Goal: Transaction & Acquisition: Purchase product/service

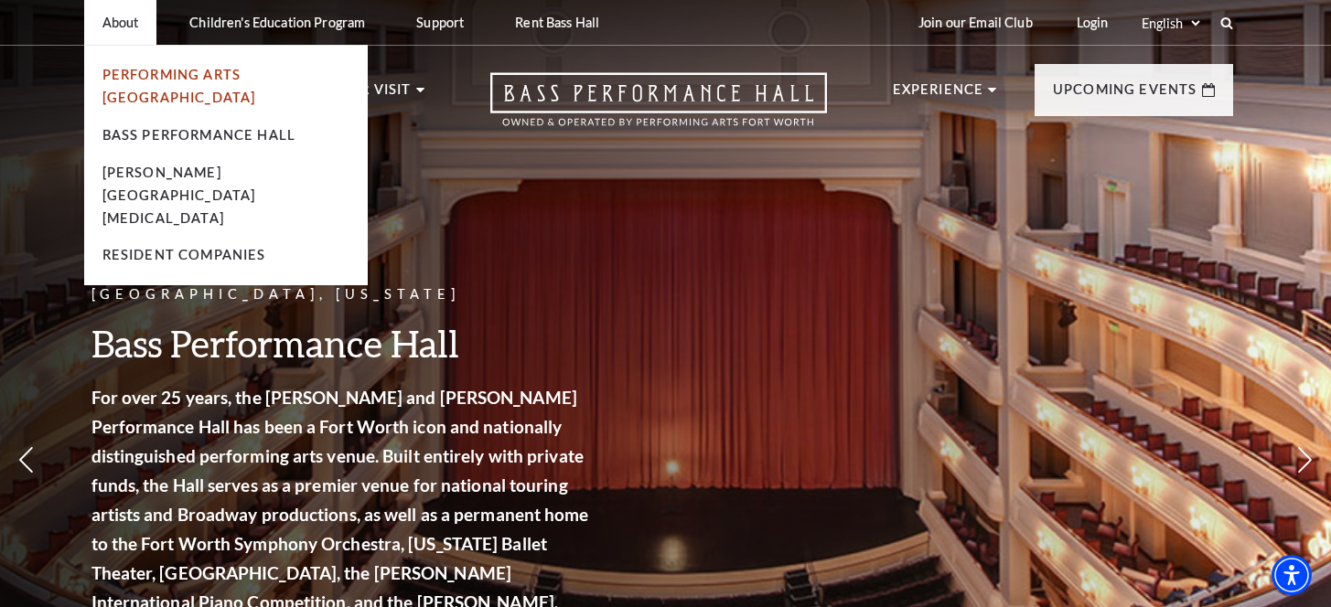
click at [170, 69] on link "Performing Arts [GEOGRAPHIC_DATA]" at bounding box center [179, 86] width 154 height 38
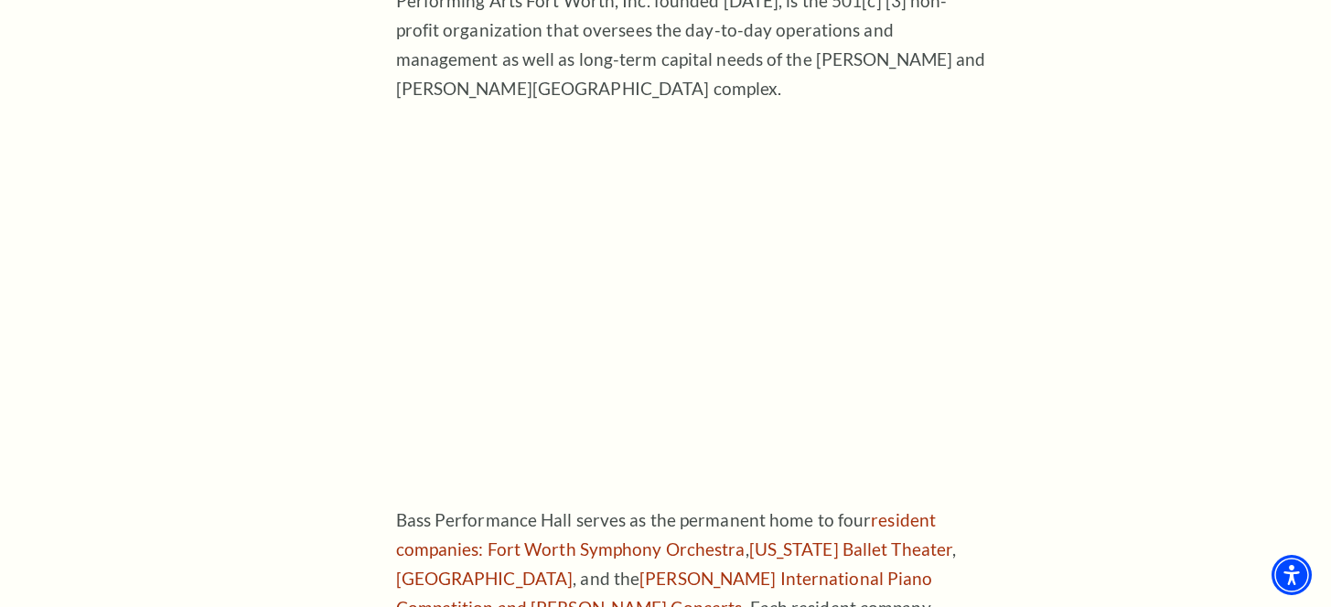
scroll to position [67, 0]
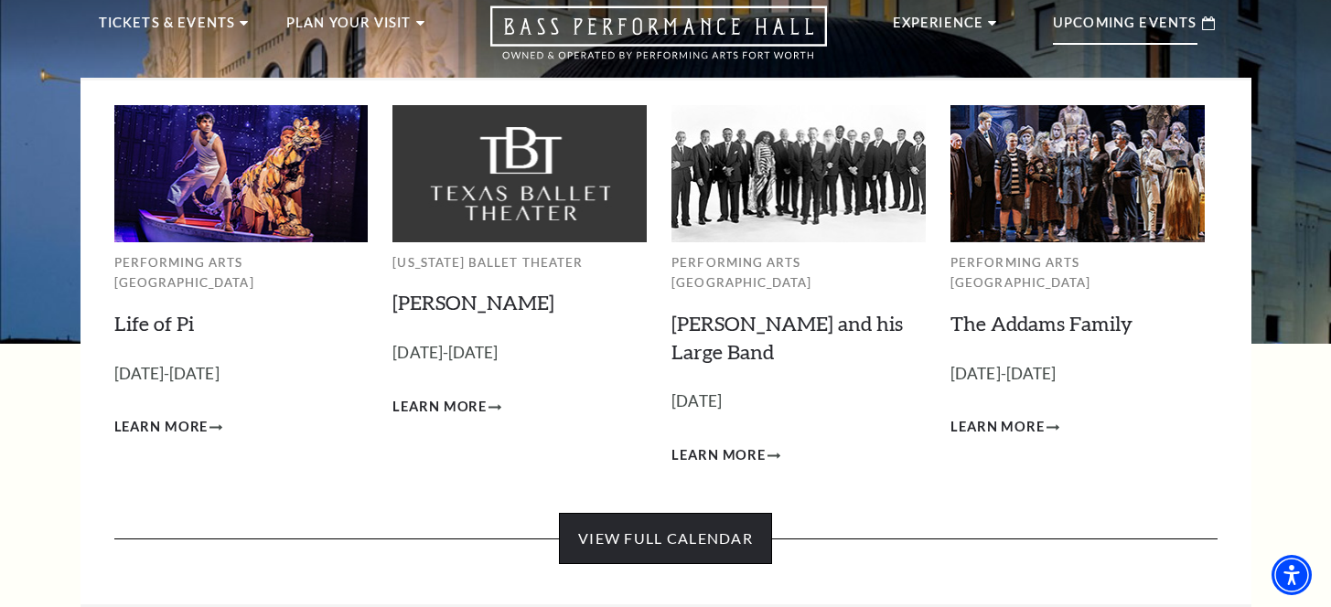
click at [626, 516] on link "View Full Calendar" at bounding box center [665, 538] width 213 height 51
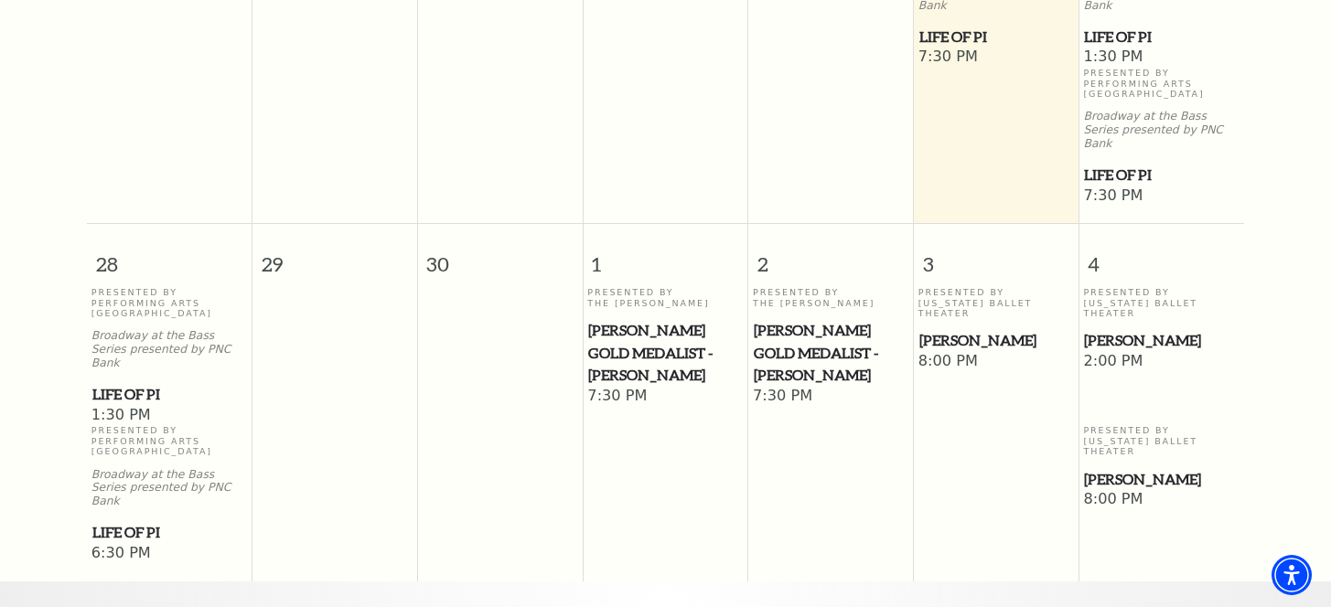
scroll to position [1072, 0]
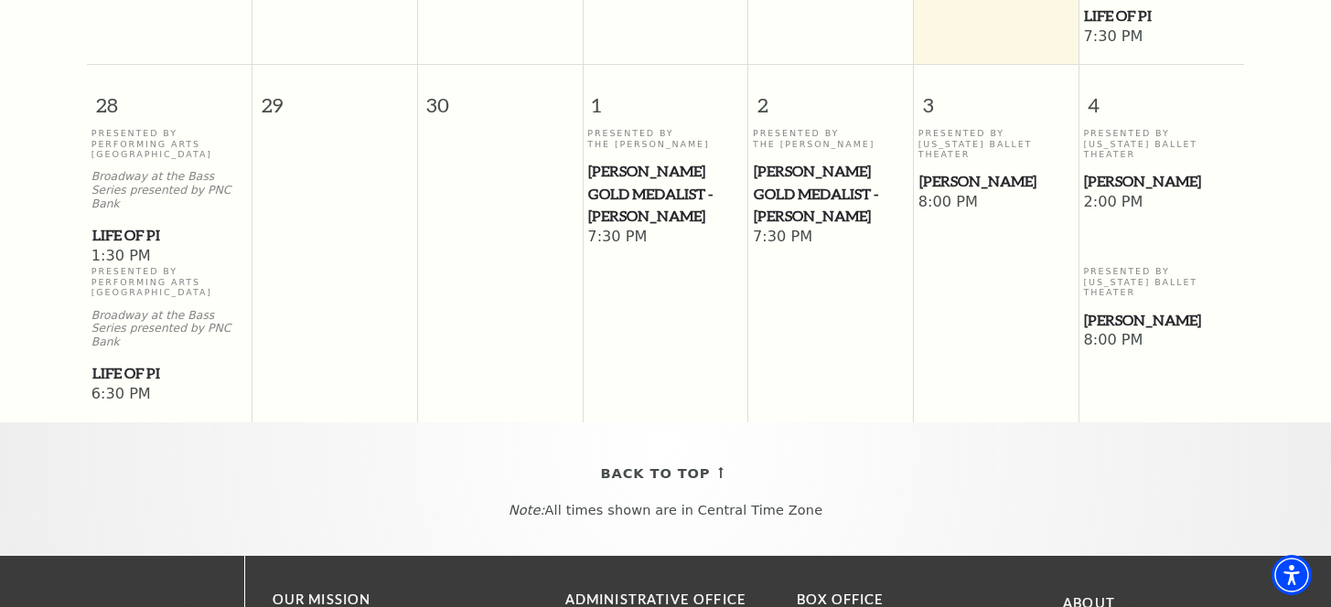
click at [143, 224] on span "Life of Pi" at bounding box center [169, 235] width 155 height 23
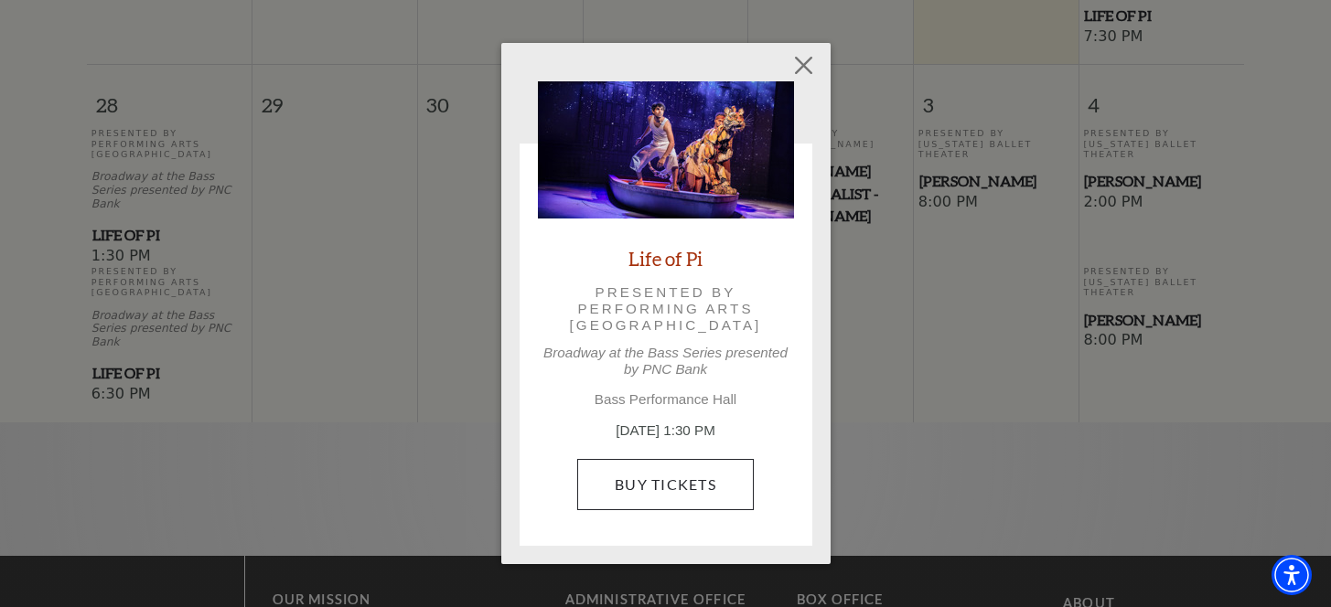
click at [659, 483] on link "Buy Tickets" at bounding box center [665, 484] width 177 height 51
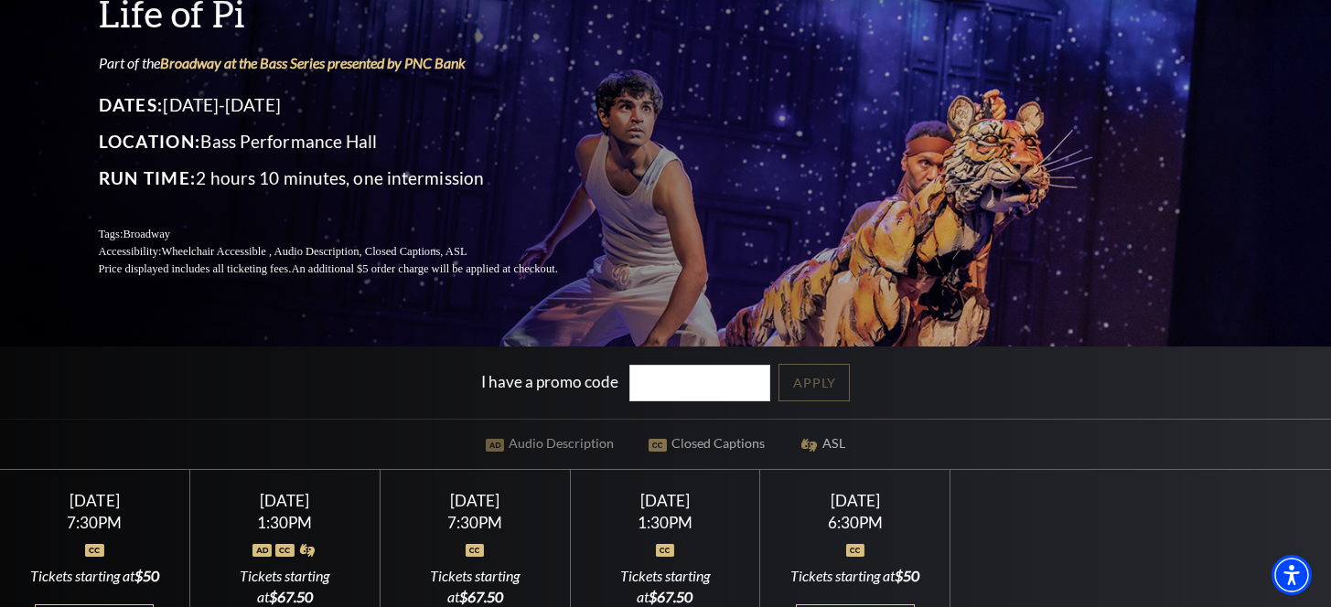
scroll to position [413, 0]
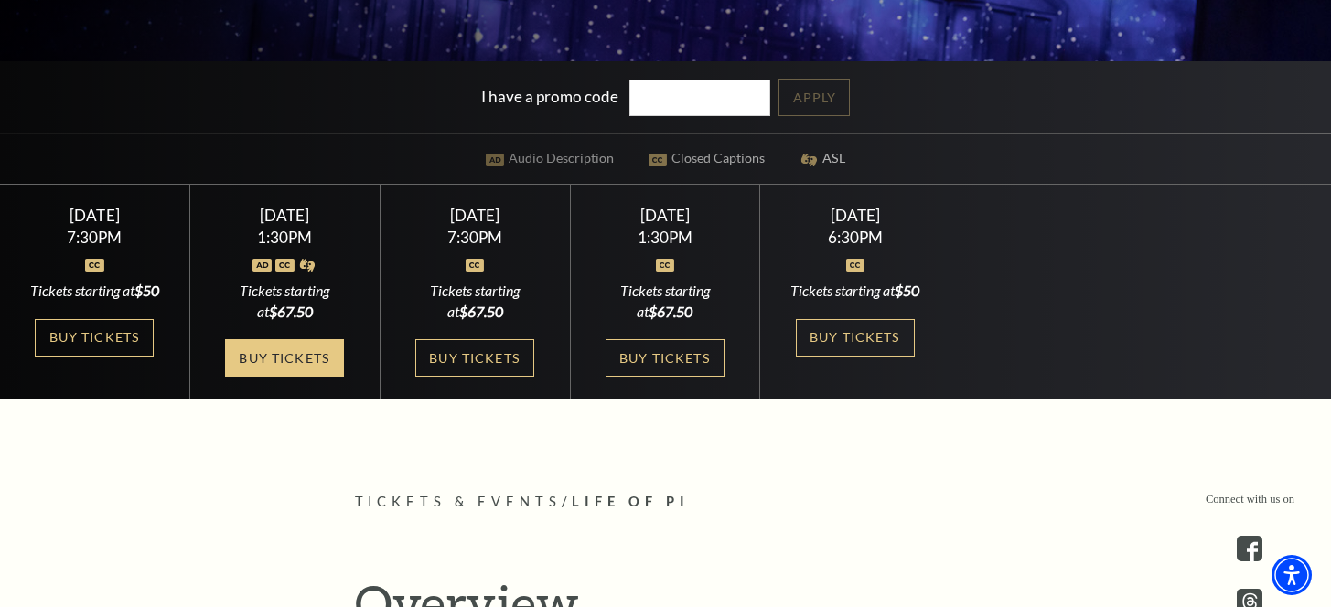
click at [312, 377] on link "Buy Tickets" at bounding box center [284, 357] width 119 height 37
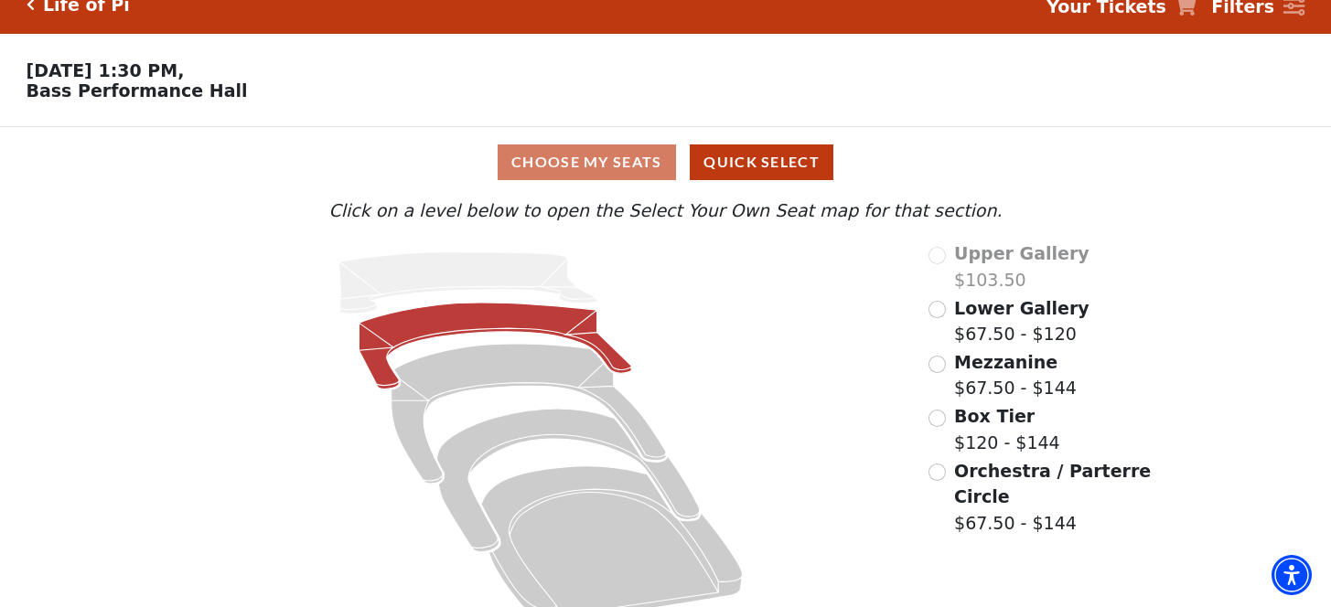
scroll to position [52, 0]
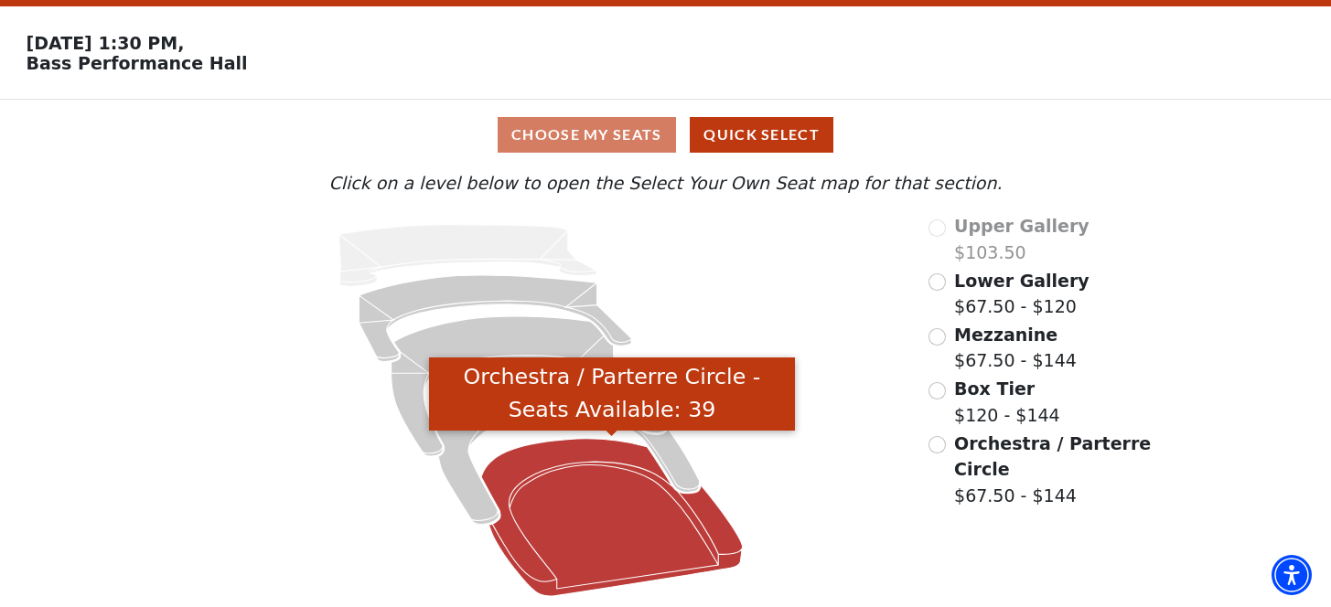
click at [583, 483] on icon "Orchestra / Parterre Circle - Seats Available: 39" at bounding box center [611, 517] width 261 height 157
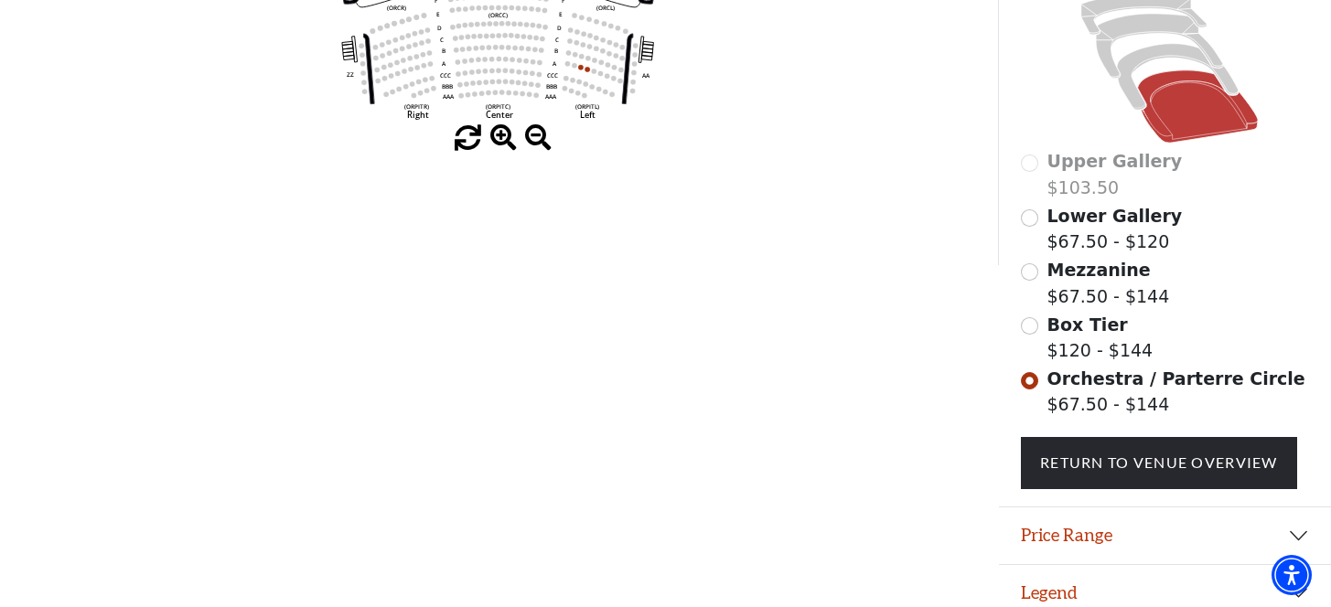
scroll to position [194, 0]
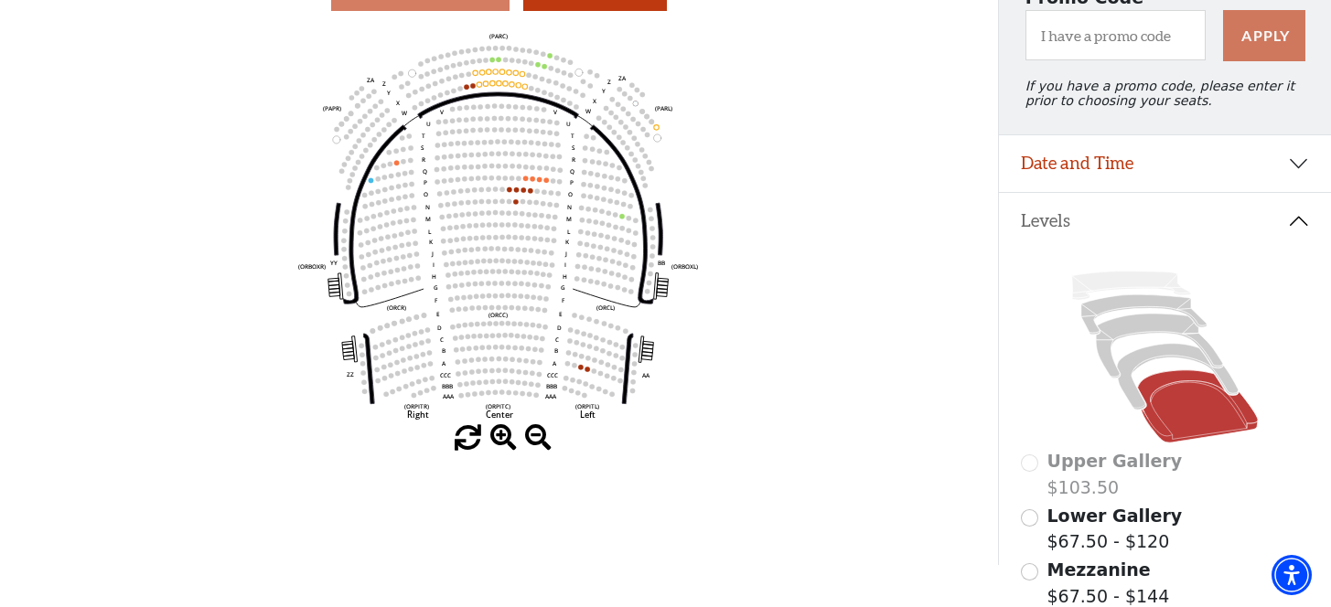
click at [498, 437] on span at bounding box center [503, 438] width 27 height 27
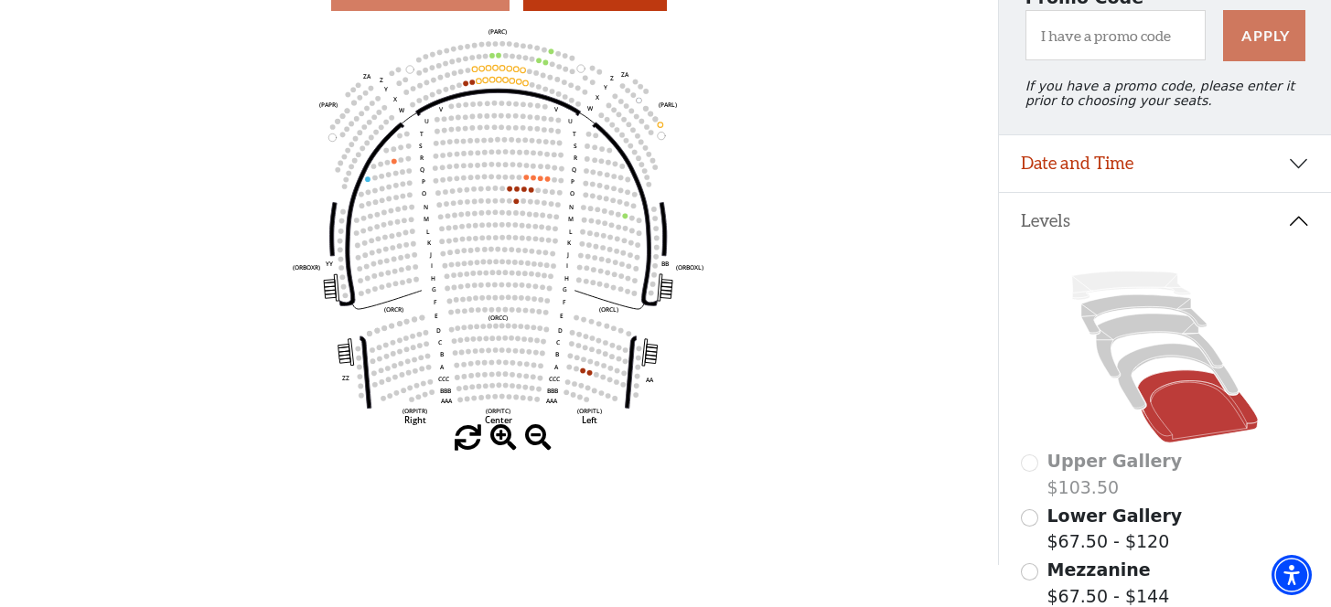
click at [498, 437] on span at bounding box center [503, 438] width 27 height 27
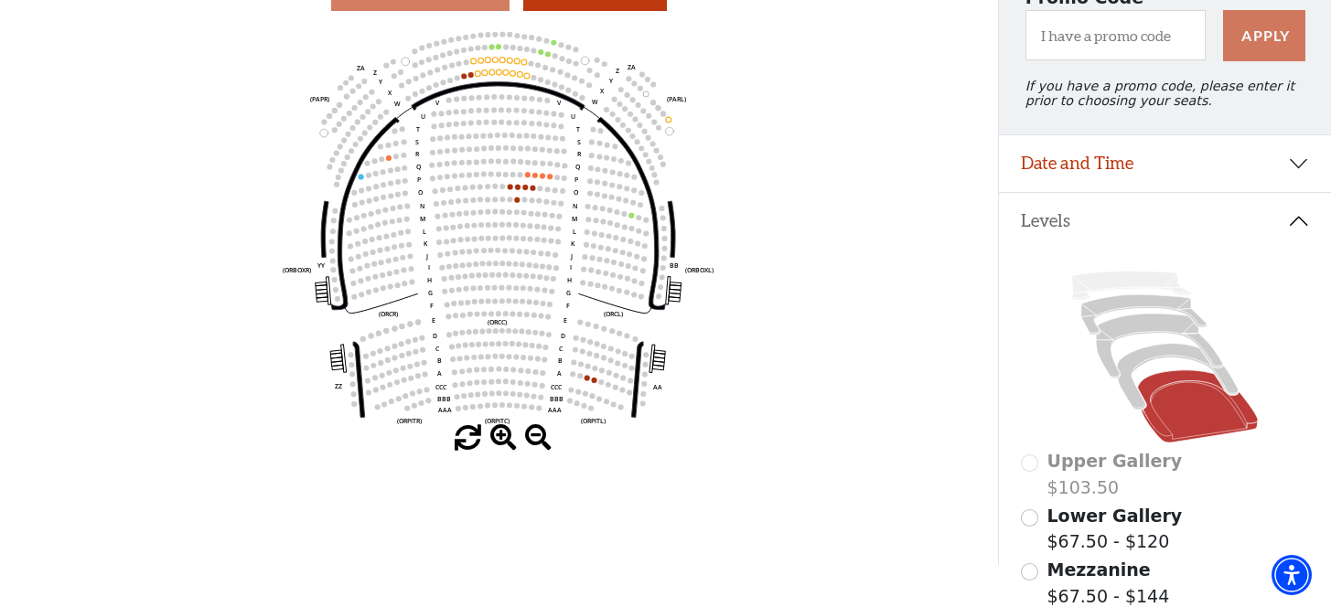
click at [498, 438] on span at bounding box center [503, 438] width 27 height 27
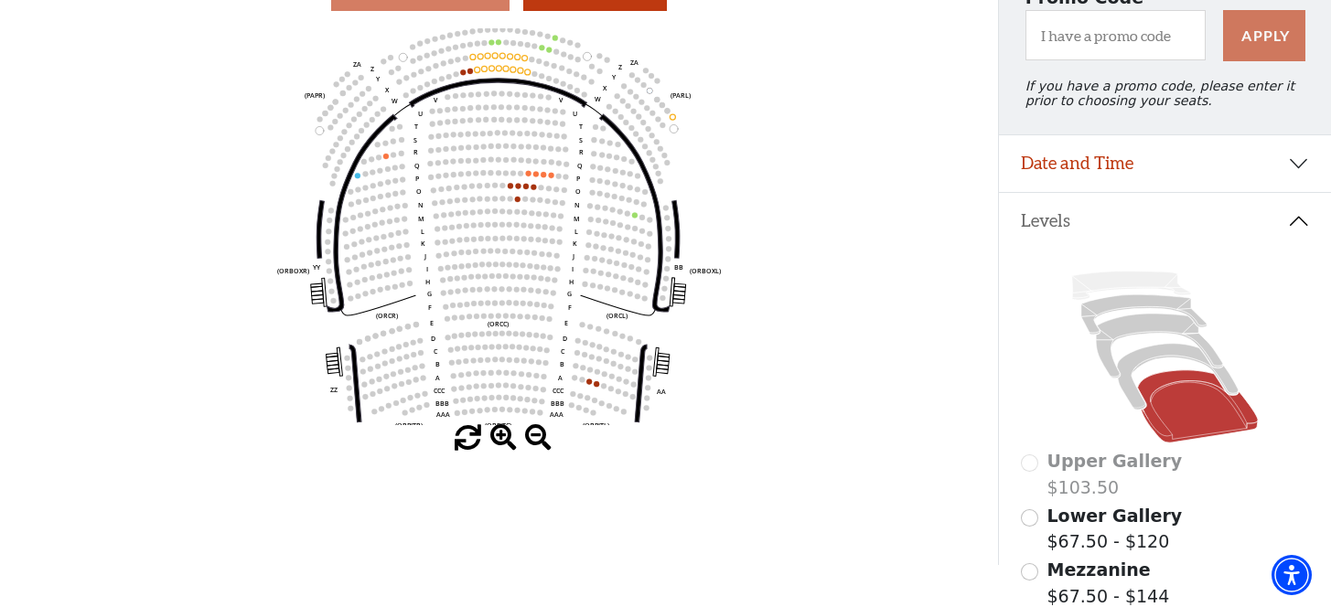
click at [500, 439] on span at bounding box center [503, 438] width 27 height 27
click at [501, 440] on span at bounding box center [503, 438] width 27 height 27
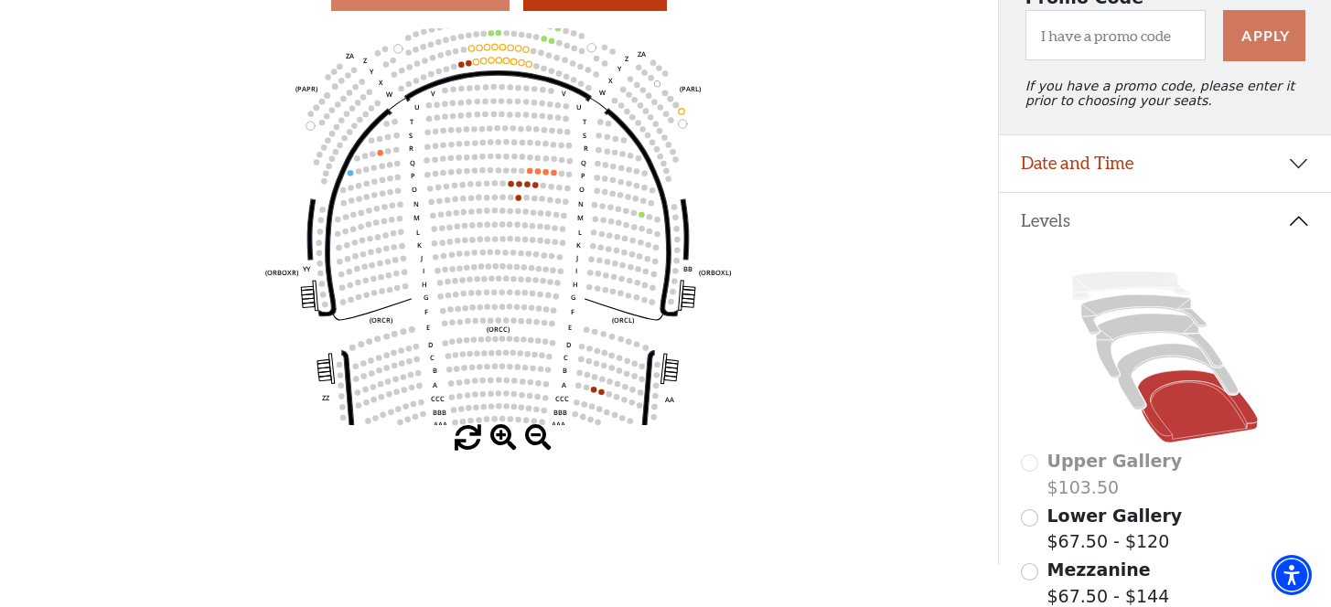
click at [502, 440] on span at bounding box center [503, 438] width 27 height 27
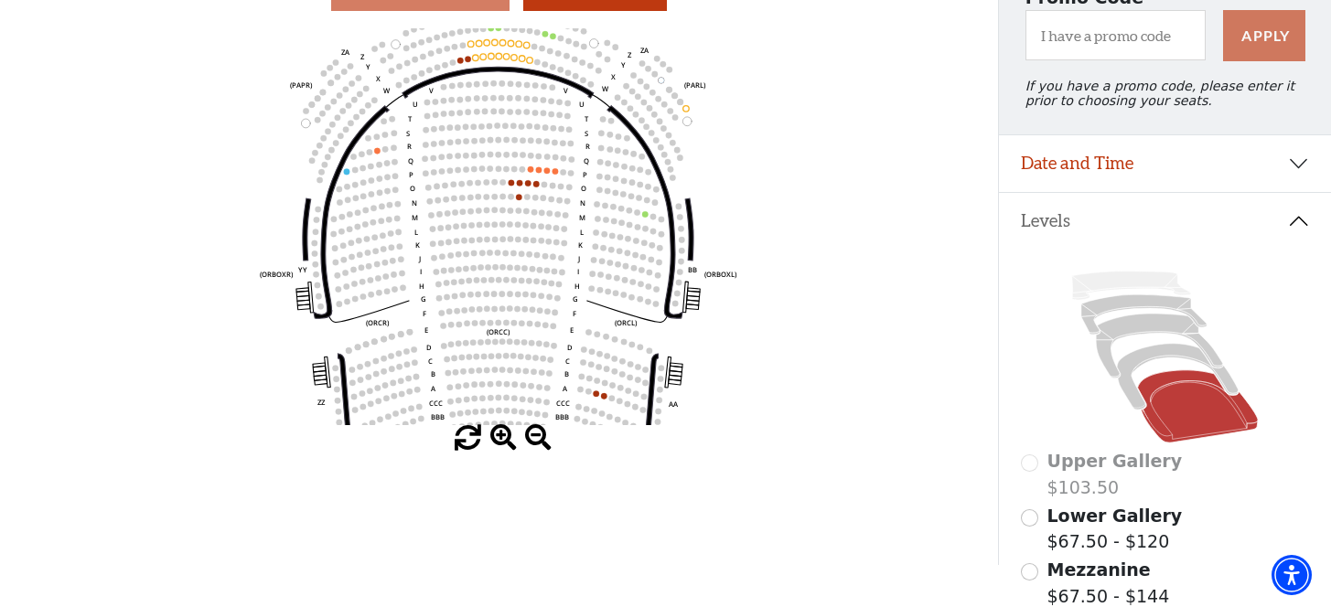
click at [503, 441] on span at bounding box center [503, 438] width 27 height 27
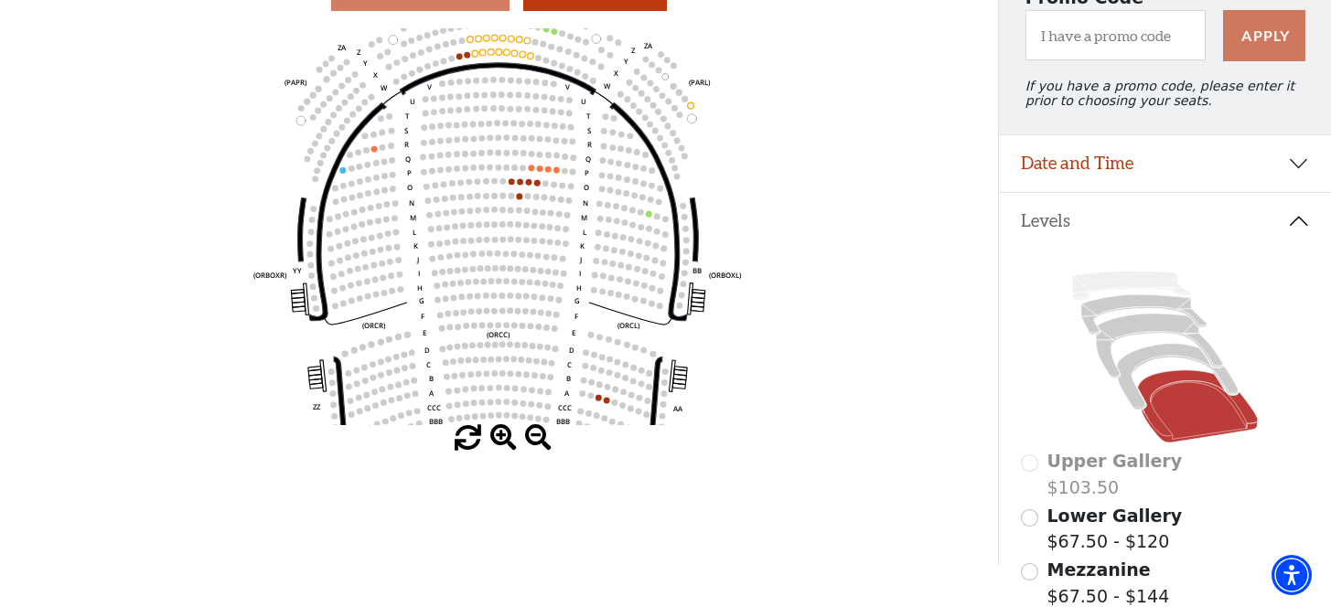
click at [503, 441] on span at bounding box center [503, 438] width 27 height 27
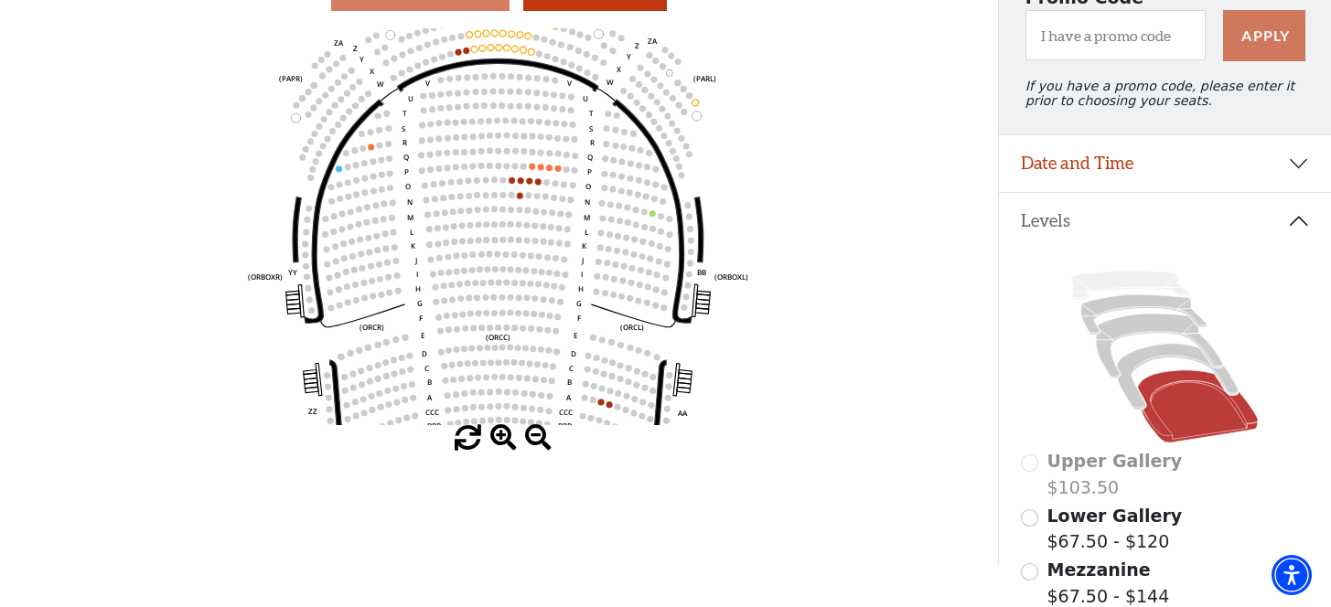
click at [503, 441] on span at bounding box center [503, 438] width 27 height 27
click at [504, 442] on span at bounding box center [503, 438] width 27 height 27
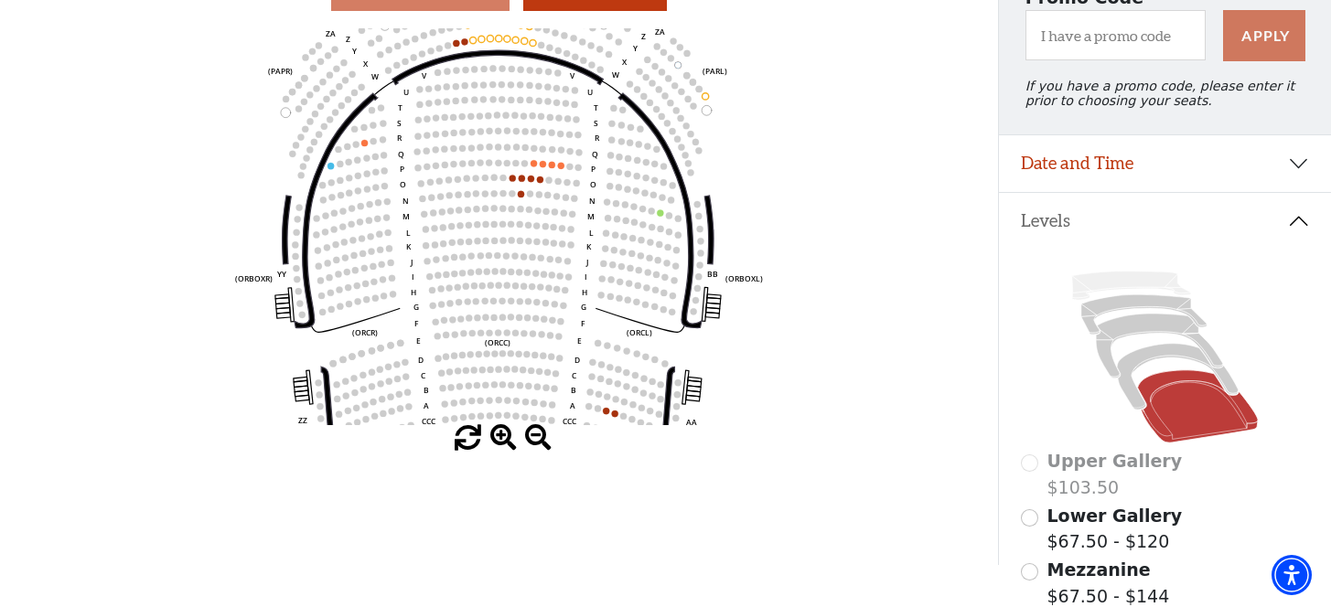
click at [504, 442] on span at bounding box center [503, 438] width 27 height 27
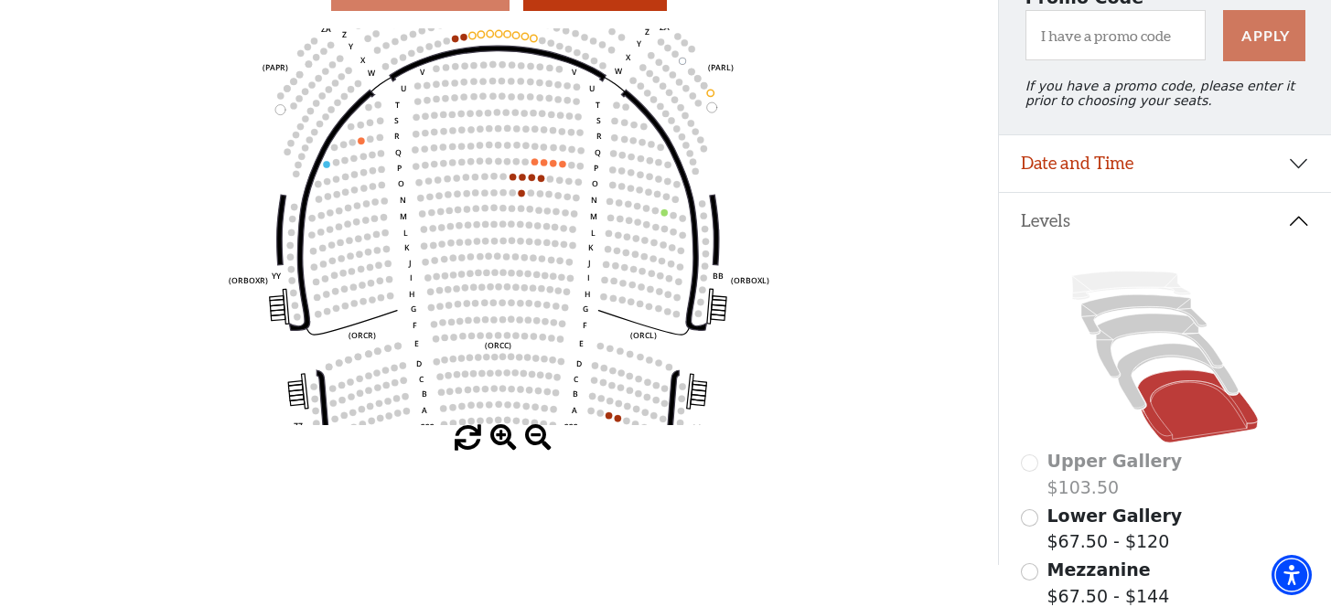
click at [504, 442] on span at bounding box center [503, 438] width 27 height 27
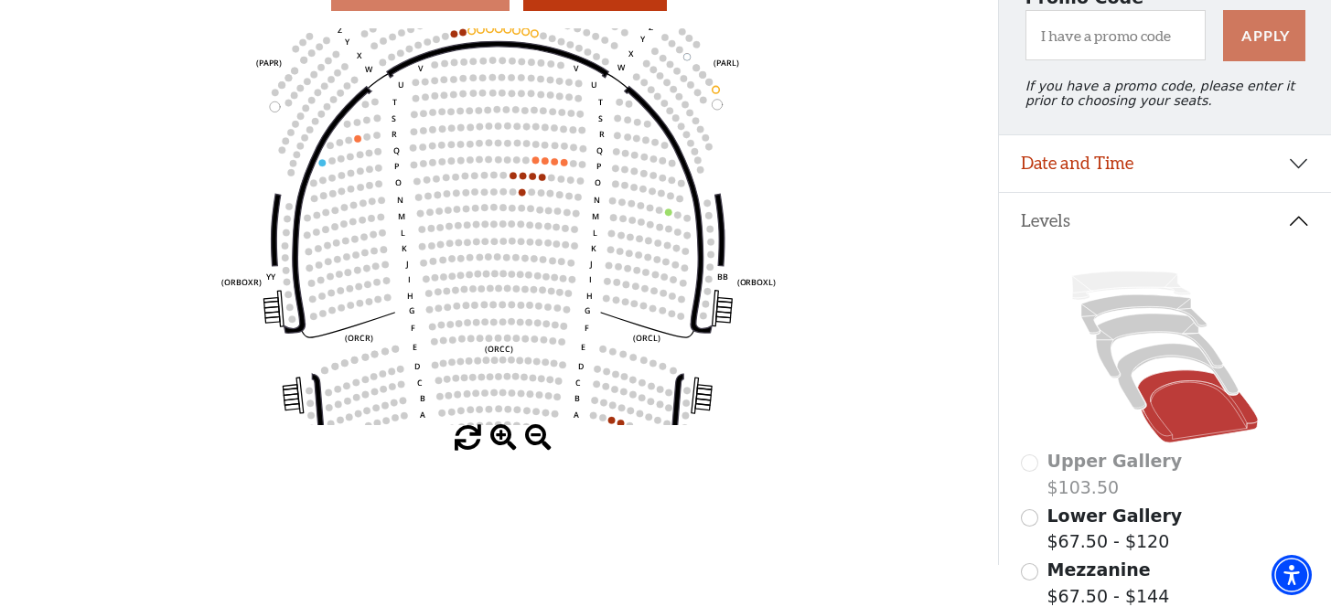
click at [504, 442] on span at bounding box center [503, 438] width 27 height 27
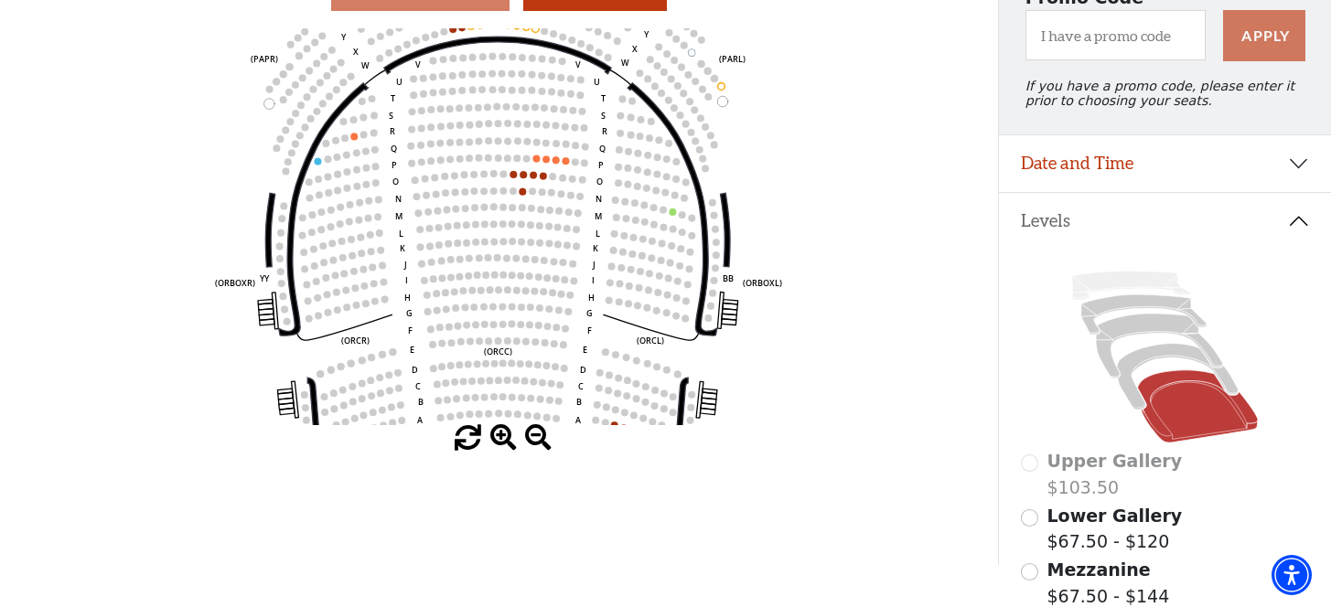
click at [504, 442] on span at bounding box center [503, 438] width 27 height 27
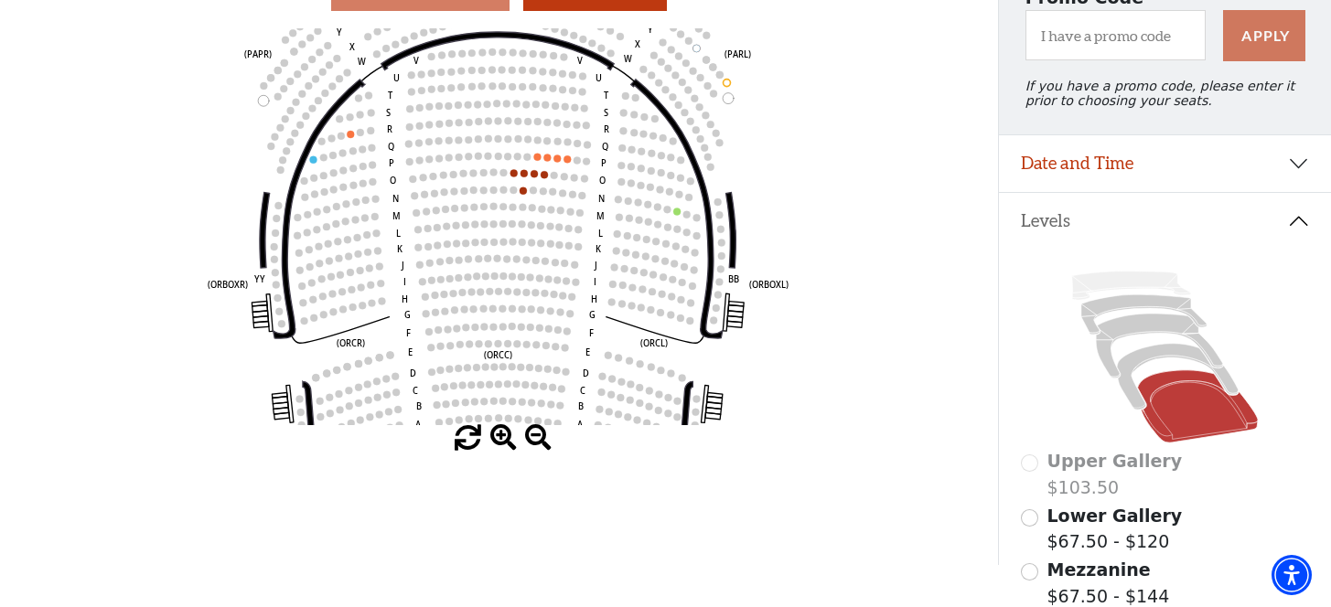
click at [504, 442] on span at bounding box center [503, 438] width 27 height 27
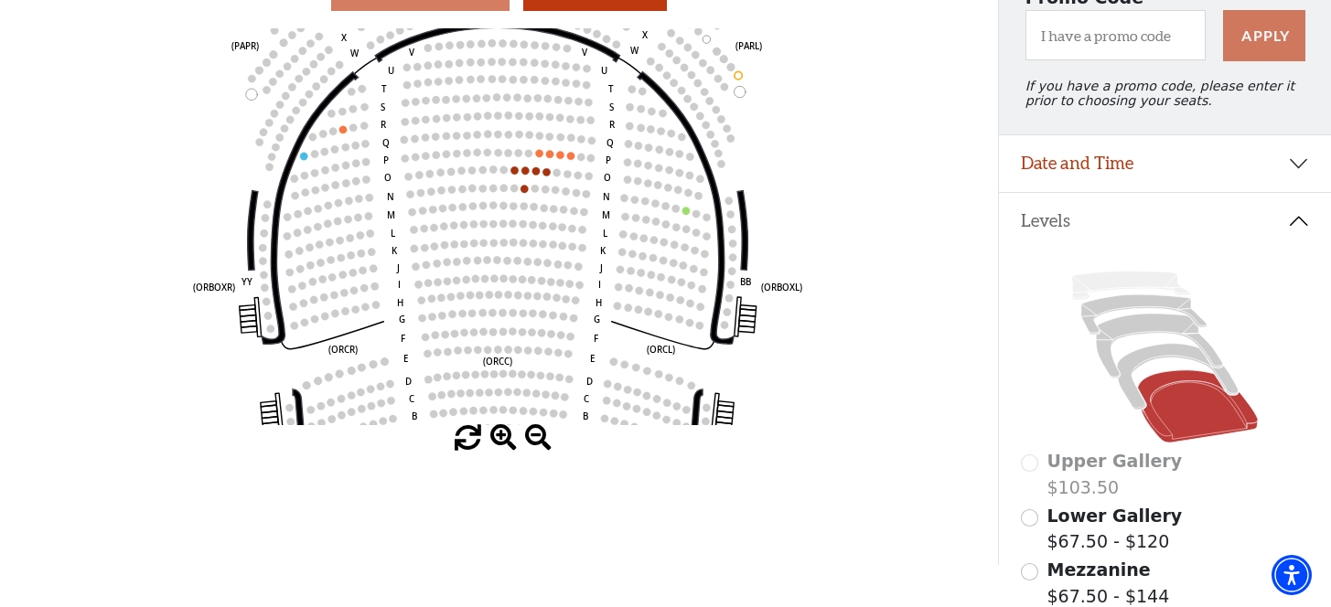
click at [504, 442] on span at bounding box center [503, 438] width 27 height 27
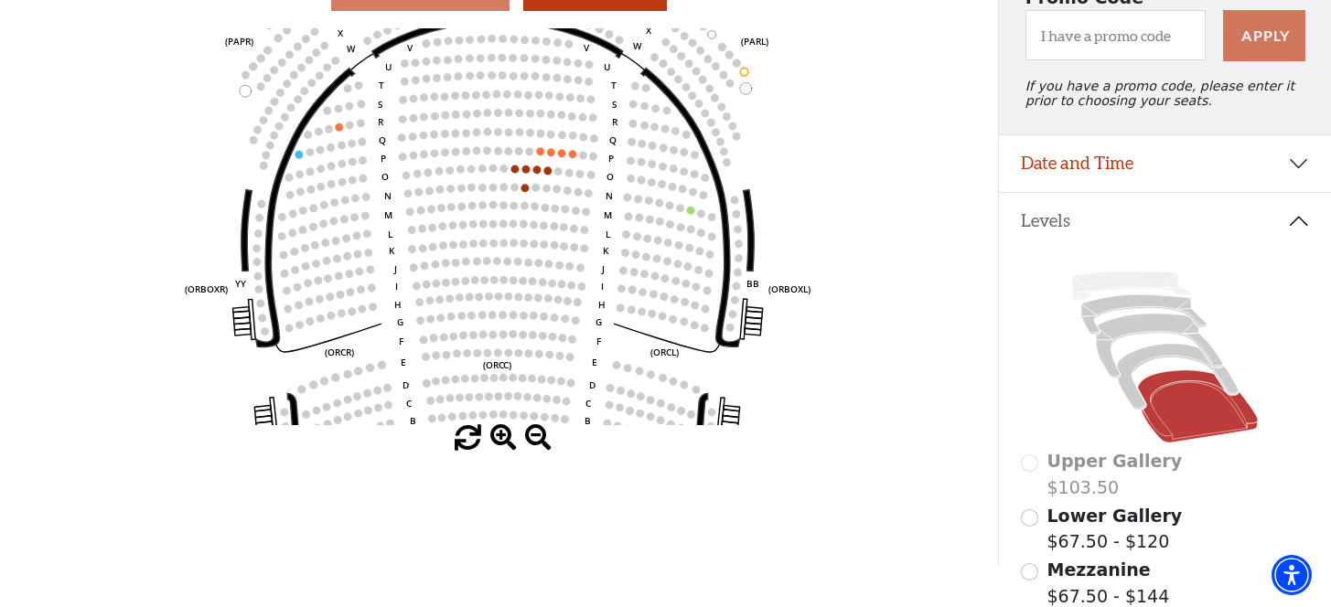
click at [504, 441] on span at bounding box center [503, 438] width 27 height 27
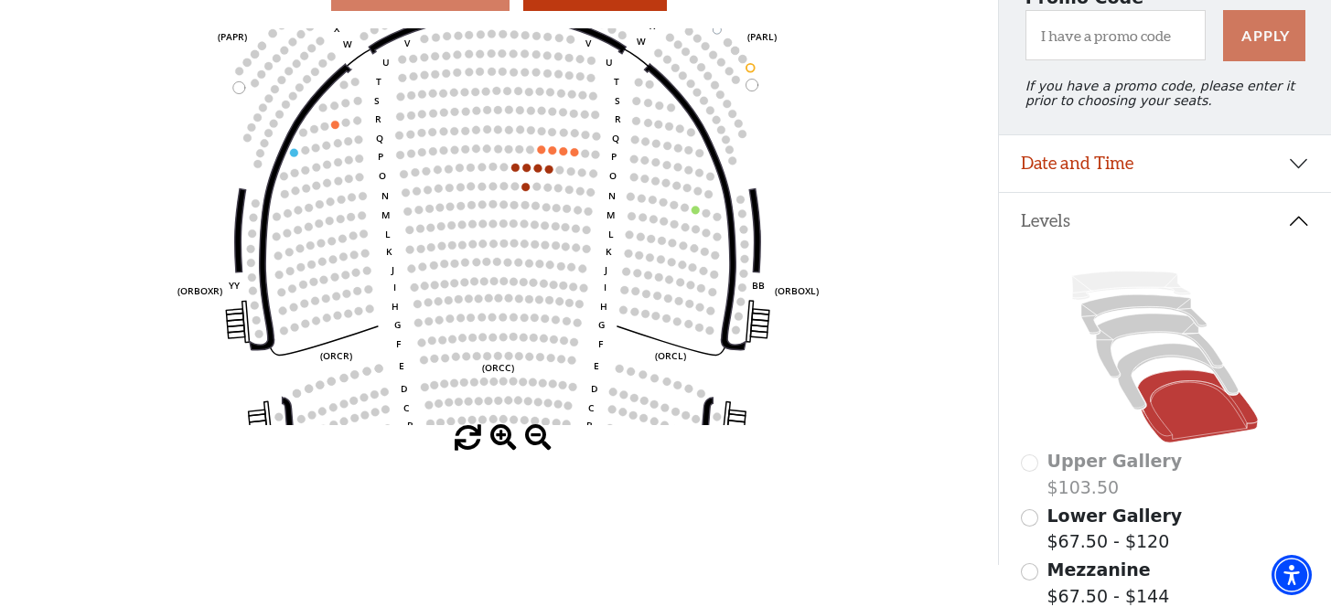
click at [504, 441] on span at bounding box center [503, 438] width 27 height 27
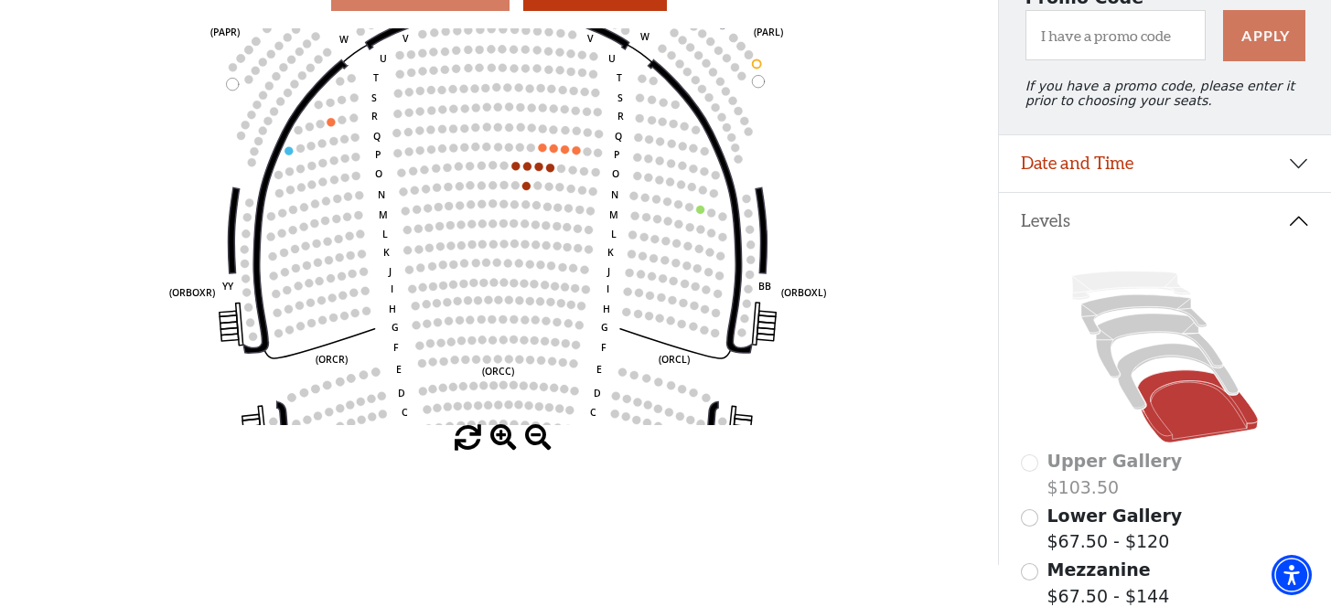
click at [502, 440] on span at bounding box center [503, 438] width 27 height 27
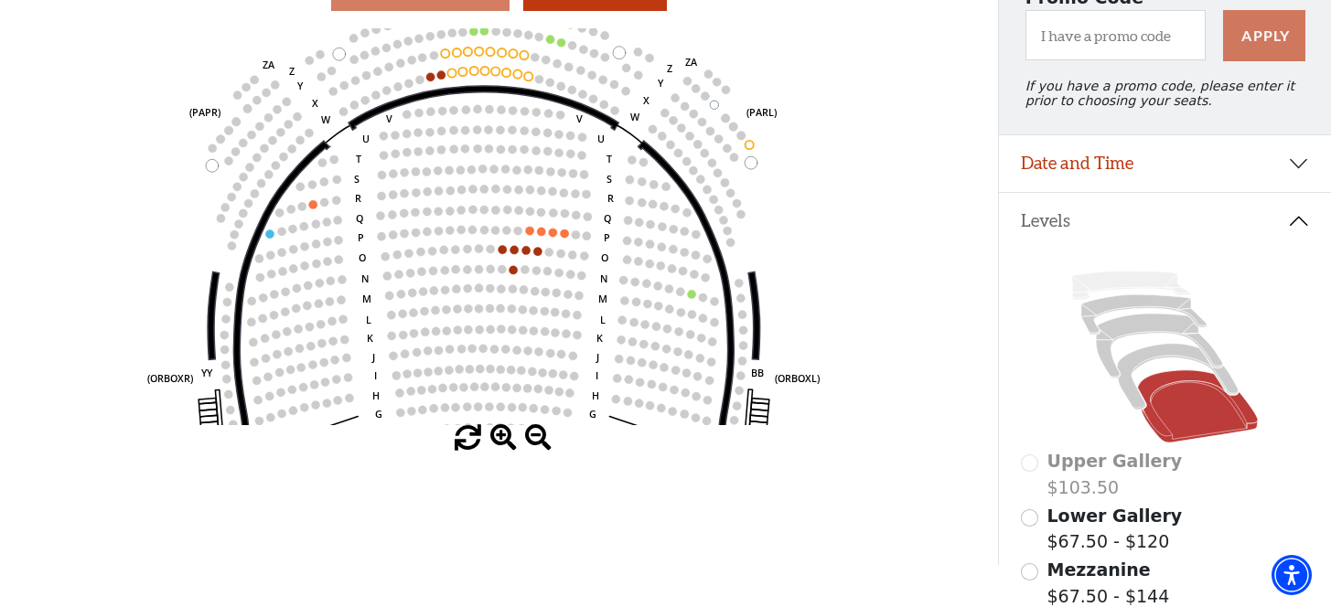
click at [526, 320] on icon "Left (ORPITL) Right (ORPITR) Center (ORPITC) ZZ AA YY BB ZA ZA (ORCL) (ORCR) (O…" at bounding box center [499, 226] width 898 height 397
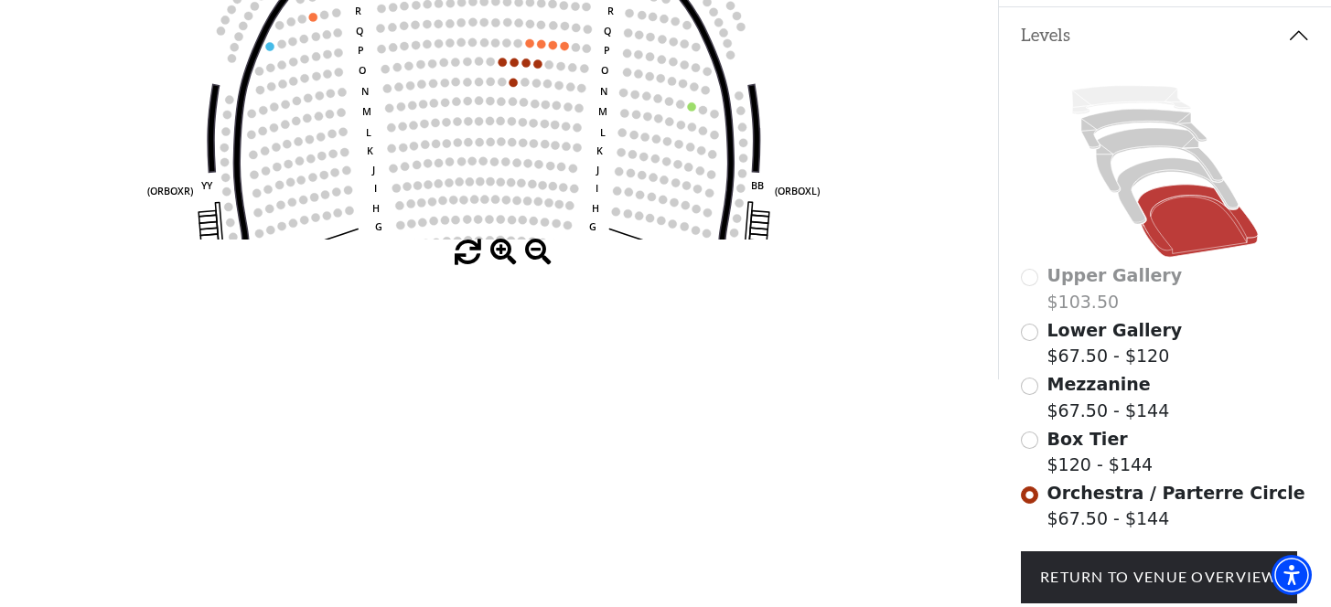
scroll to position [277, 0]
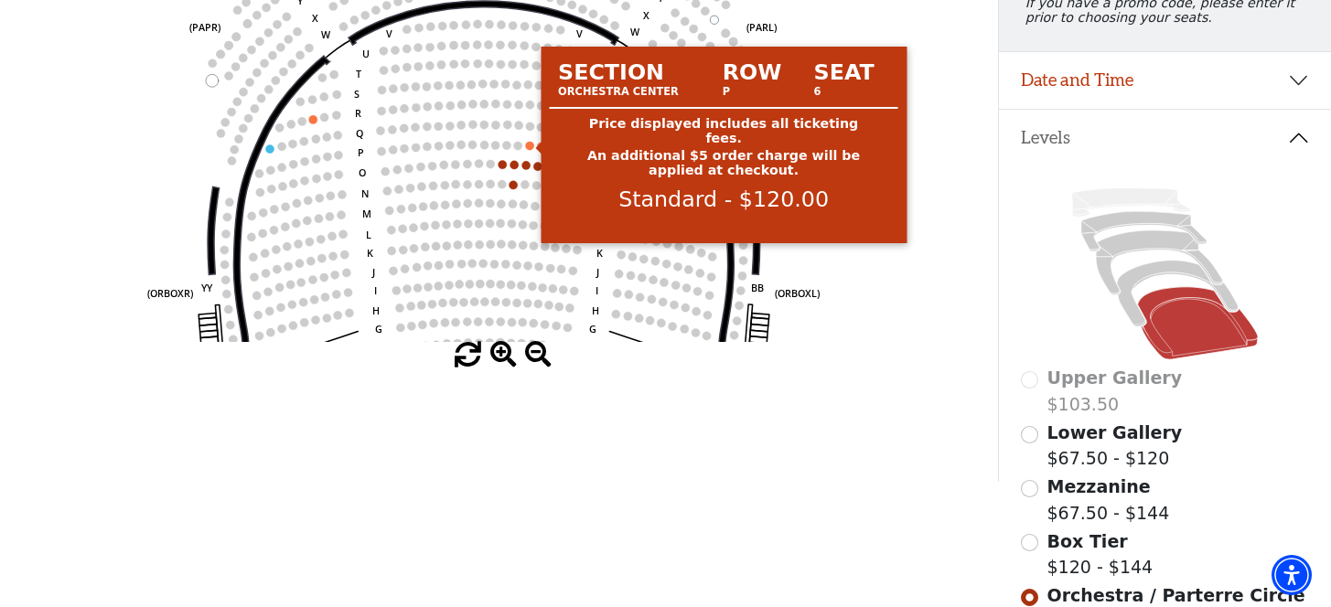
click at [529, 145] on circle at bounding box center [529, 146] width 8 height 8
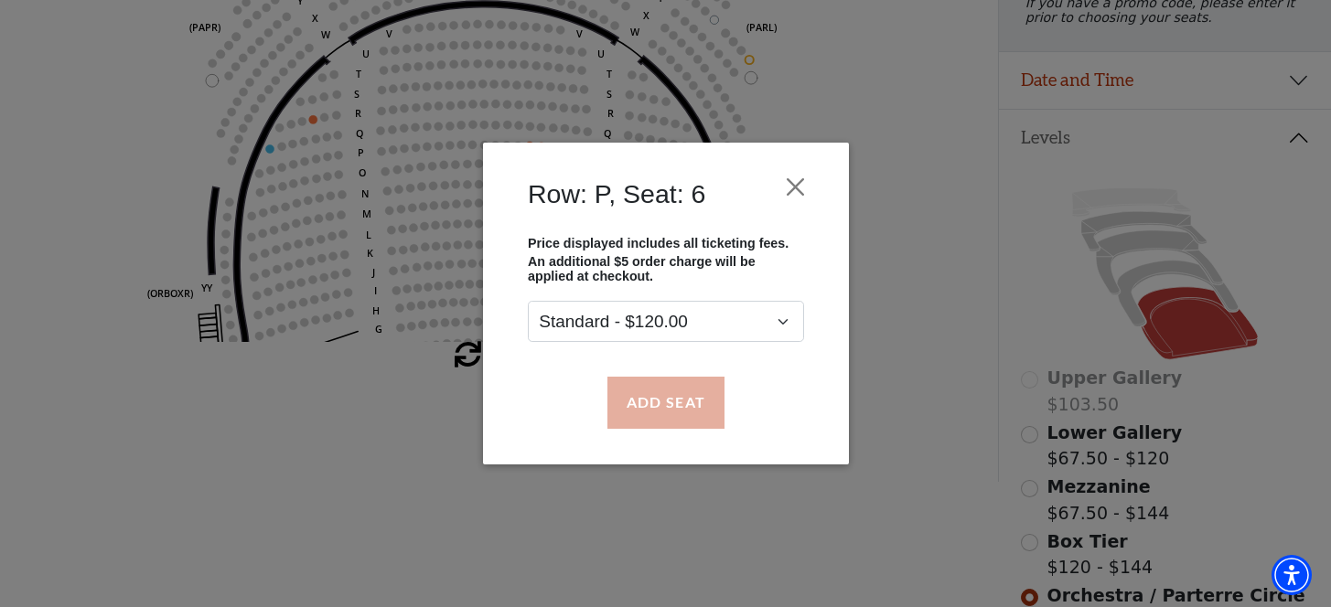
click at [642, 417] on button "Add Seat" at bounding box center [664, 402] width 117 height 51
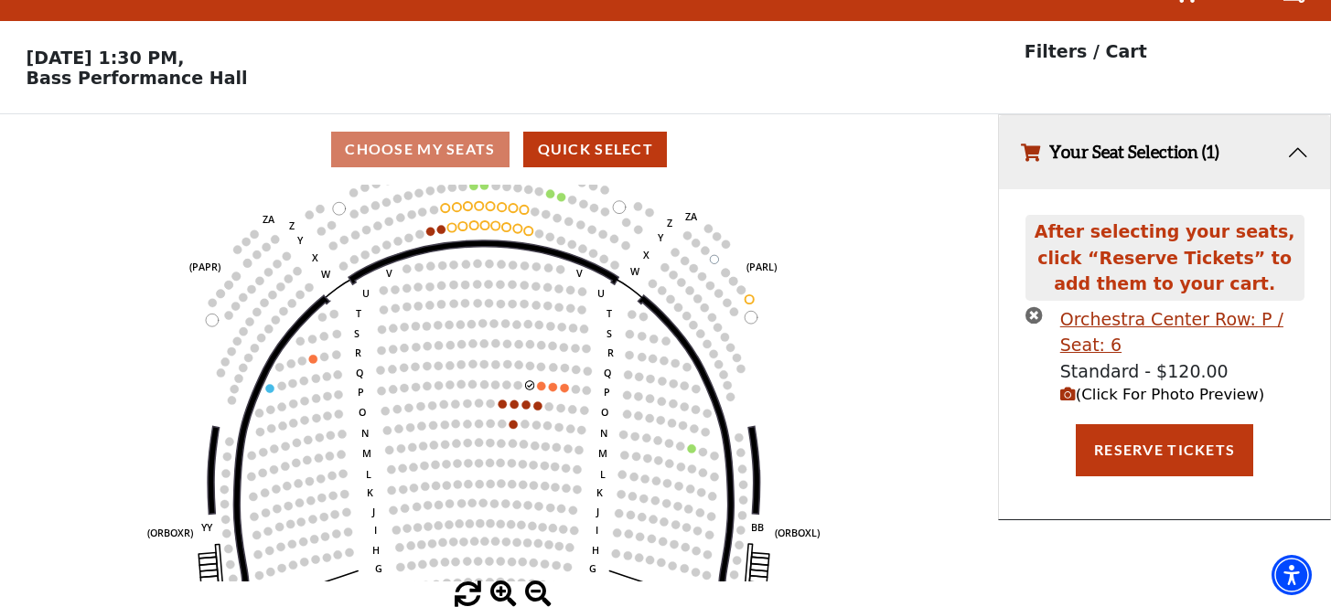
scroll to position [0, 0]
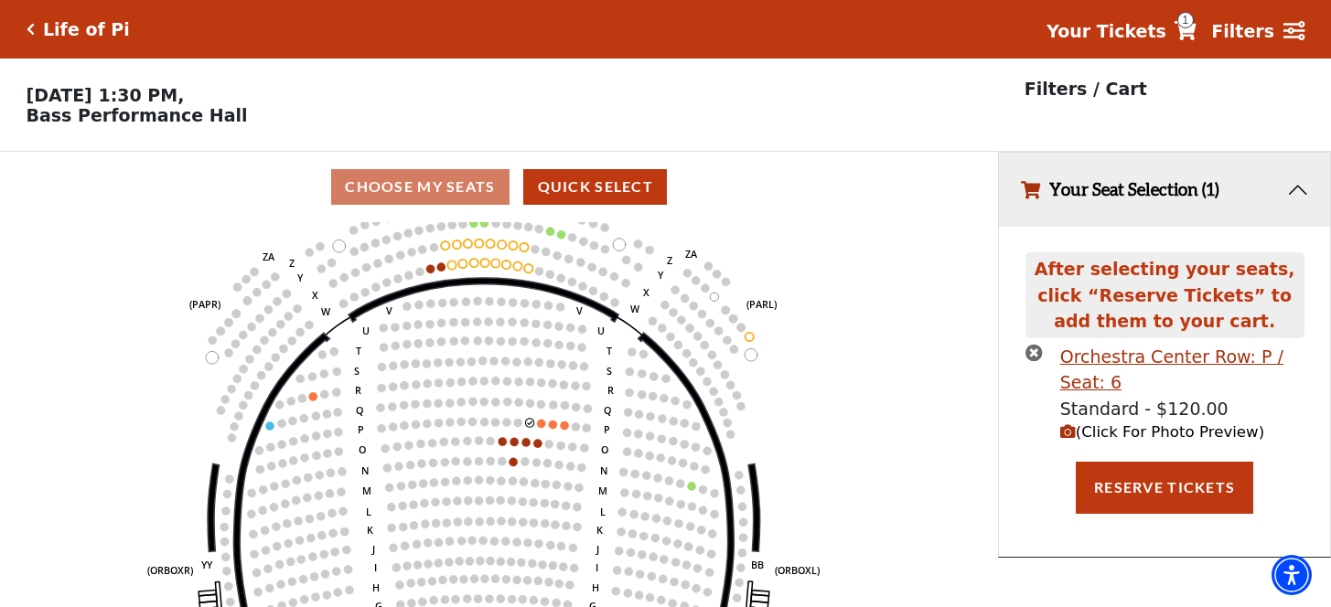
click at [541, 425] on circle at bounding box center [541, 423] width 8 height 8
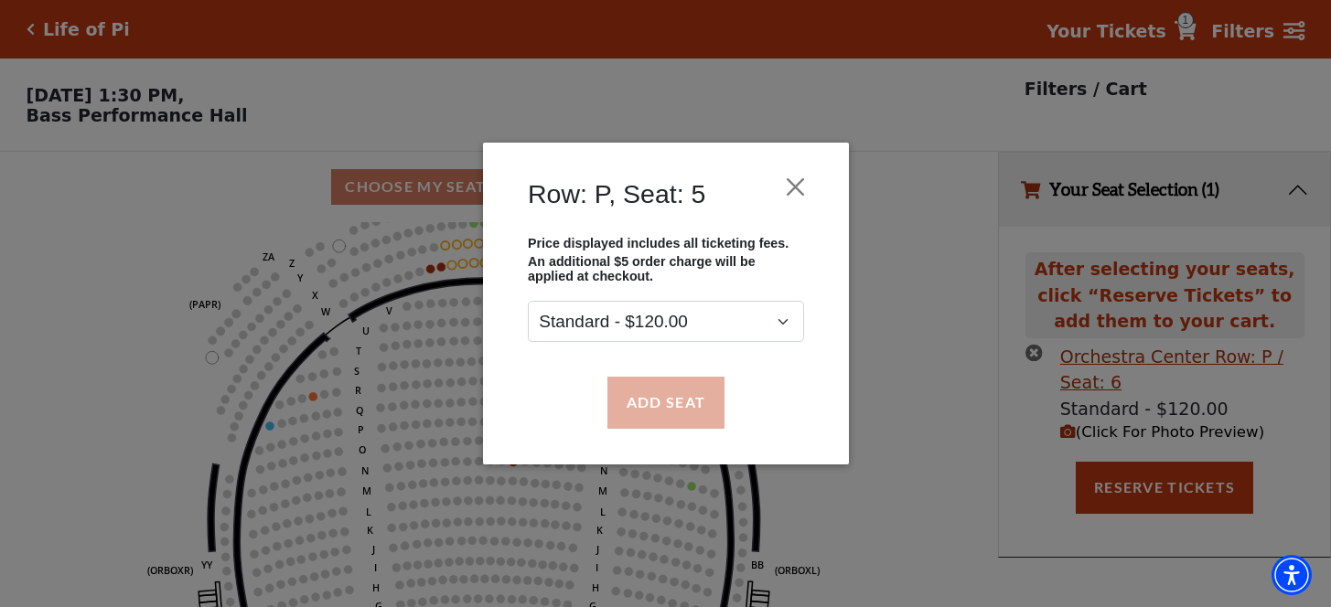
click at [651, 409] on button "Add Seat" at bounding box center [664, 402] width 117 height 51
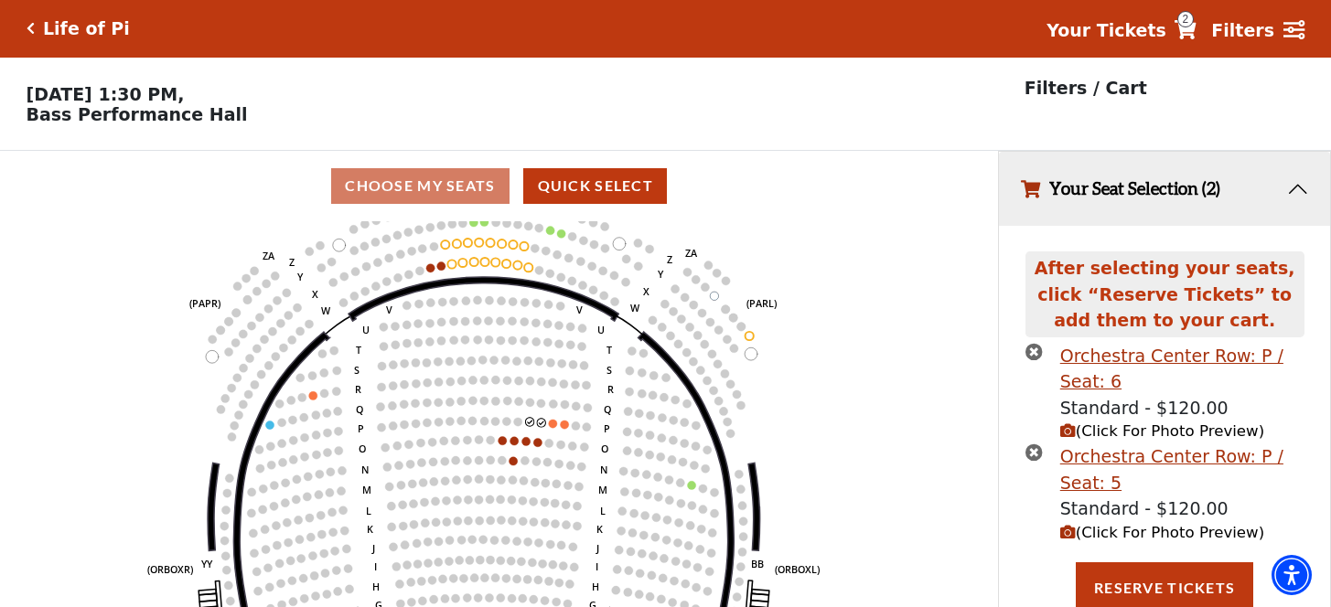
click at [552, 424] on circle at bounding box center [552, 424] width 8 height 8
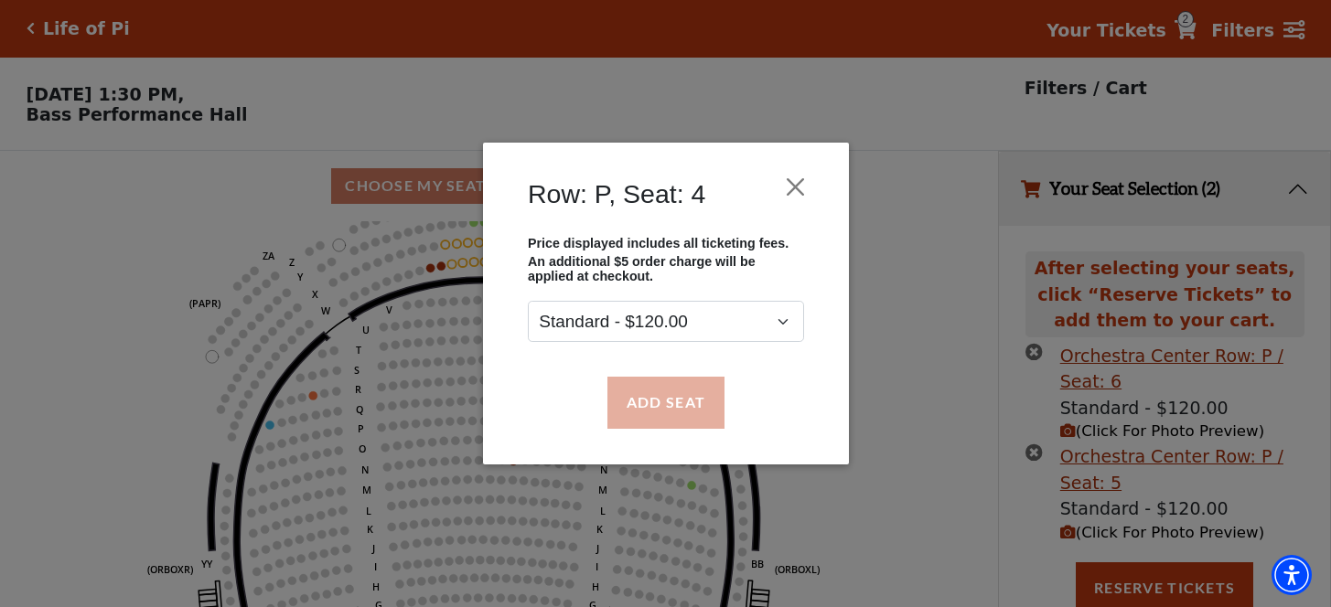
click at [662, 411] on button "Add Seat" at bounding box center [664, 402] width 117 height 51
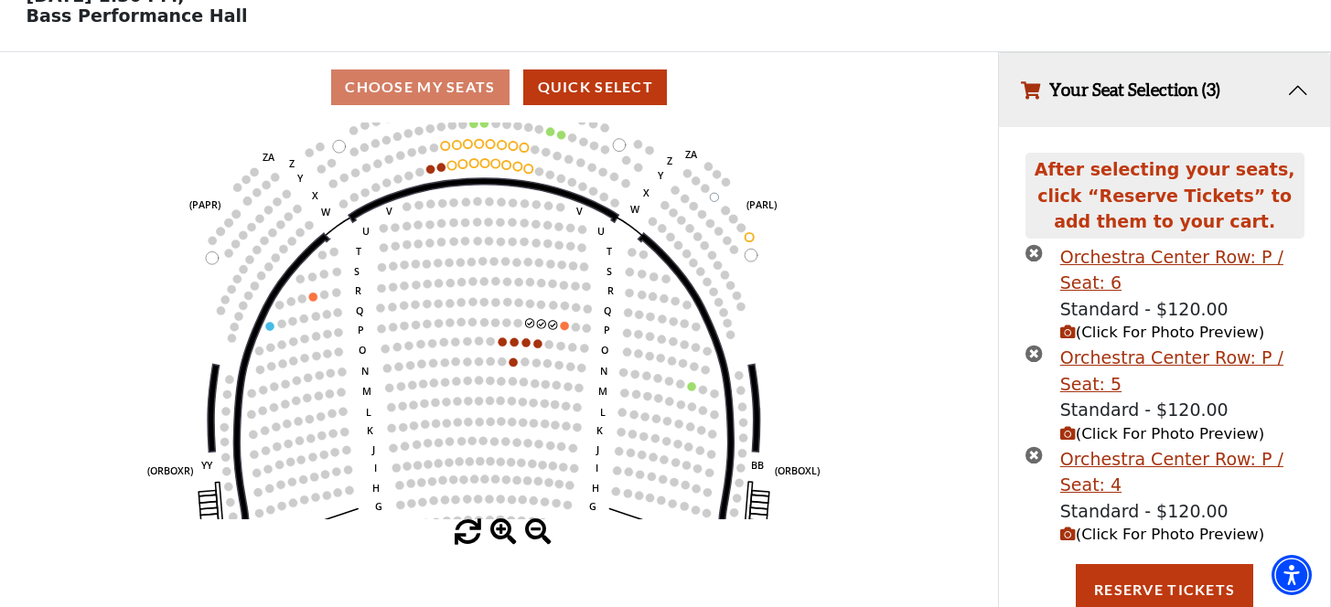
scroll to position [145, 0]
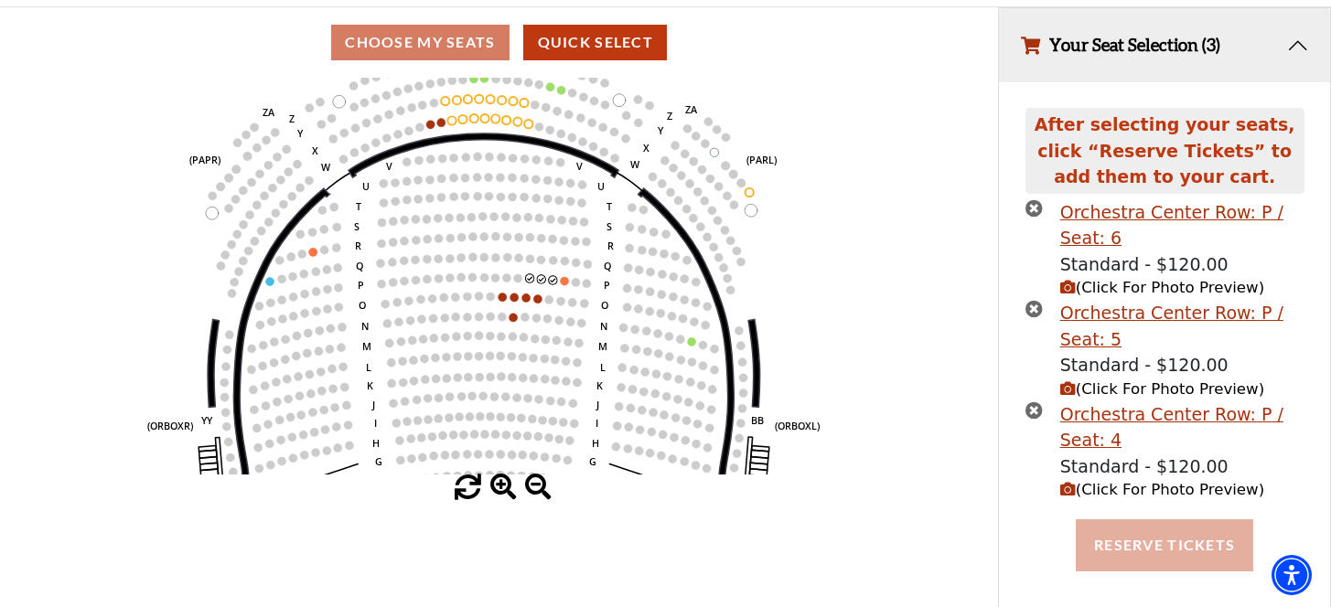
click at [1174, 526] on button "Reserve Tickets" at bounding box center [1164, 544] width 177 height 51
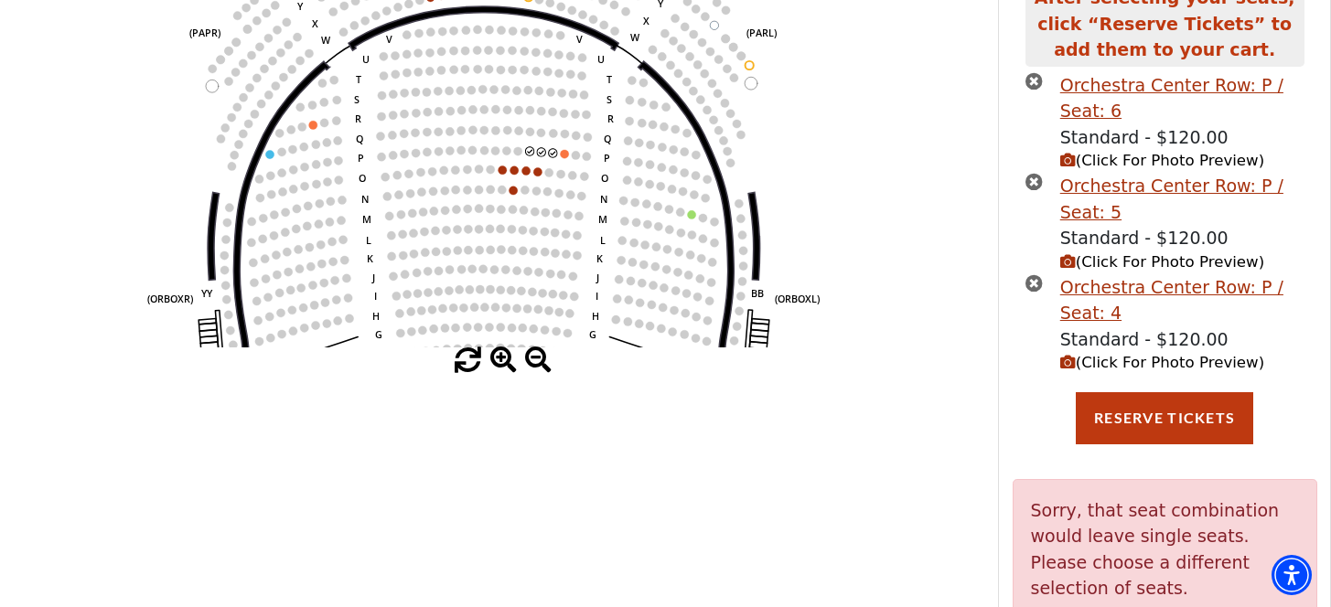
scroll to position [310, 0]
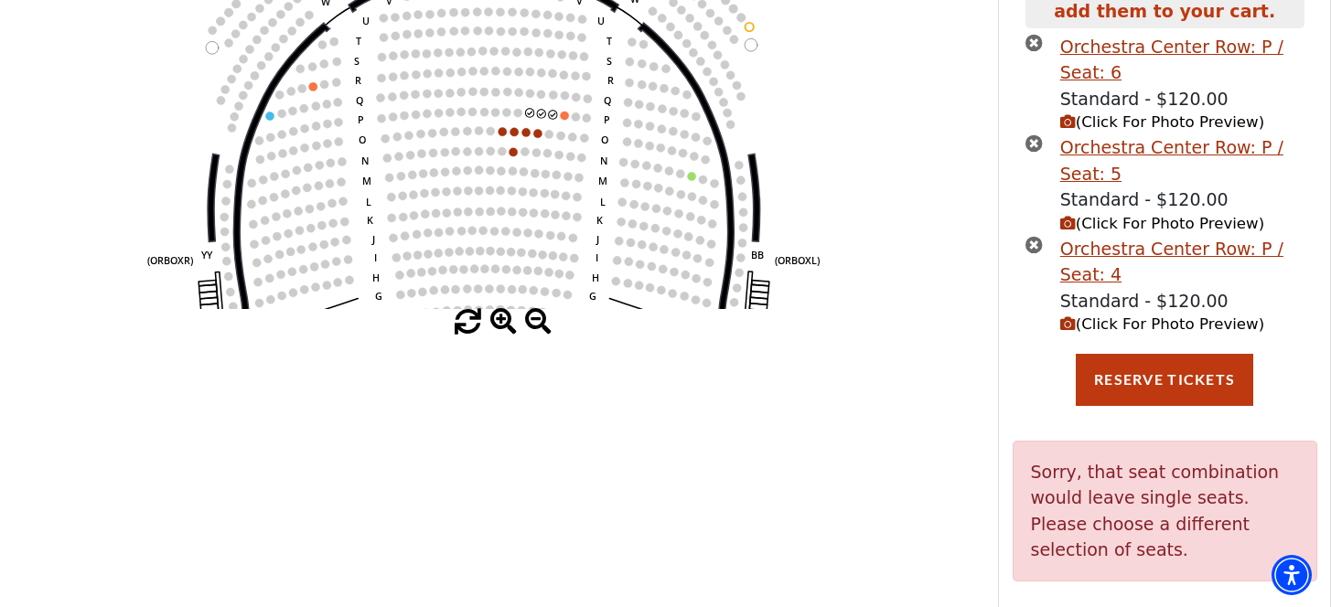
click at [544, 112] on circle at bounding box center [541, 113] width 8 height 8
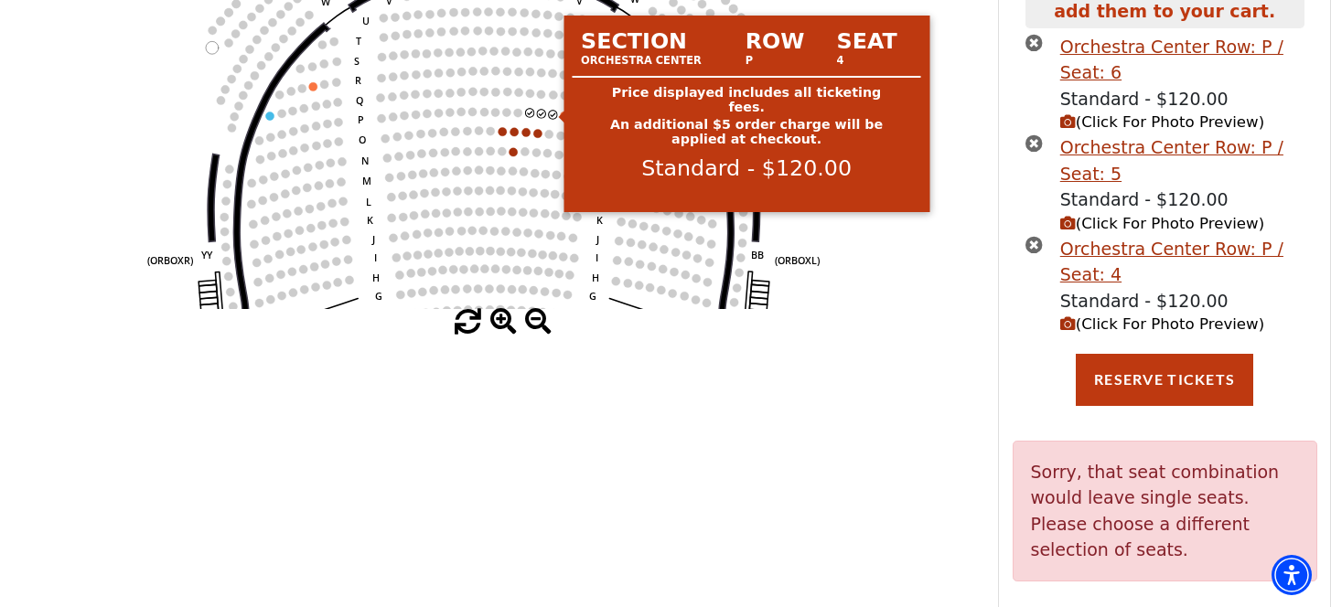
click at [549, 113] on circle at bounding box center [552, 115] width 8 height 8
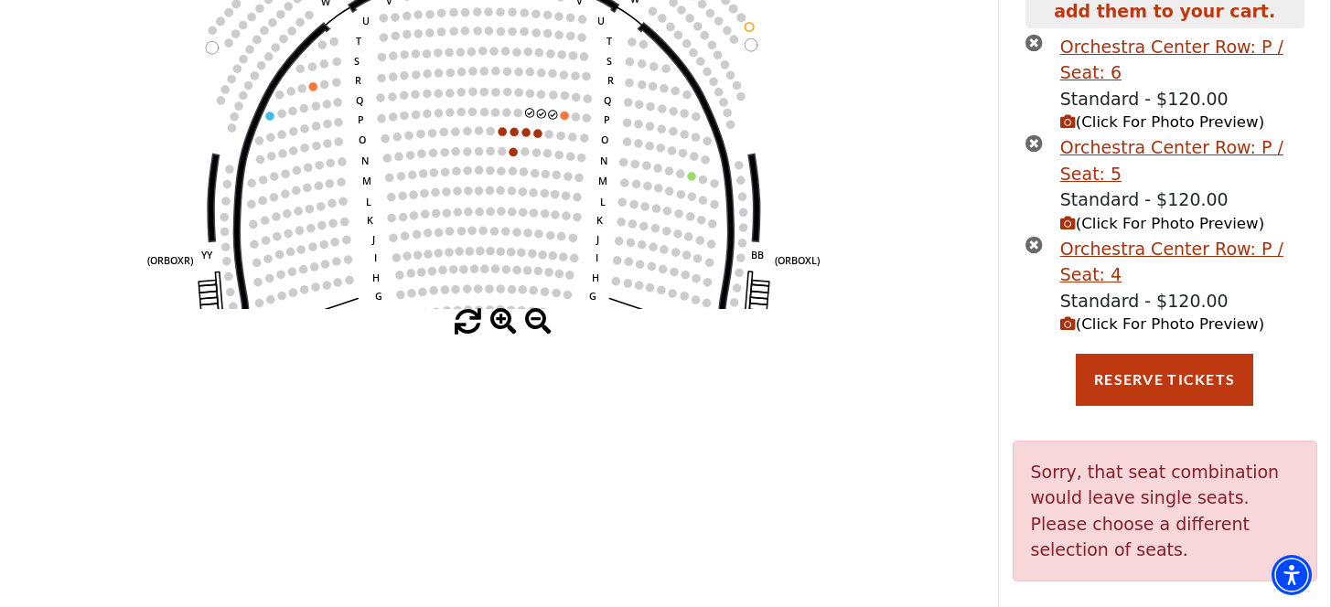
click at [1041, 247] on icon "times-circle" at bounding box center [1033, 244] width 17 height 17
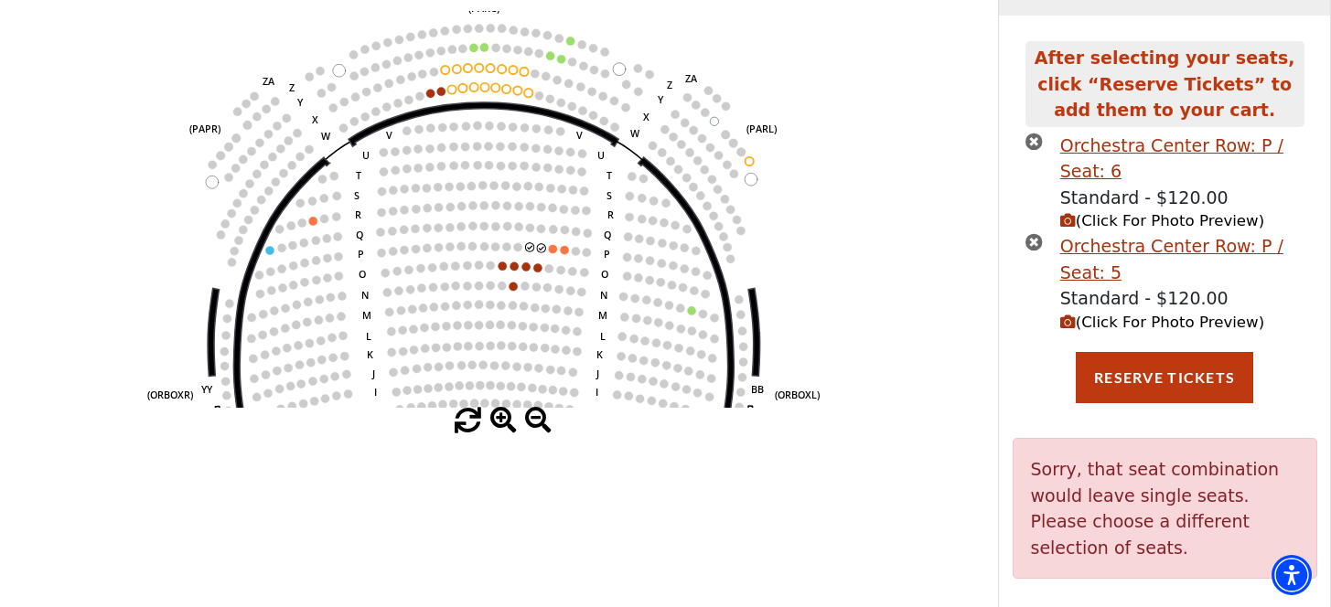
drag, startPoint x: 781, startPoint y: 220, endPoint x: 781, endPoint y: 246, distance: 26.5
click at [781, 246] on icon "Left (ORPITL) Right (ORPITR) Center (ORPITC) ZZ AA YY BB ZA ZA (ORCL) (ORCR) (O…" at bounding box center [499, 209] width 898 height 397
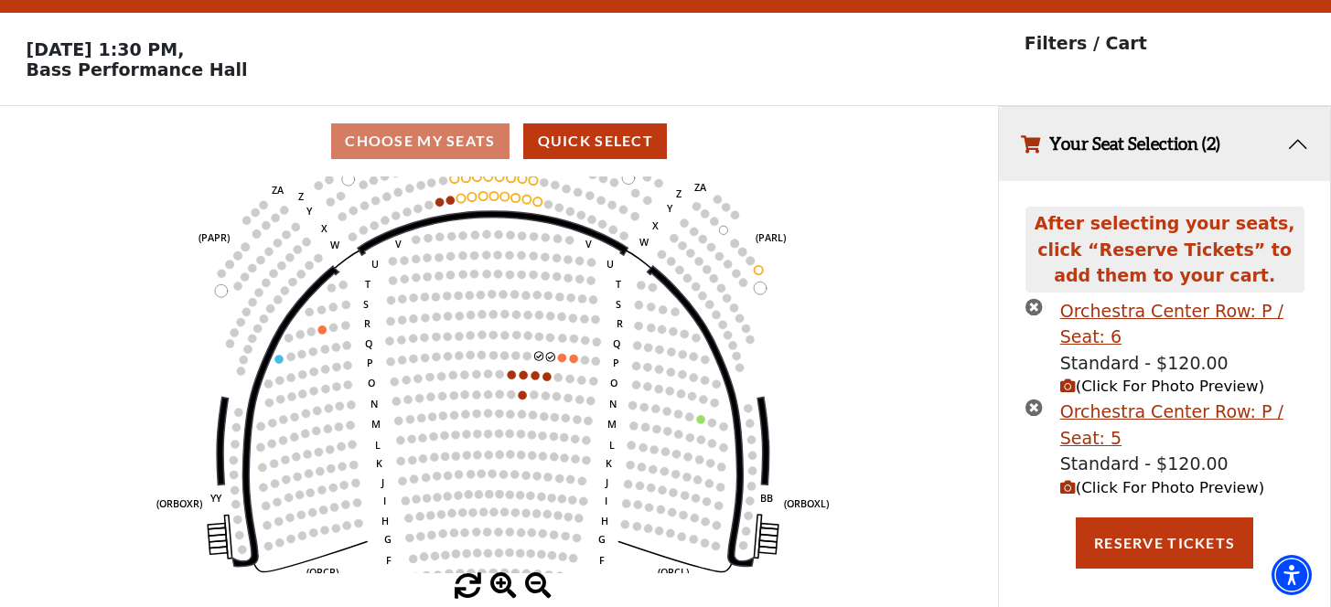
drag, startPoint x: 723, startPoint y: 300, endPoint x: 731, endPoint y: 245, distance: 55.5
click at [731, 245] on icon "Left (ORPITL) Right (ORPITR) Center (ORPITC) ZZ AA YY BB ZA ZA (ORCL) (ORCR) (O…" at bounding box center [499, 375] width 898 height 397
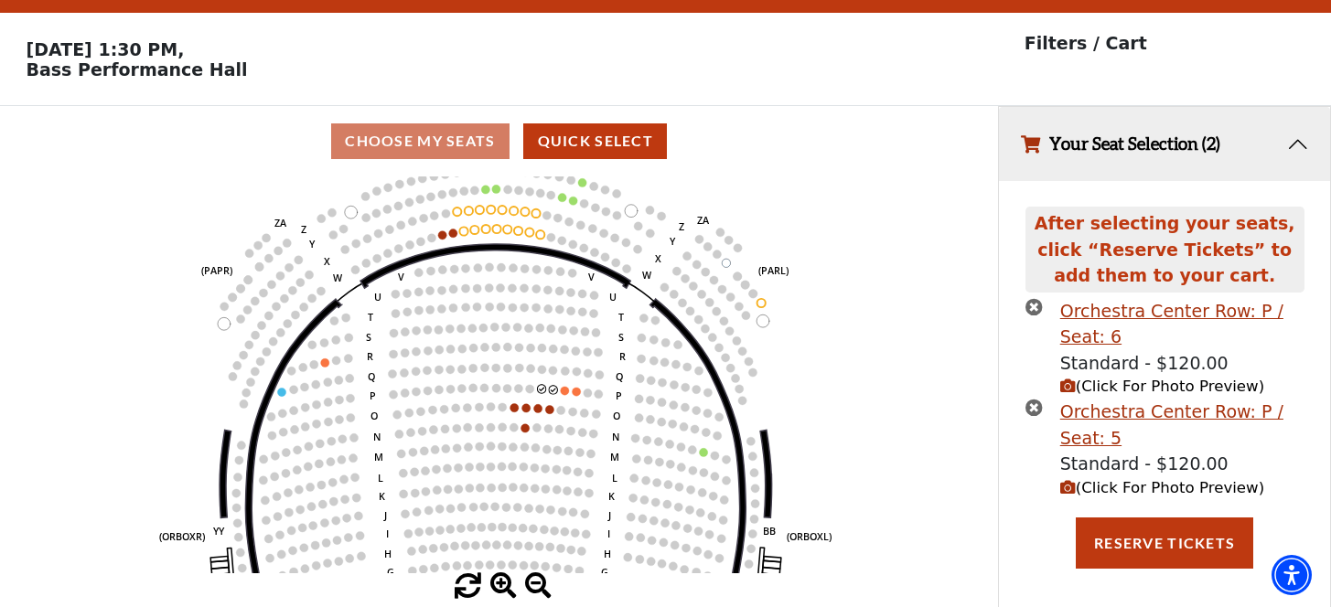
drag, startPoint x: 693, startPoint y: 284, endPoint x: 690, endPoint y: 303, distance: 18.7
click at [697, 290] on circle at bounding box center [693, 286] width 8 height 8
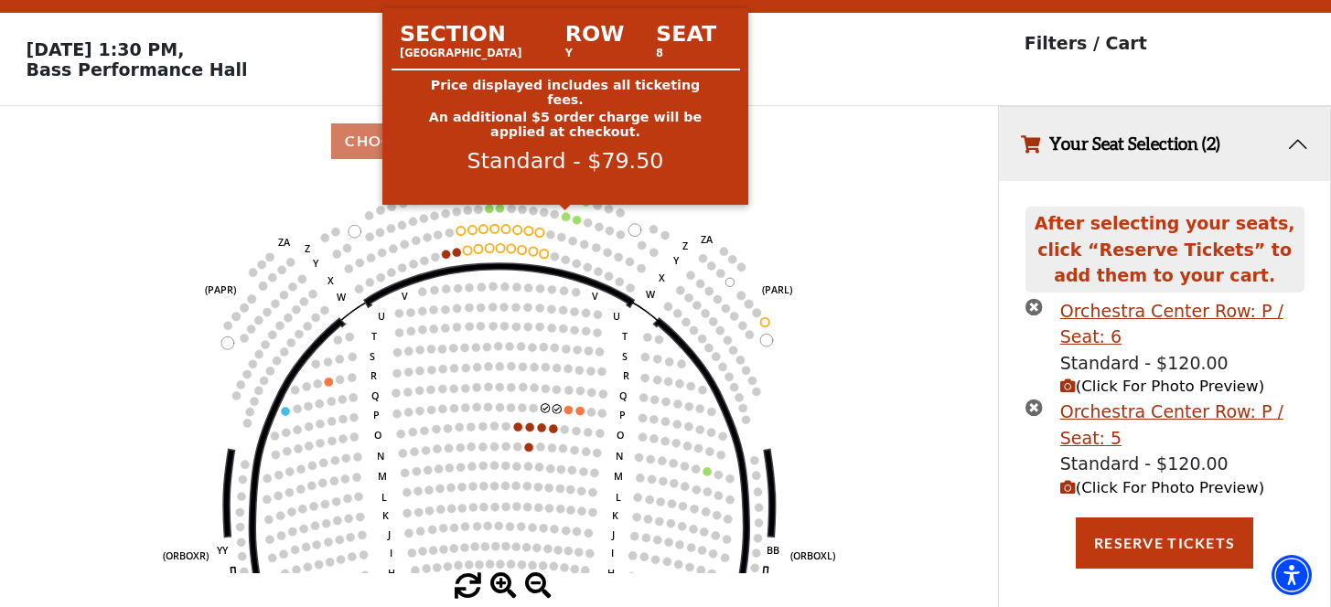
click at [568, 218] on circle at bounding box center [566, 216] width 8 height 8
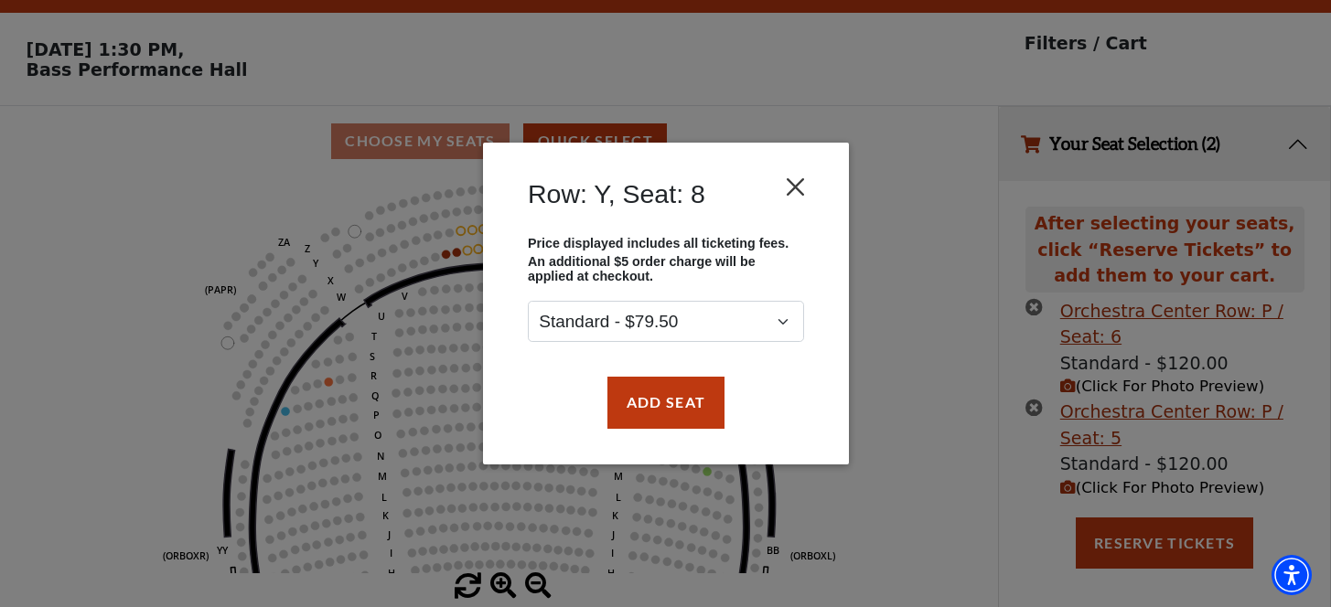
click at [779, 188] on button "Close" at bounding box center [794, 187] width 35 height 35
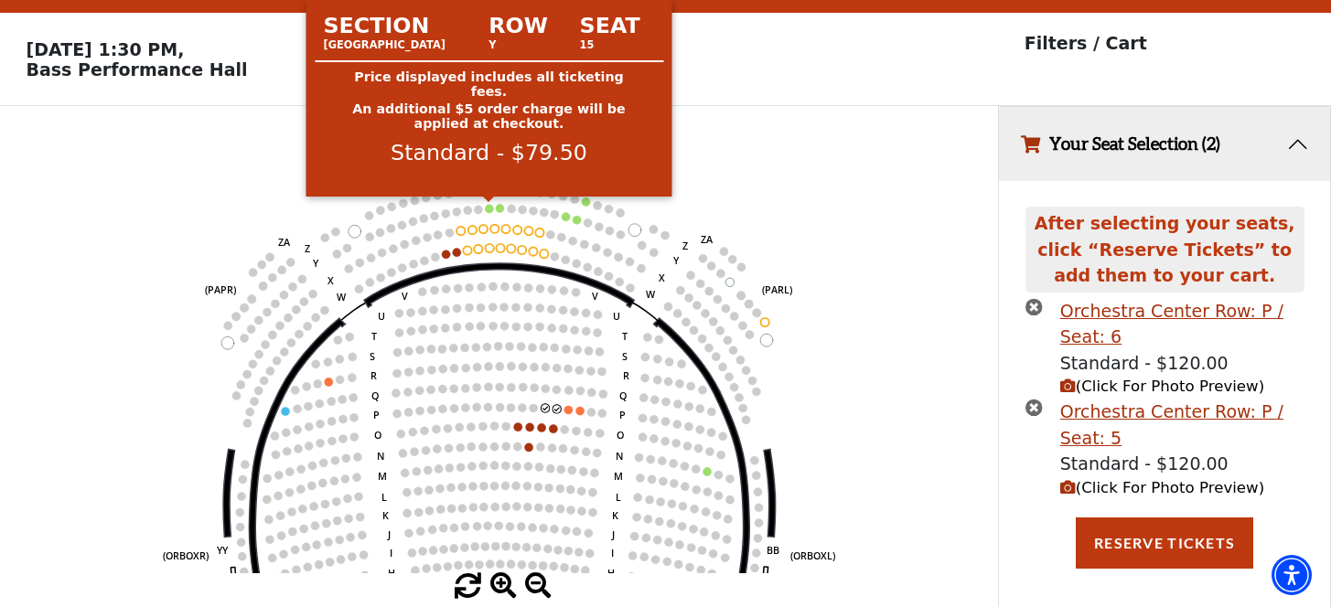
click at [487, 209] on circle at bounding box center [489, 208] width 8 height 8
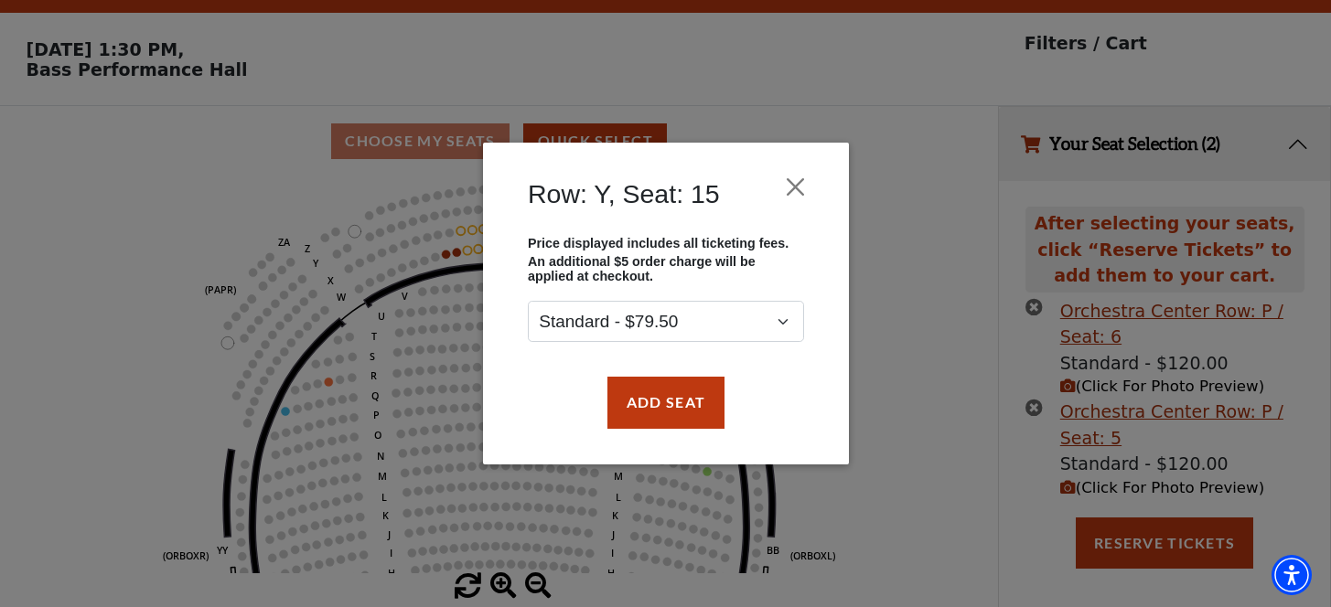
click at [649, 380] on button "Add Seat" at bounding box center [664, 402] width 117 height 51
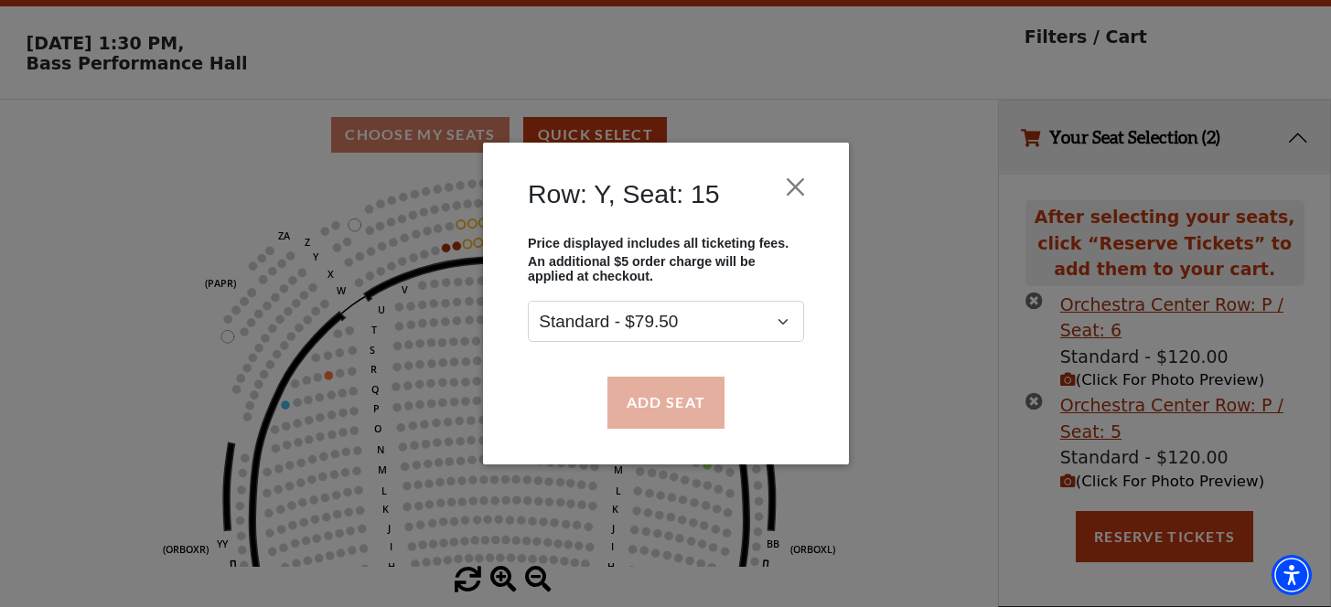
scroll to position [100, 0]
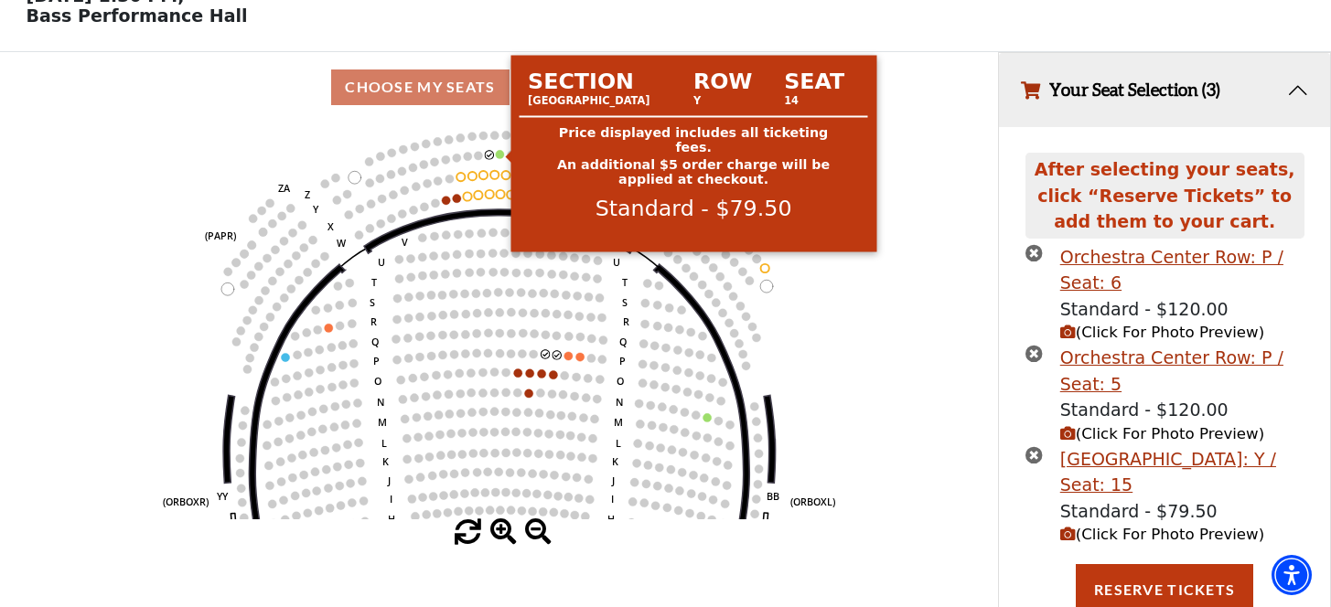
click at [497, 155] on circle at bounding box center [499, 154] width 8 height 8
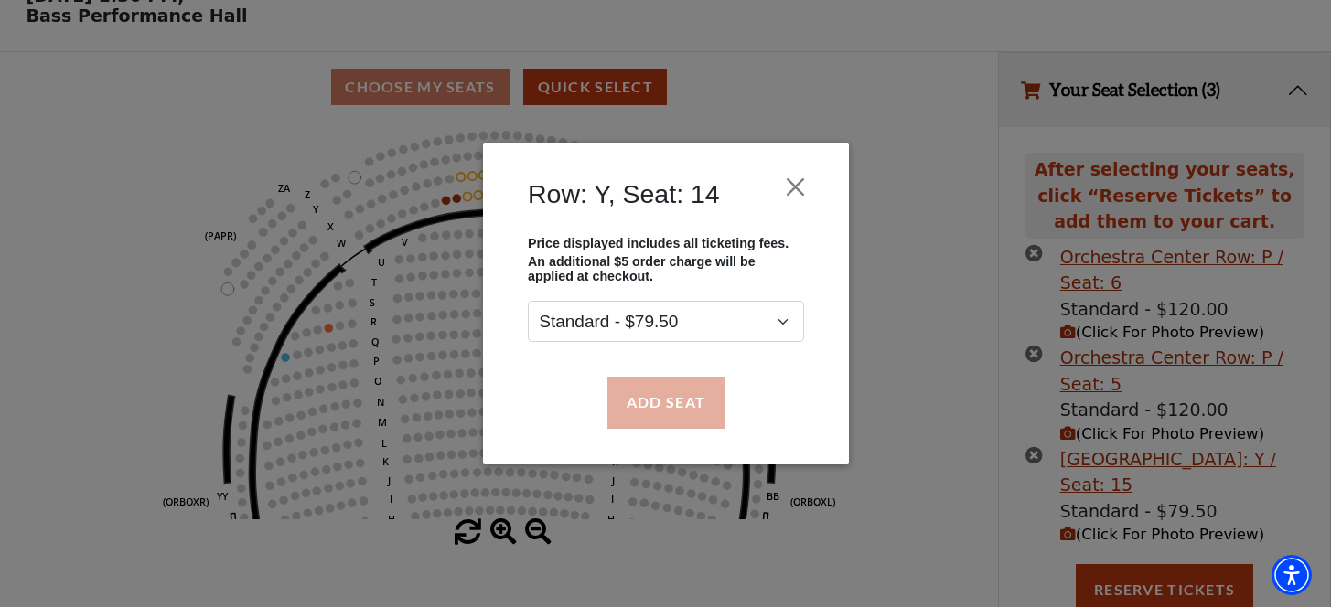
click at [712, 403] on button "Add Seat" at bounding box center [664, 402] width 117 height 51
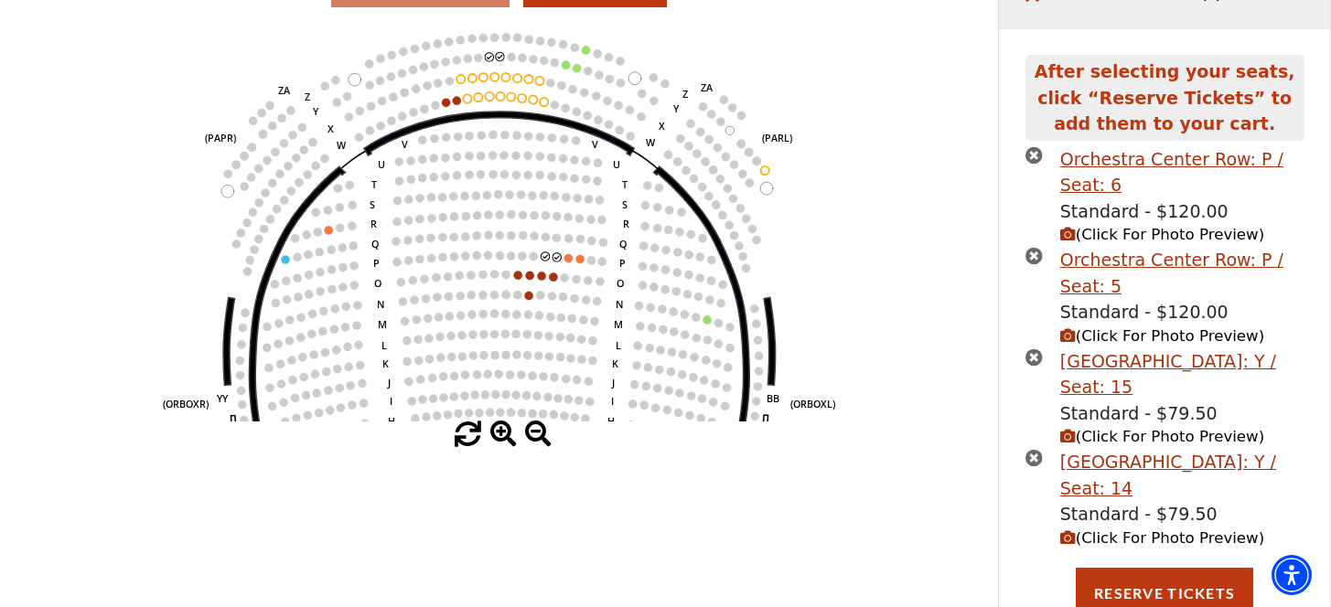
scroll to position [243, 0]
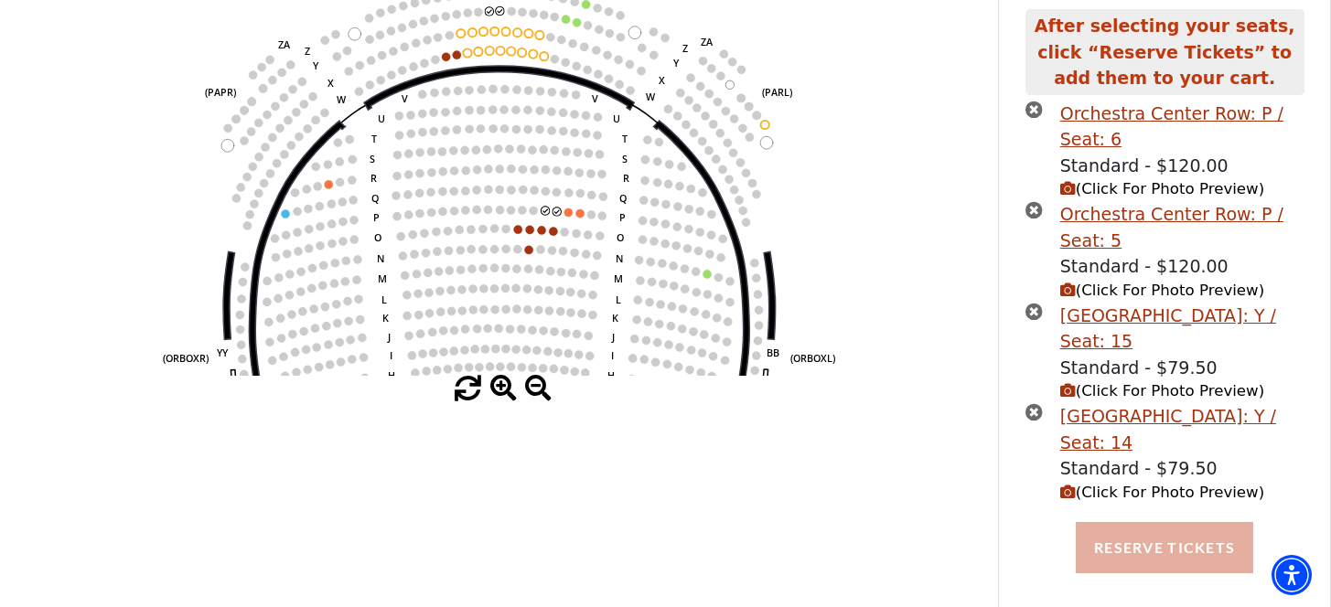
click at [1151, 545] on button "Reserve Tickets" at bounding box center [1164, 547] width 177 height 51
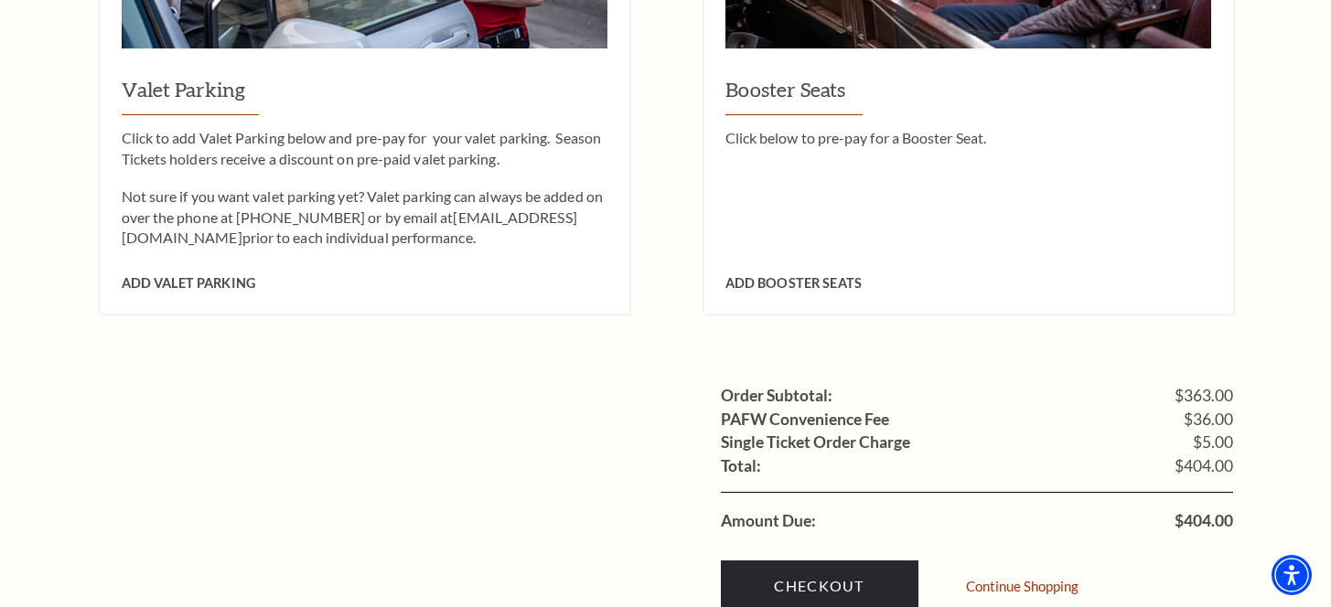
scroll to position [1761, 0]
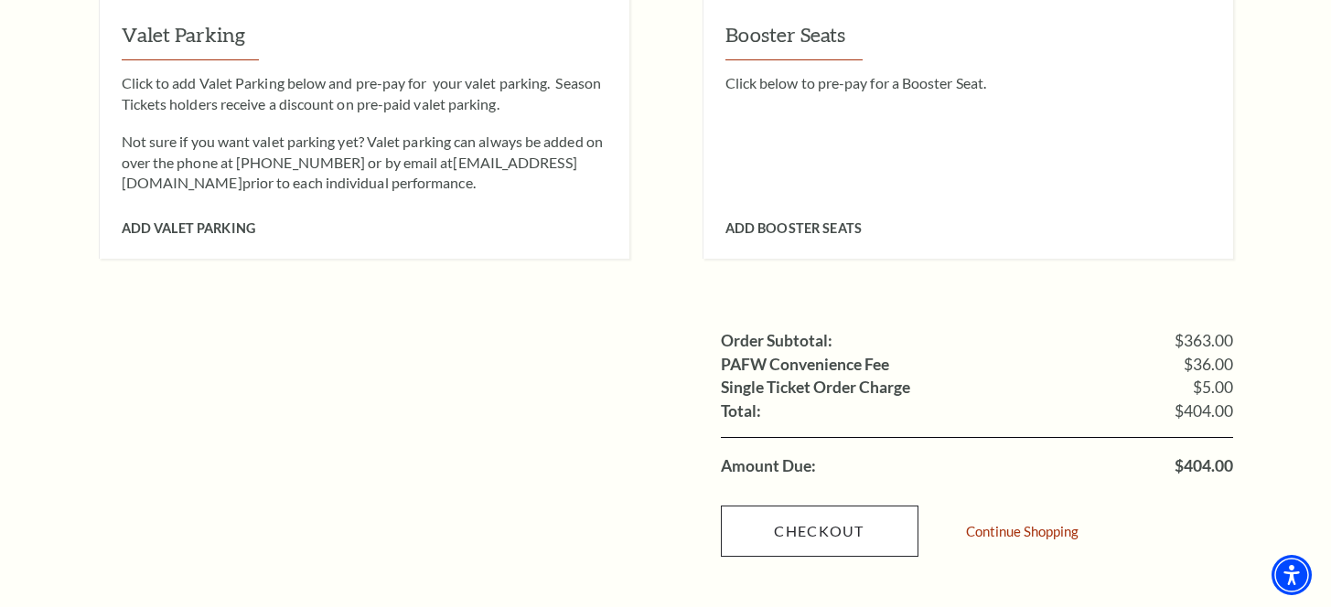
click at [811, 506] on link "Checkout" at bounding box center [820, 531] width 198 height 51
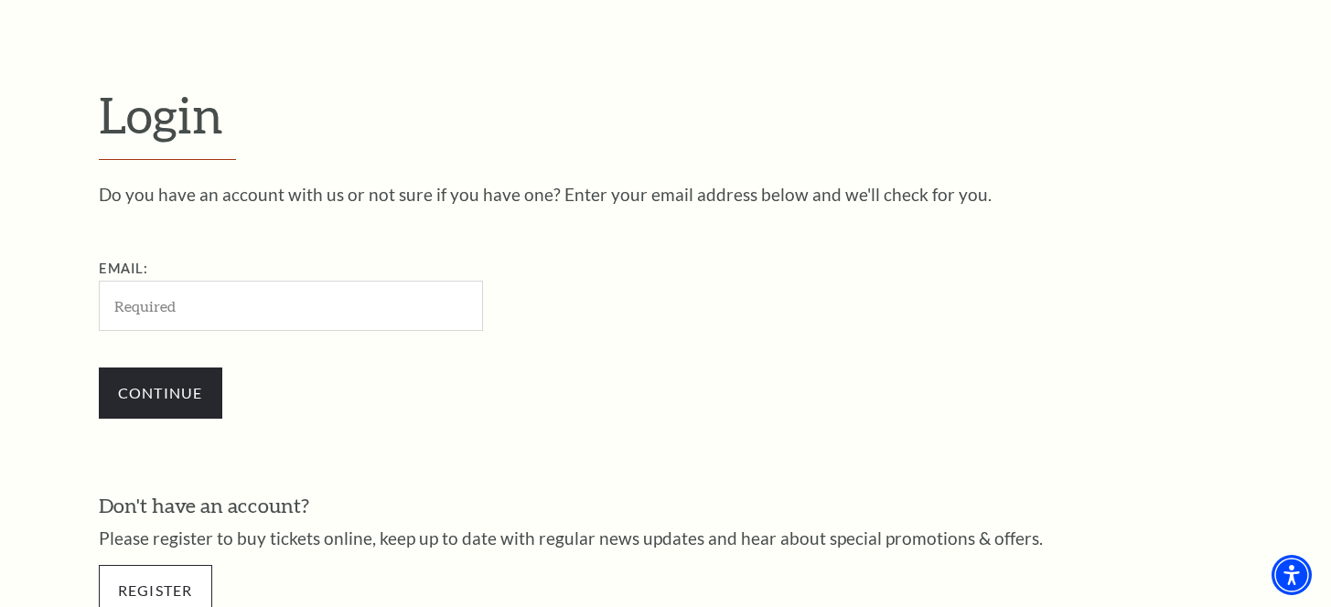
click at [184, 573] on link "Register" at bounding box center [155, 590] width 113 height 51
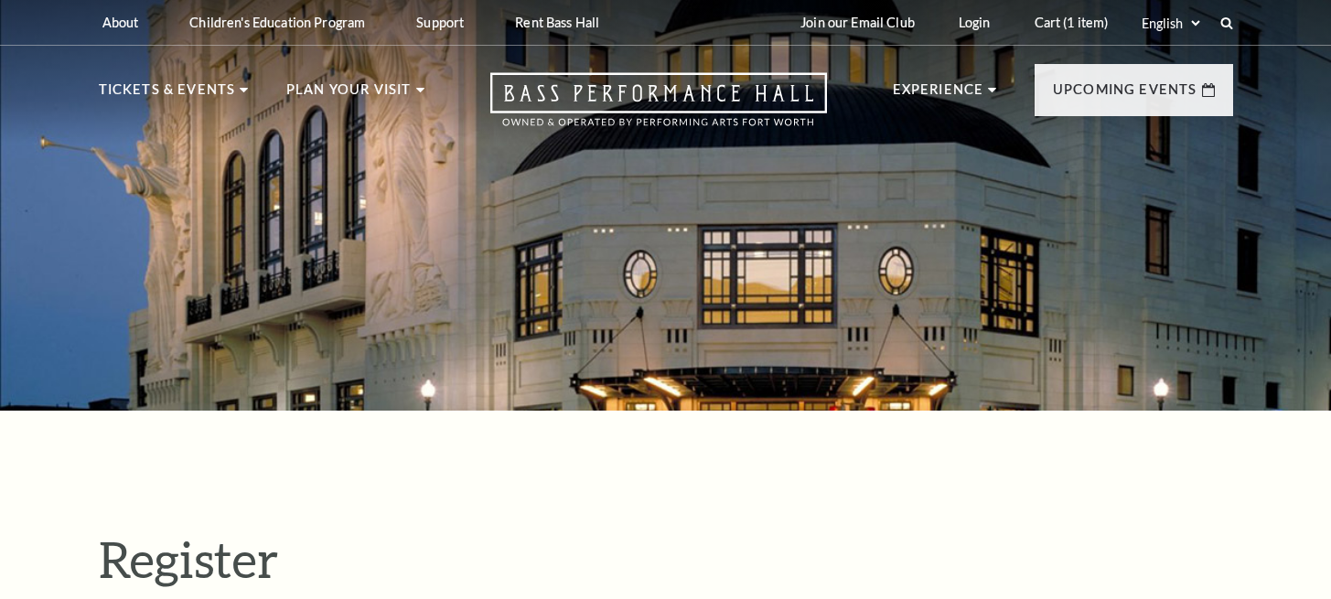
select select "1"
select select "[GEOGRAPHIC_DATA]"
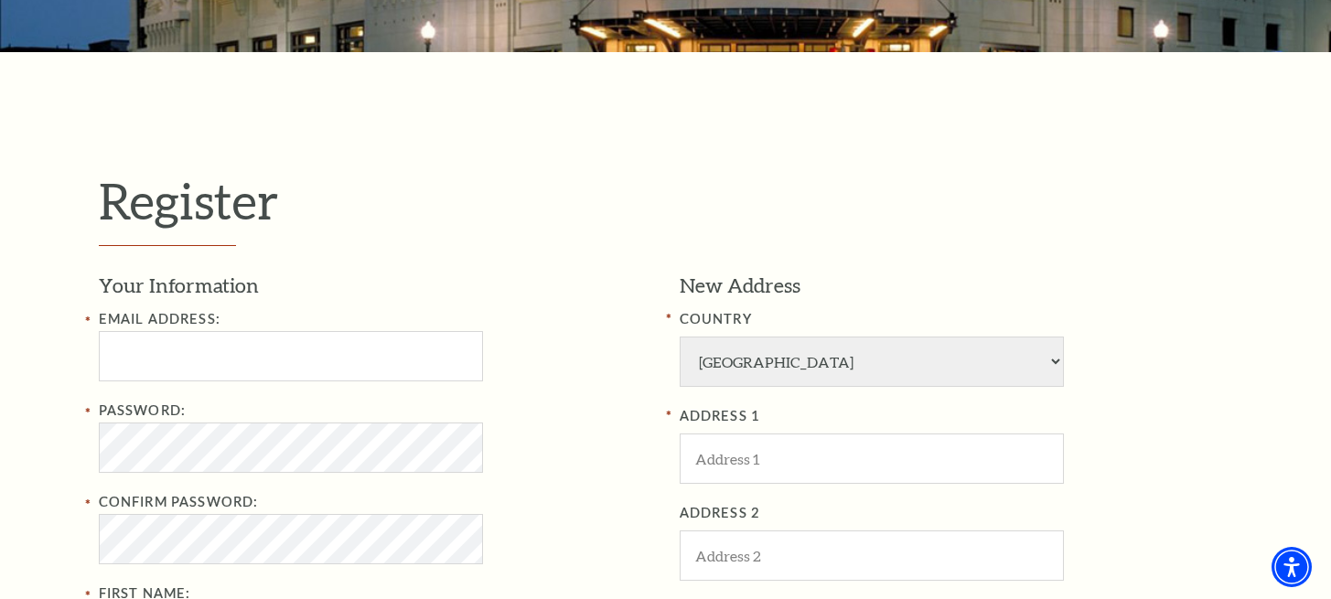
scroll to position [571, 0]
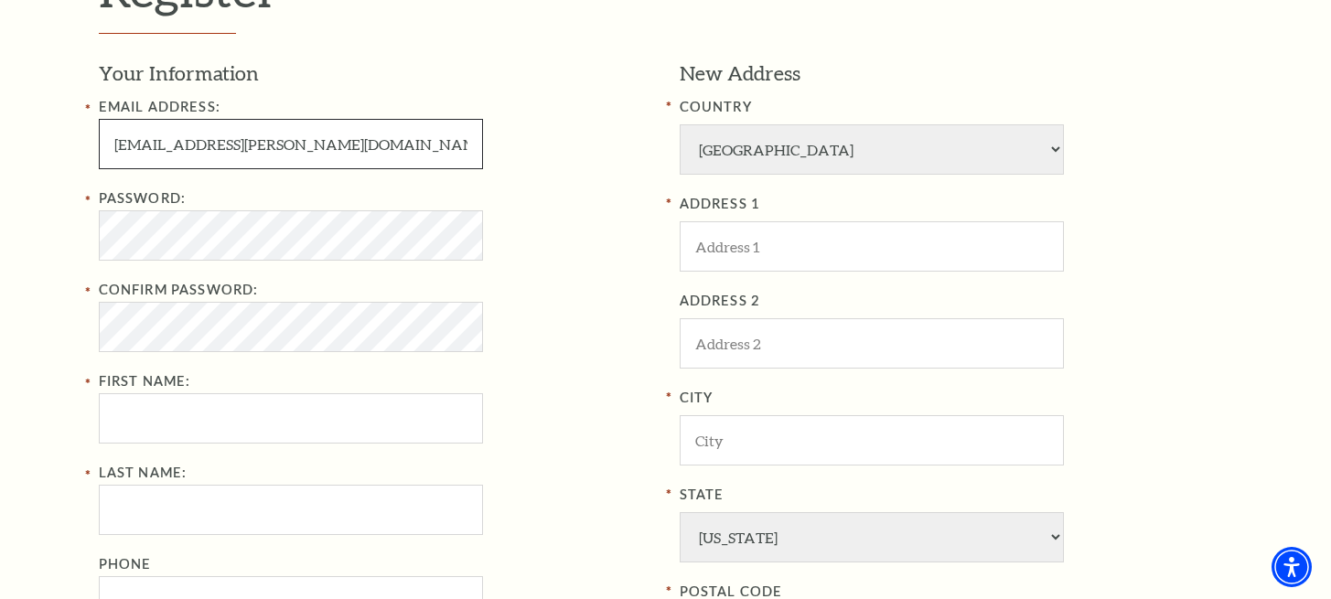
type input "benbader@lerch.ovh"
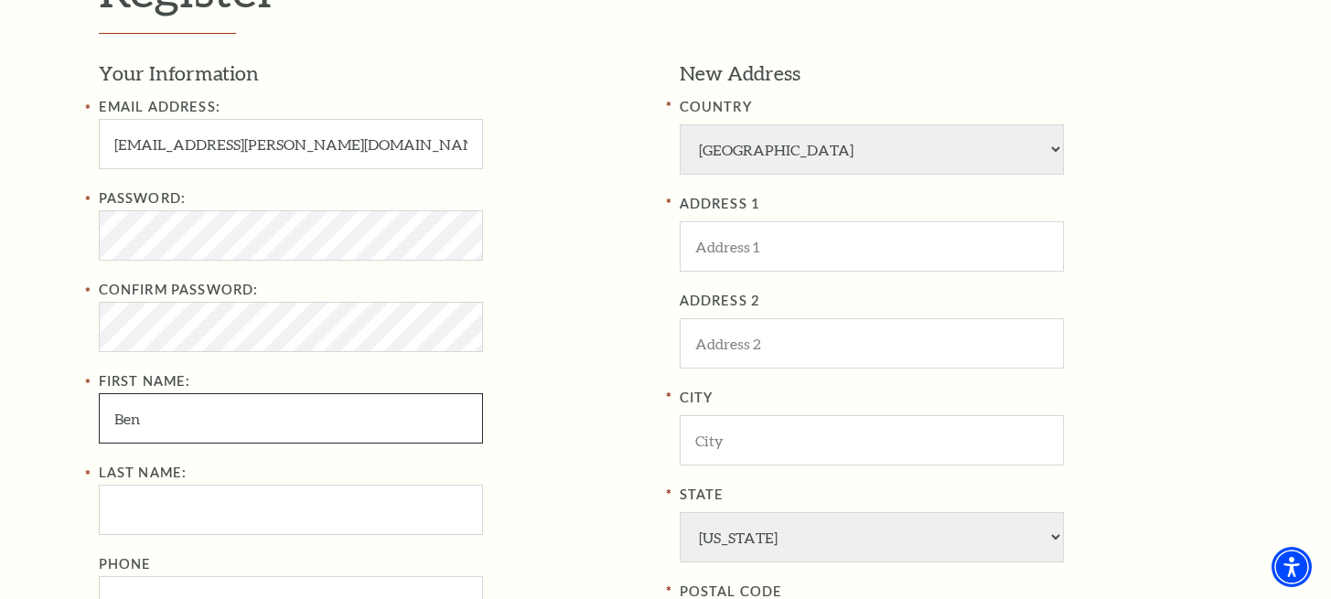
type input "Ben"
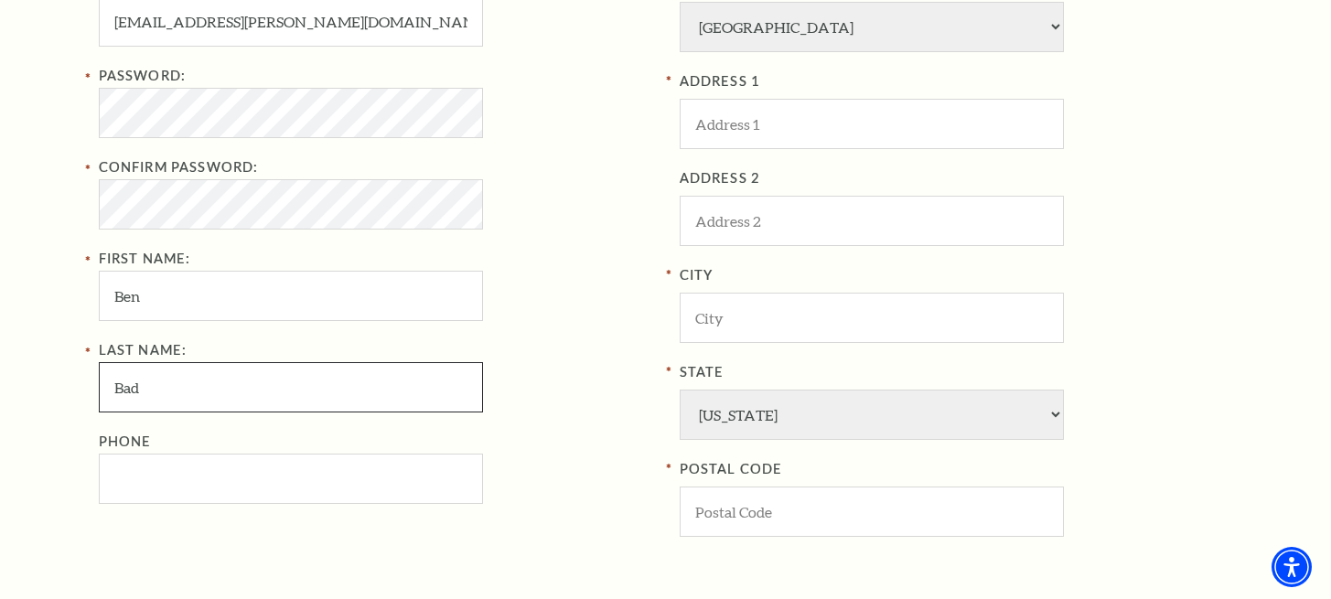
scroll to position [698, 0]
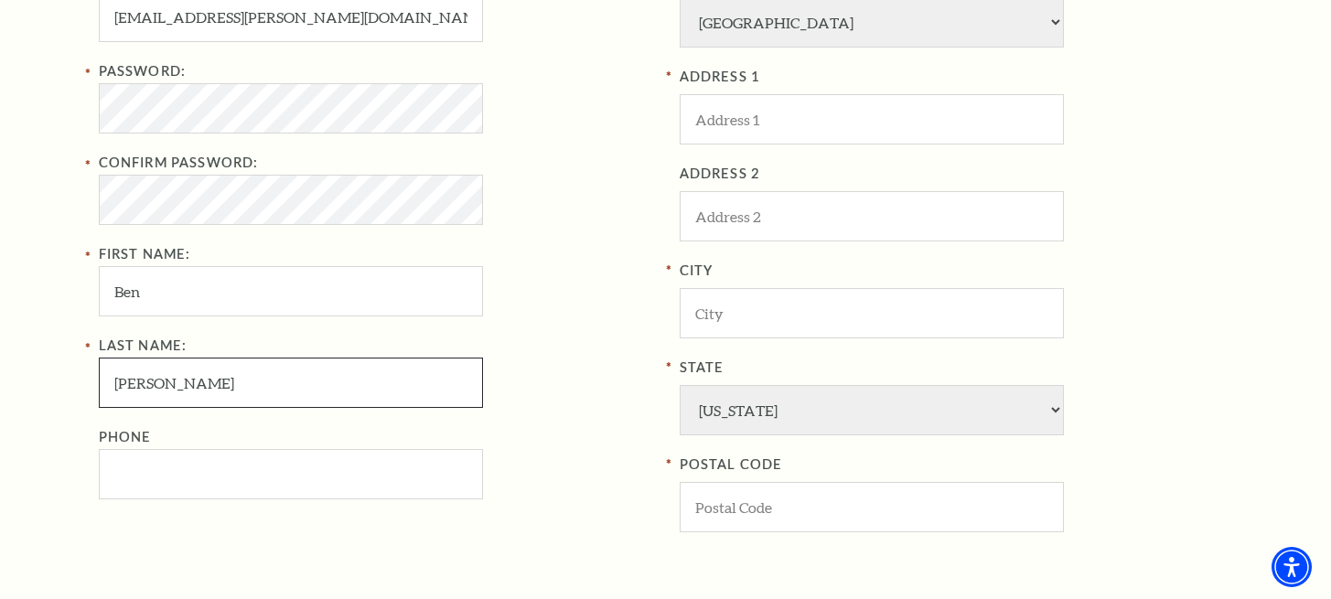
type input "Bader"
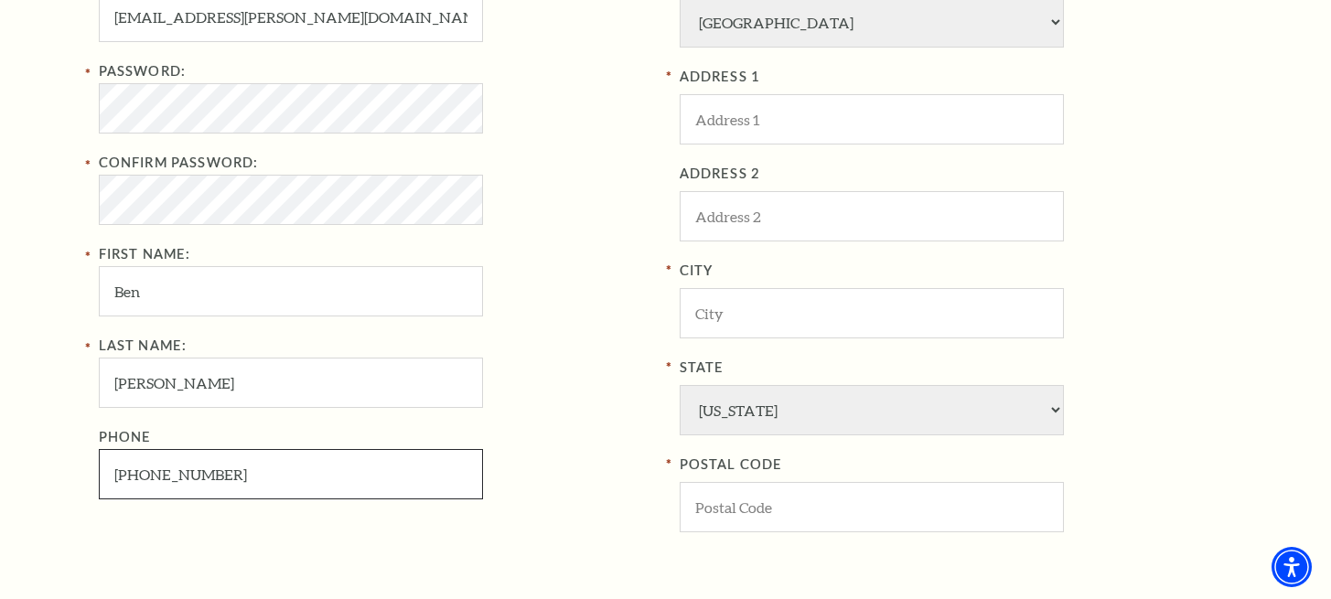
type input "704-451-3871"
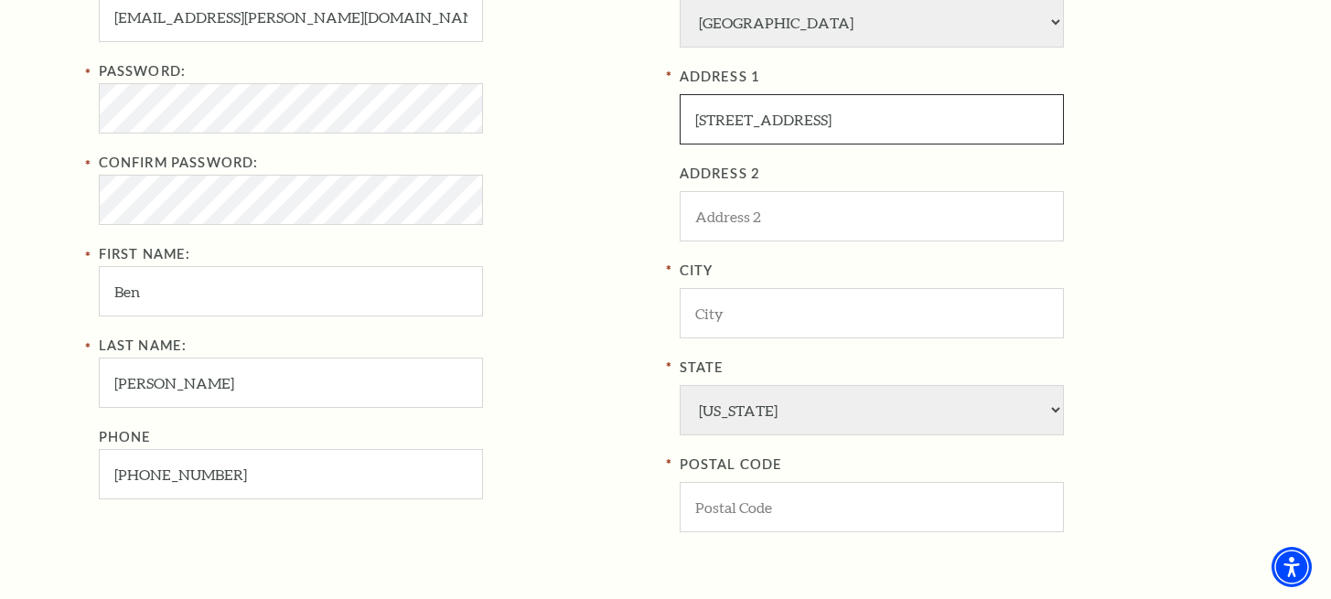
type input "[STREET_ADDRESS]"
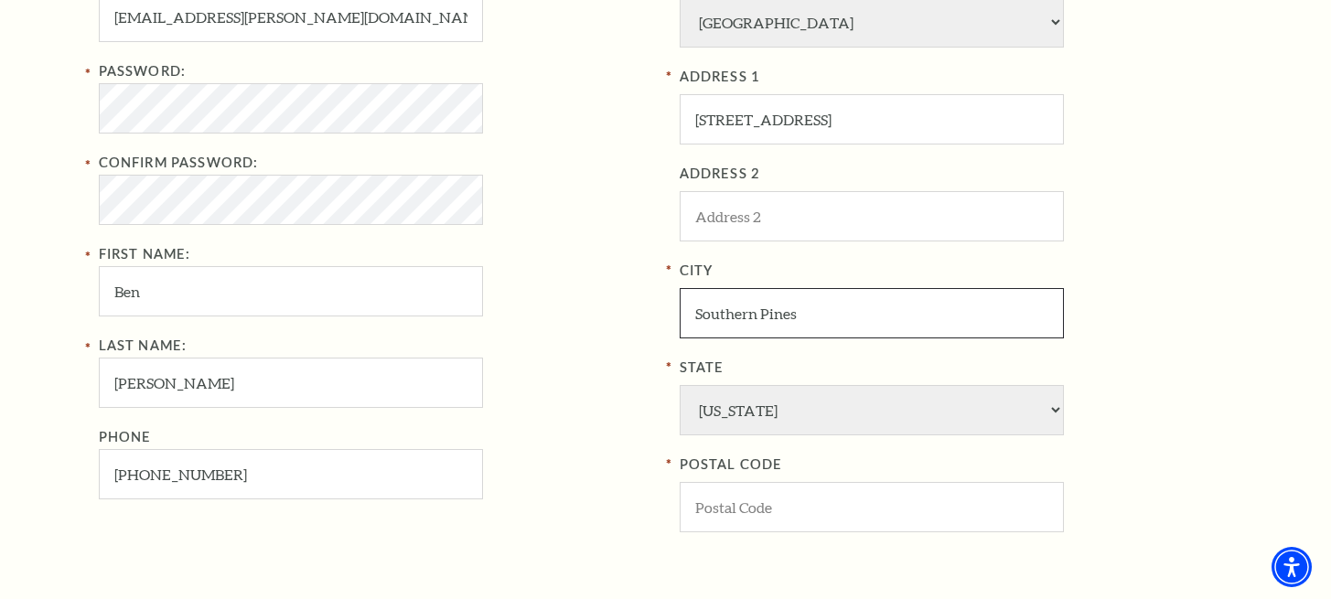
type input "Southern Pines"
select select "NC"
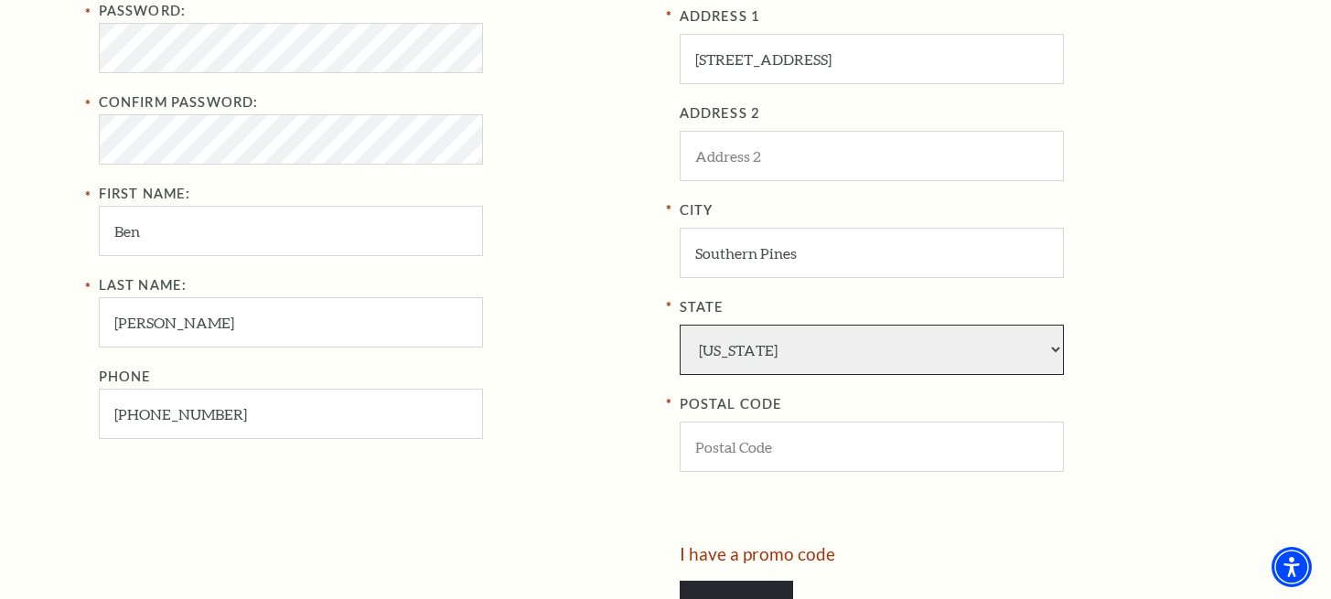
scroll to position [769, 0]
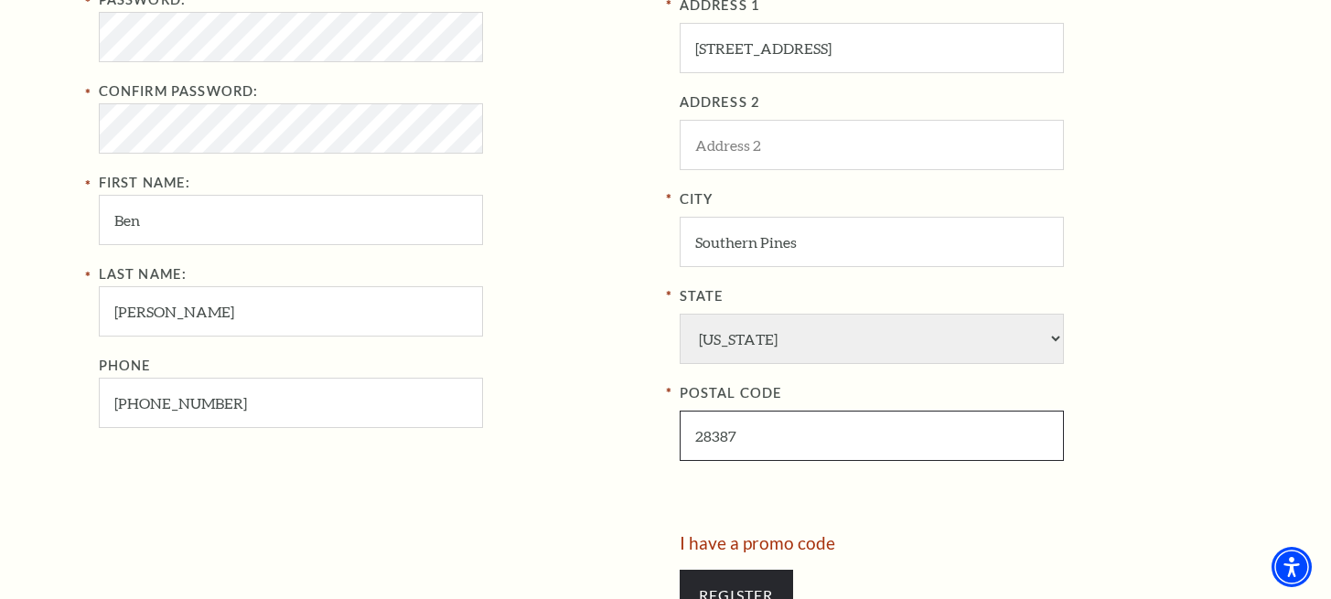
type input "28387"
click at [608, 346] on div "Last Name: Bader Phone 704-451-3871" at bounding box center [375, 345] width 553 height 165
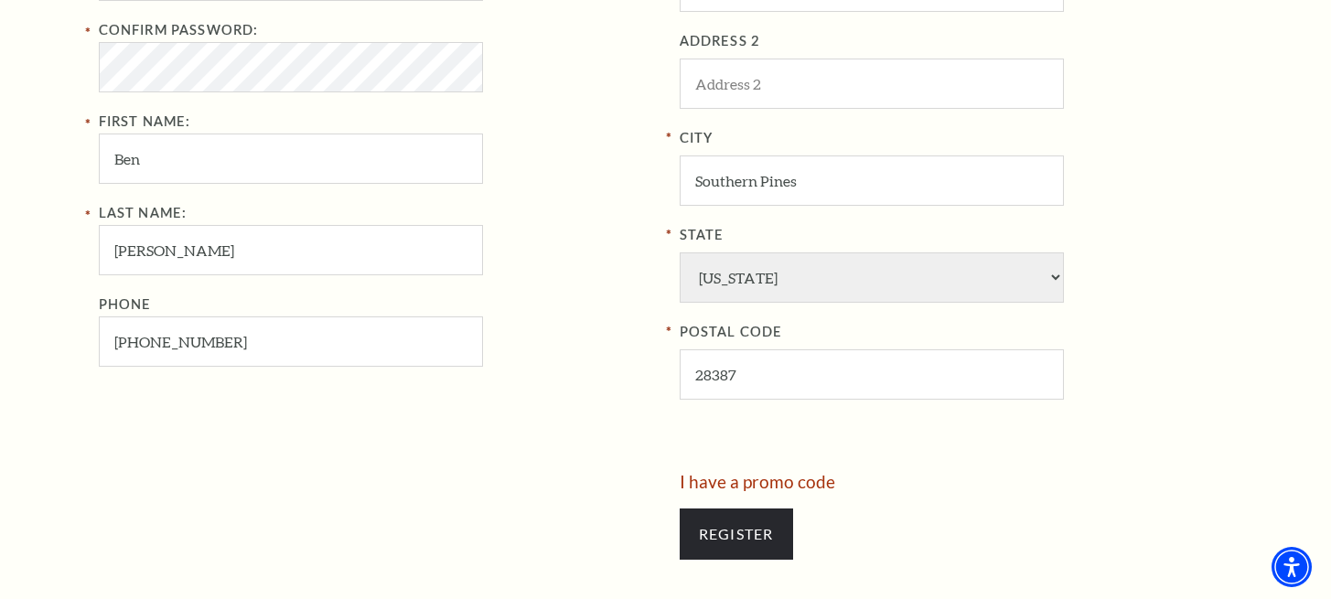
scroll to position [830, 0]
click at [744, 509] on input "Register" at bounding box center [736, 534] width 113 height 51
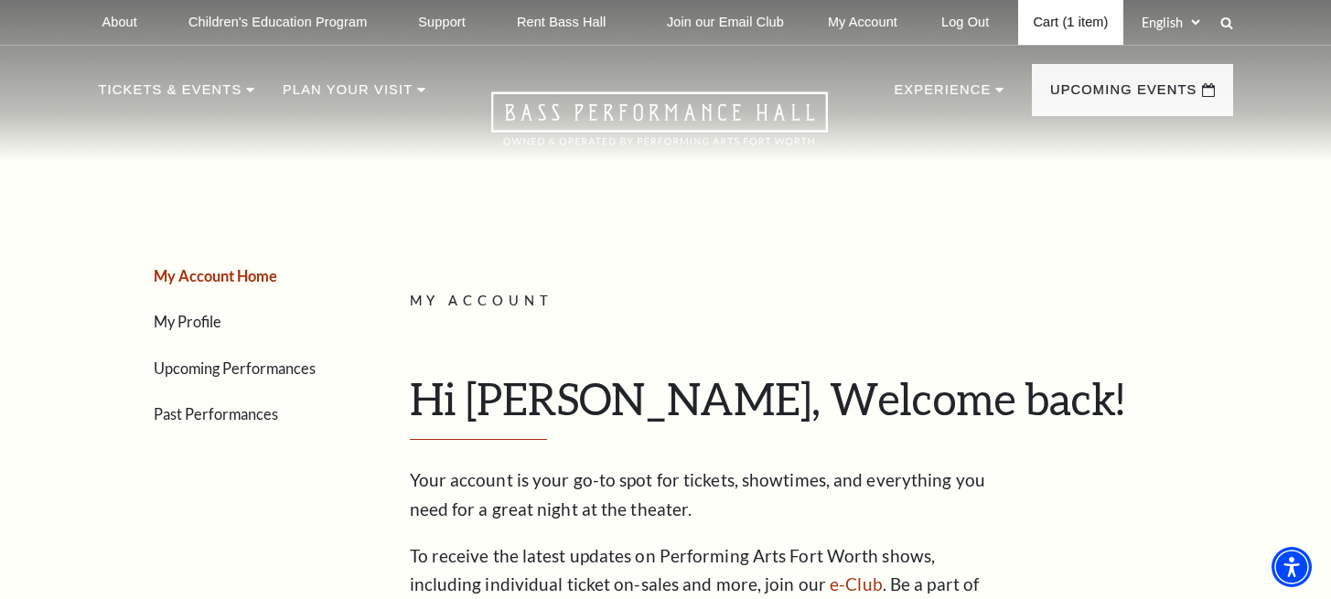
click at [1021, 31] on link "Cart (1 item)" at bounding box center [1070, 22] width 104 height 45
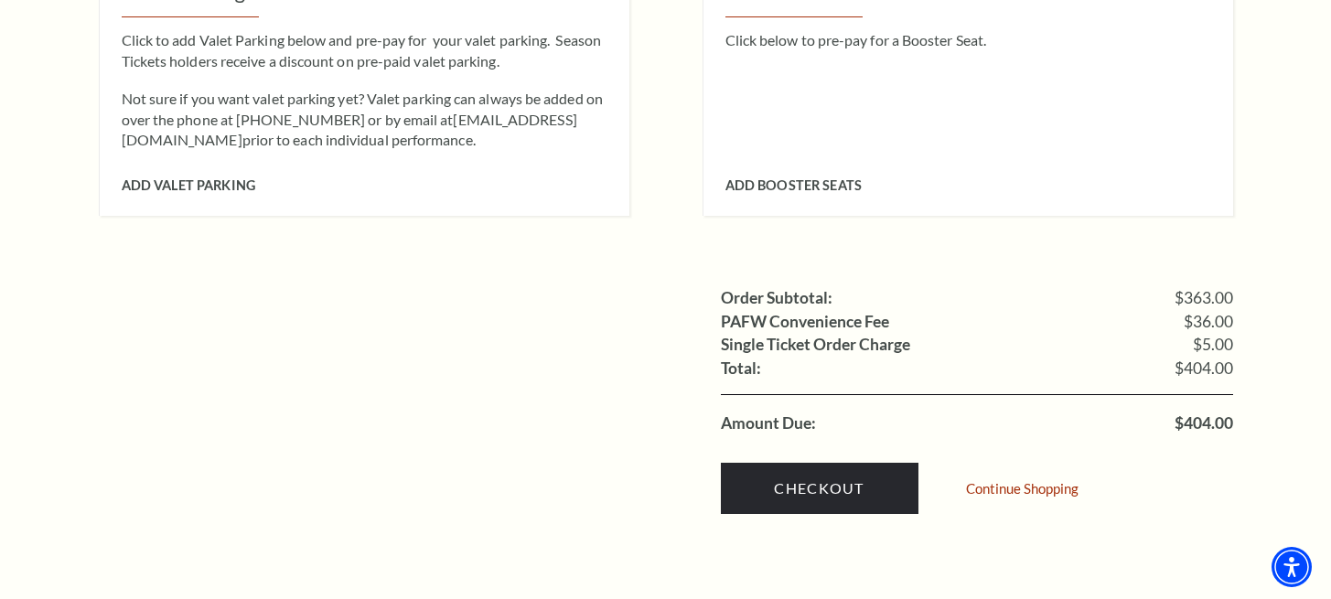
scroll to position [1806, 0]
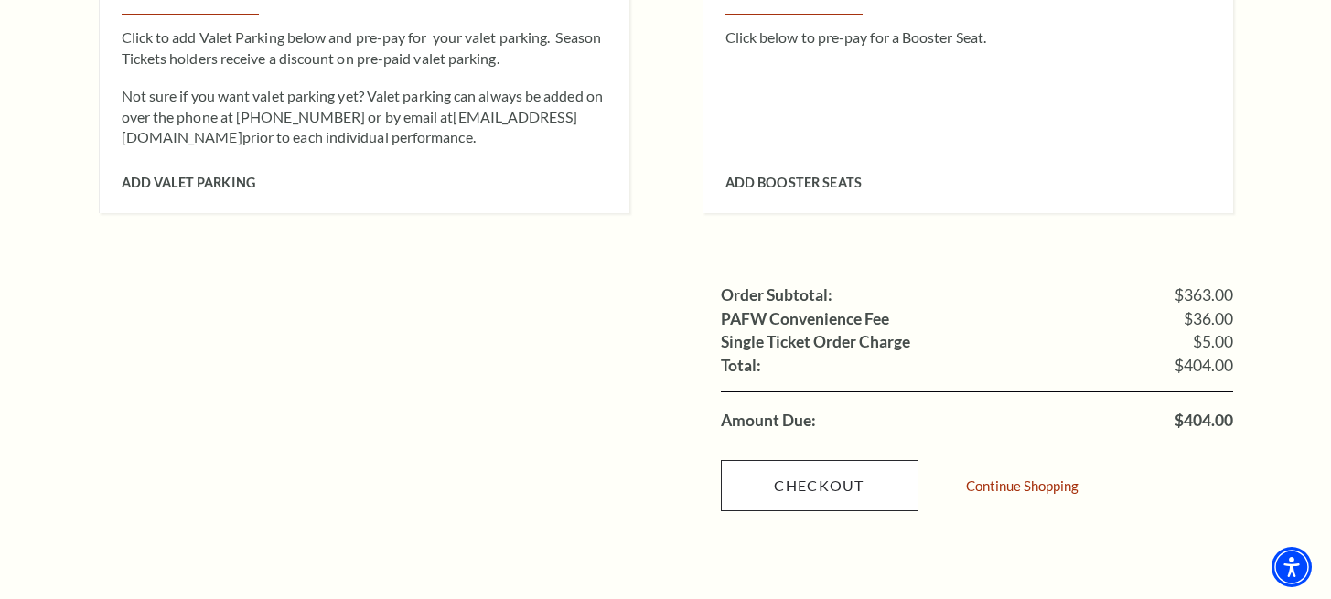
click at [761, 460] on link "Checkout" at bounding box center [820, 485] width 198 height 51
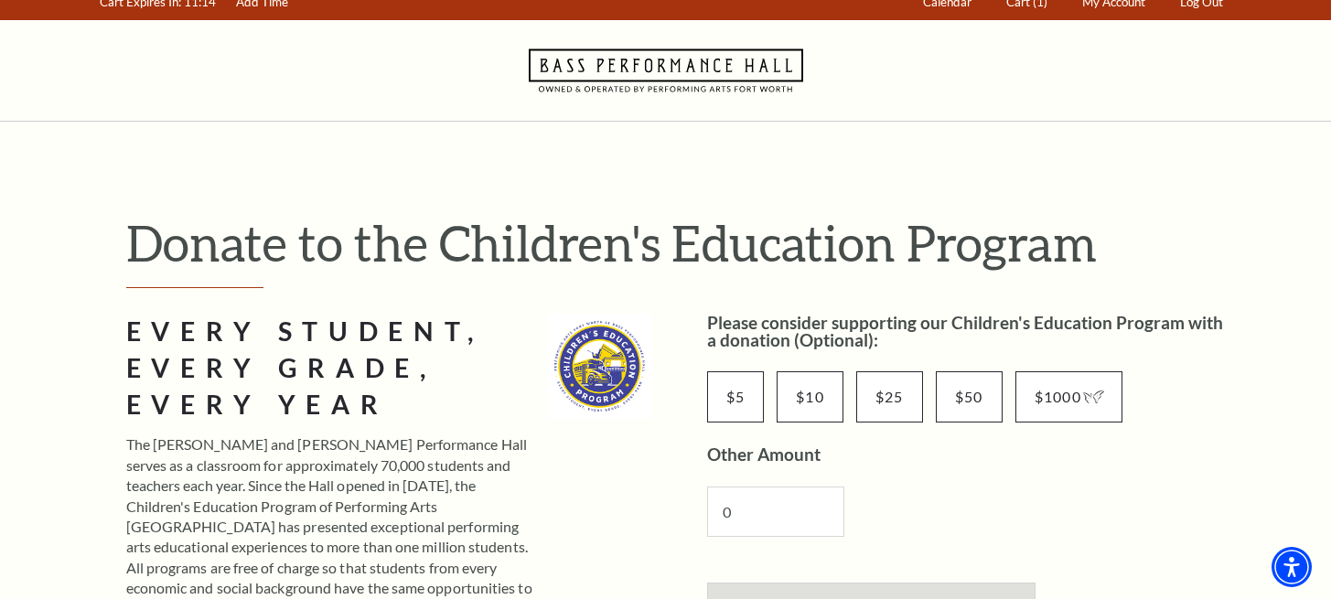
scroll to position [16, 0]
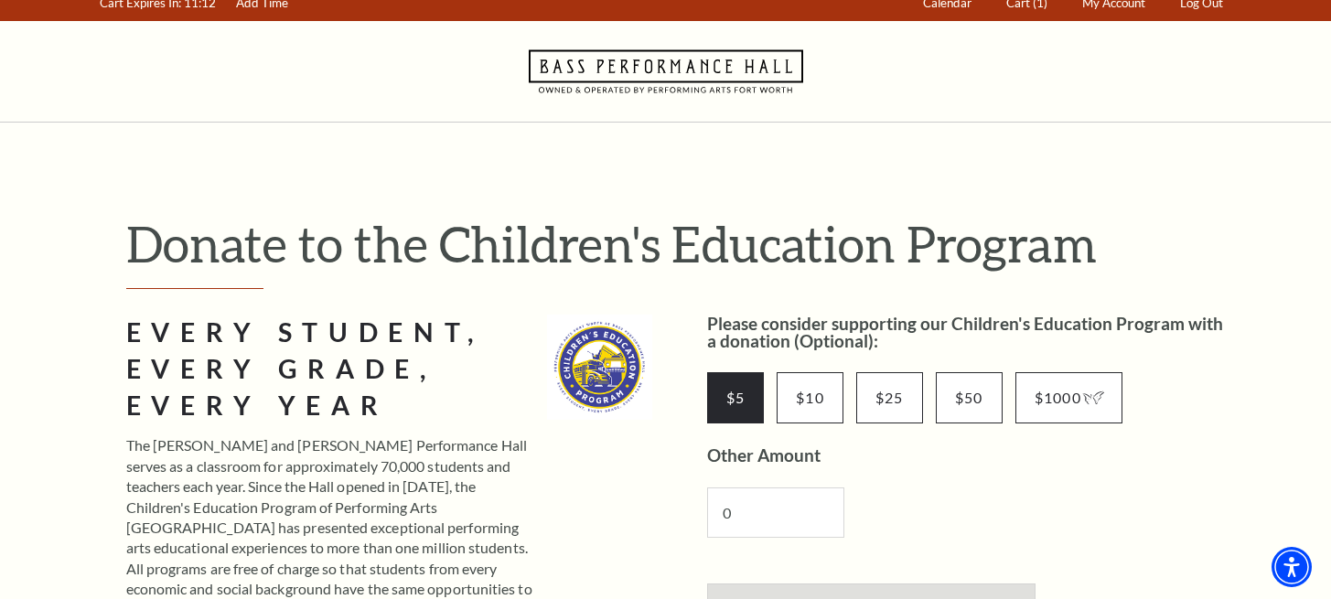
click at [723, 402] on input "$5" at bounding box center [736, 397] width 58 height 51
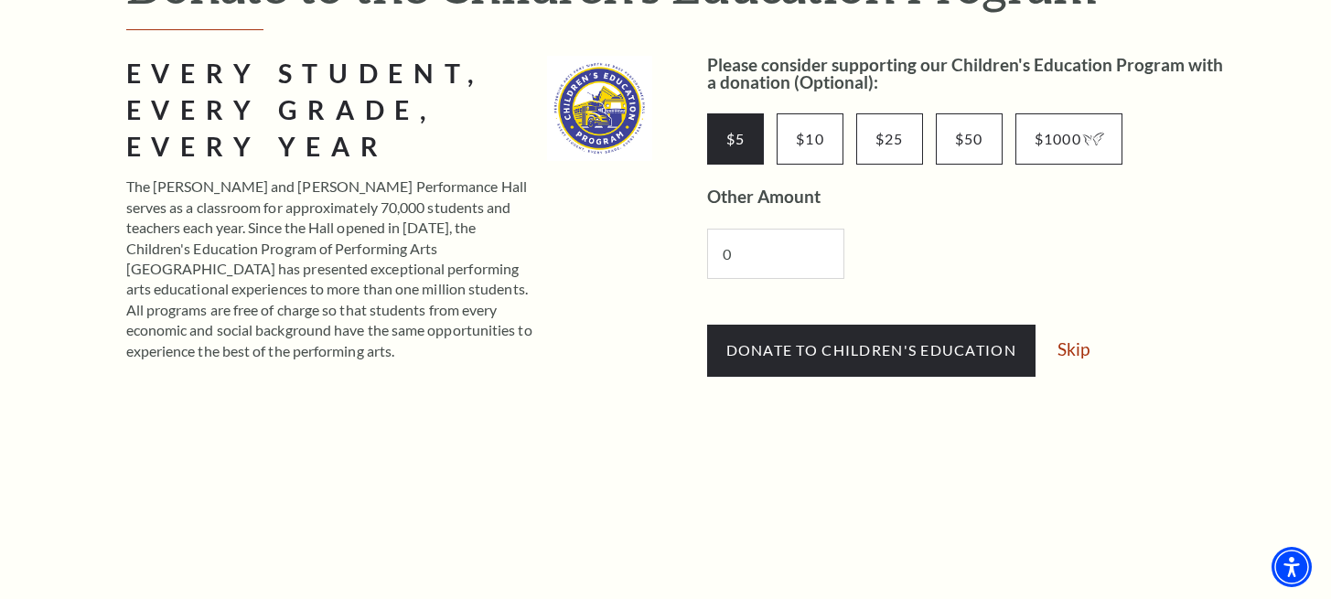
scroll to position [279, 0]
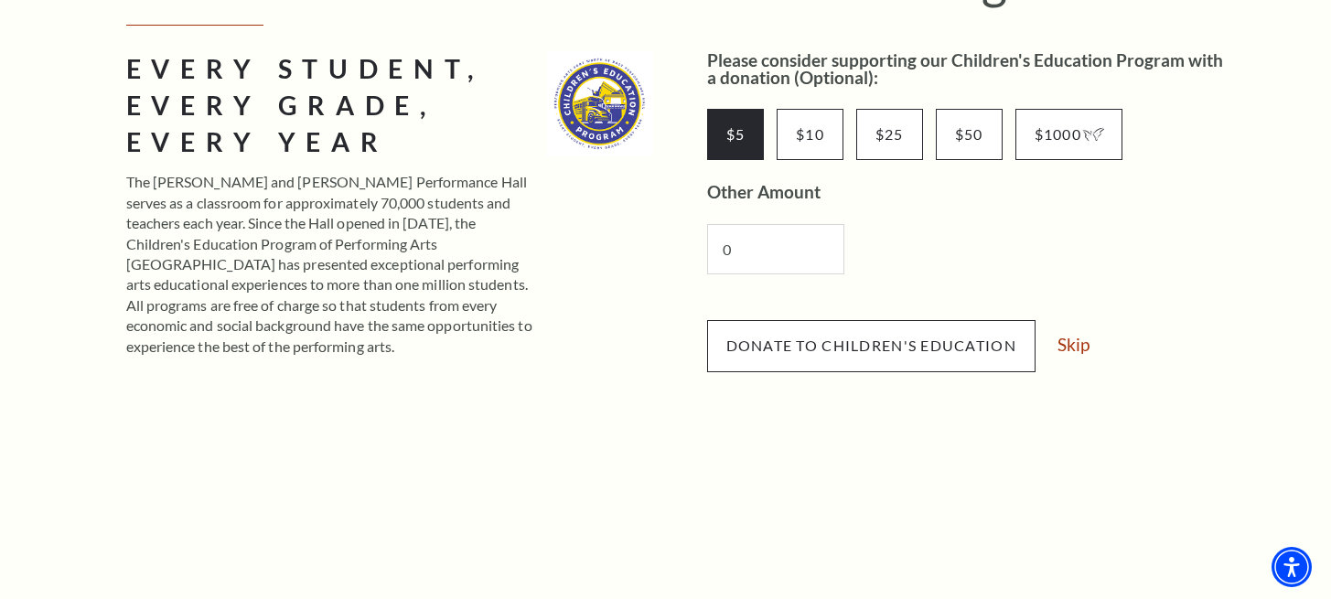
click at [780, 349] on span "Donate to Children's Education" at bounding box center [871, 345] width 290 height 17
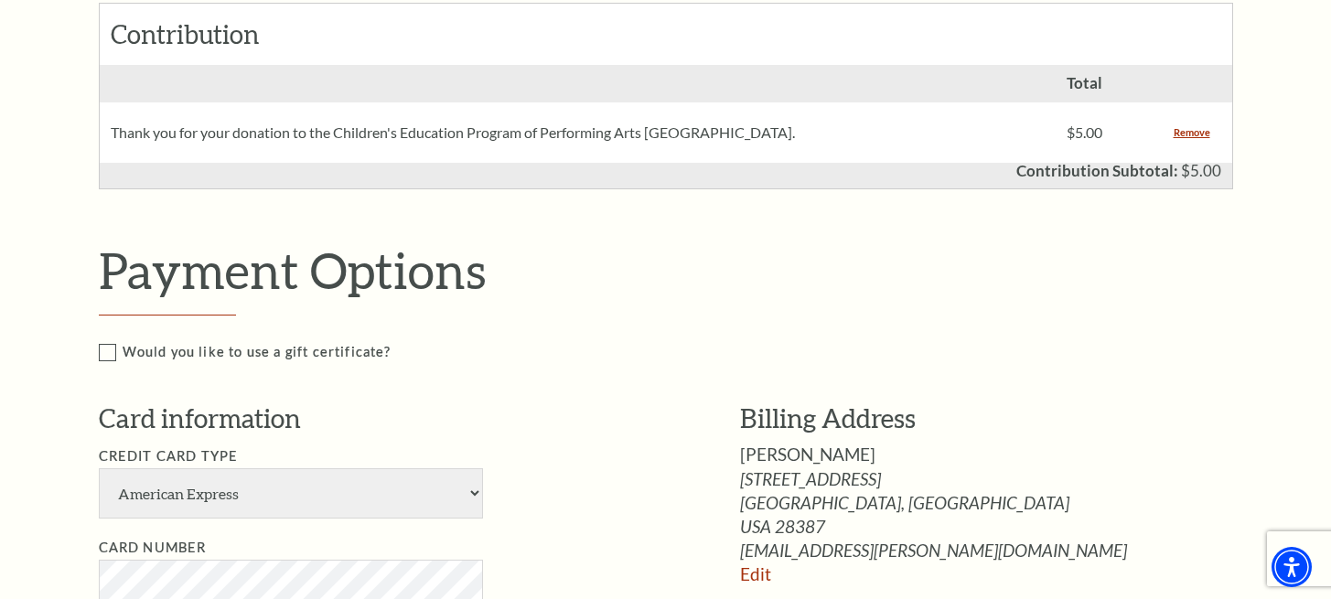
scroll to position [1001, 0]
select select "24"
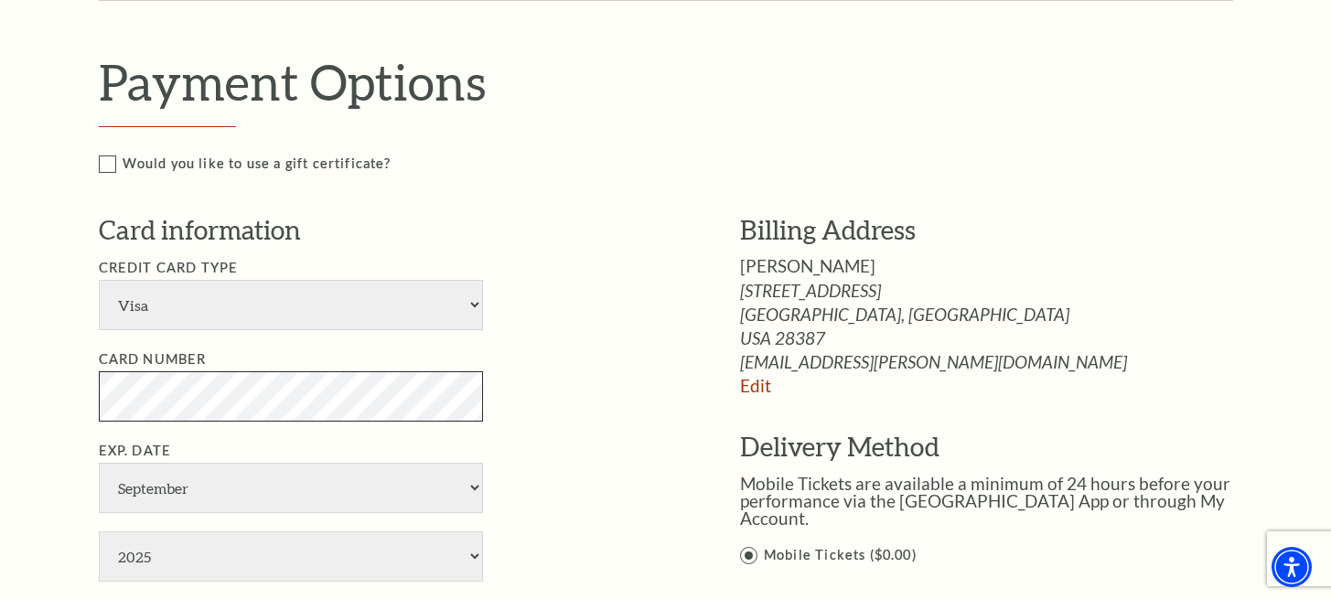
scroll to position [1191, 0]
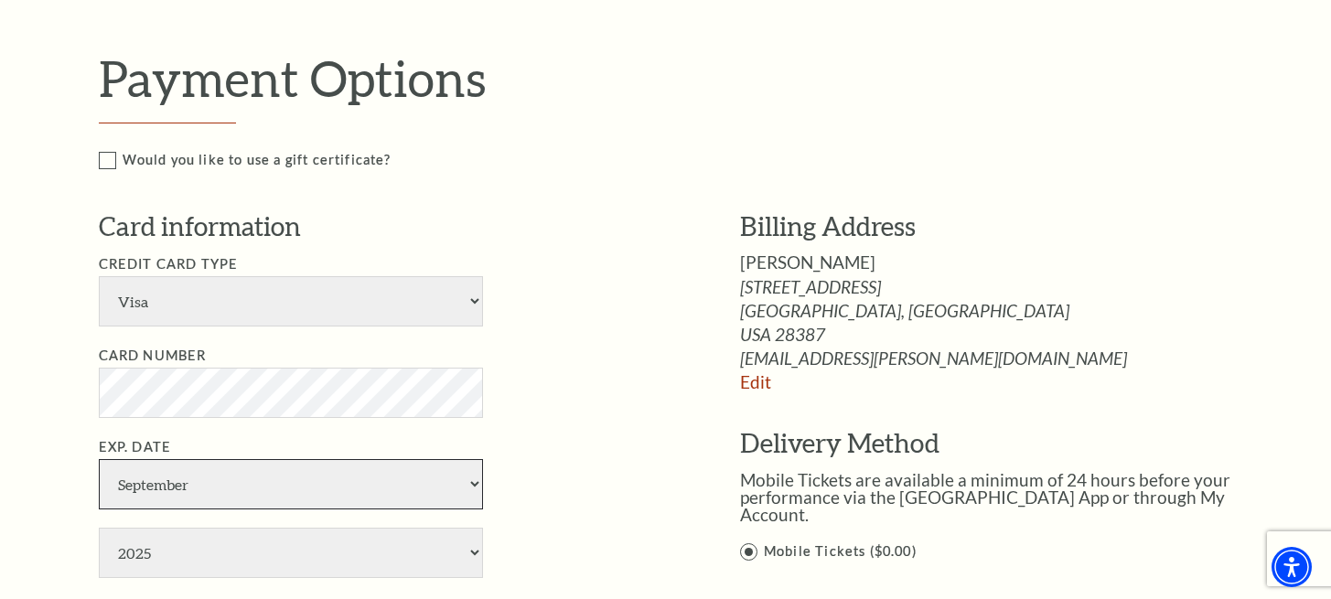
select select "5"
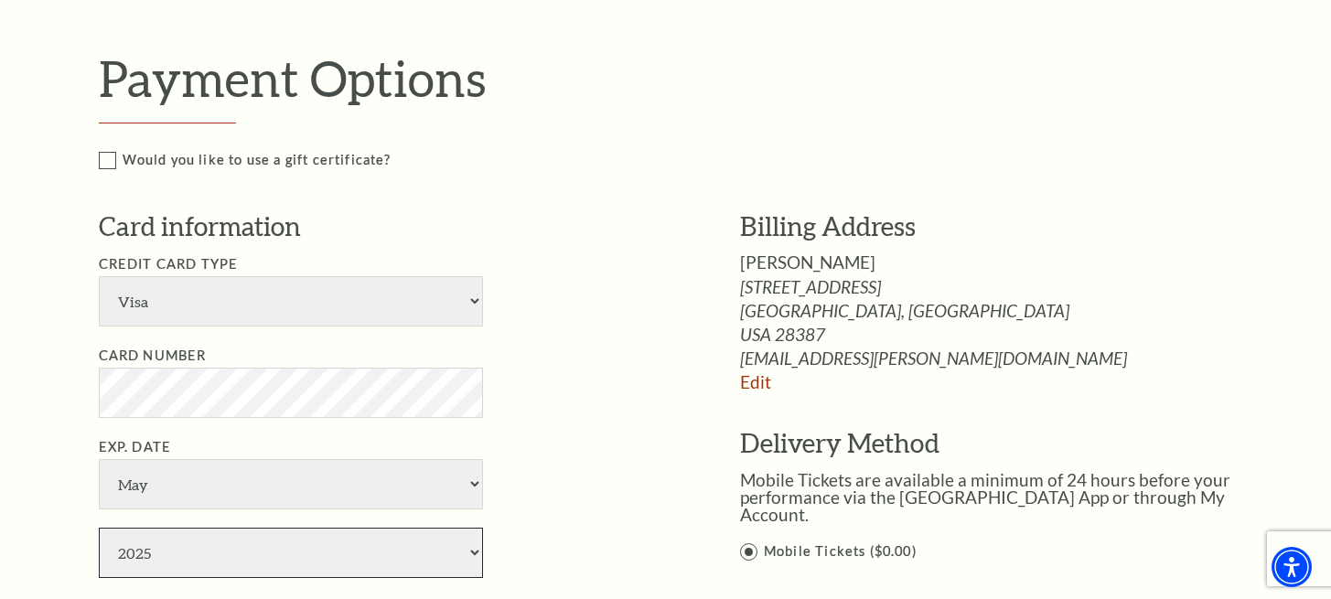
select select "2028"
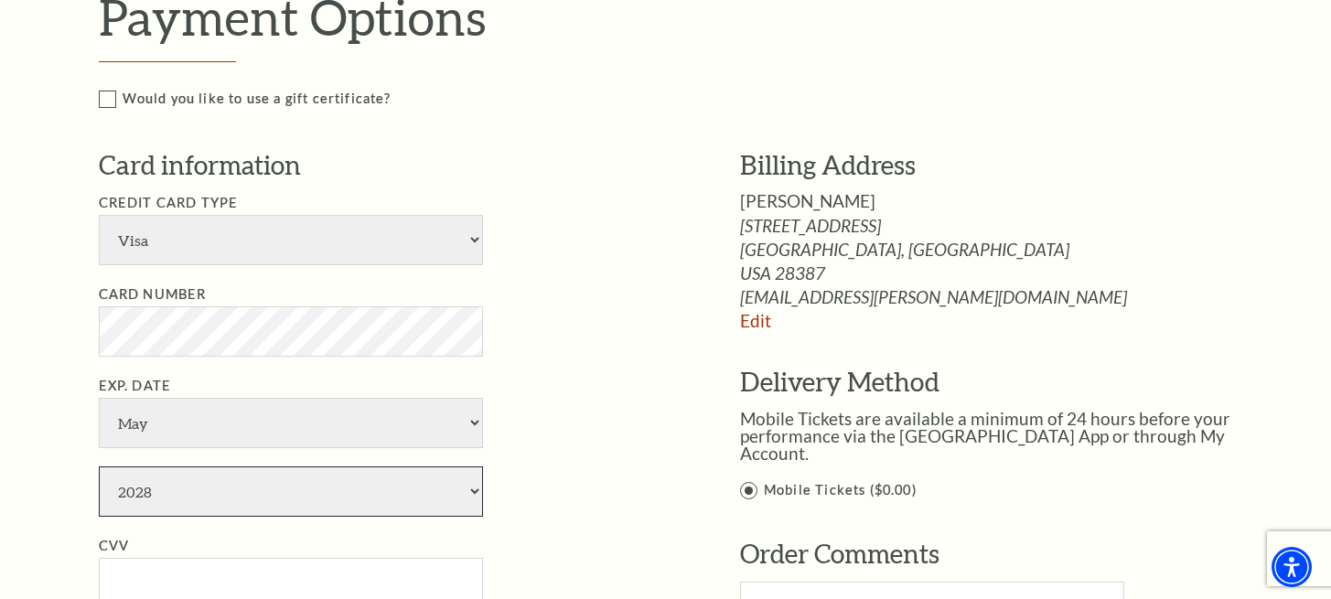
scroll to position [1253, 0]
click at [156, 557] on input "CVV" at bounding box center [291, 582] width 384 height 50
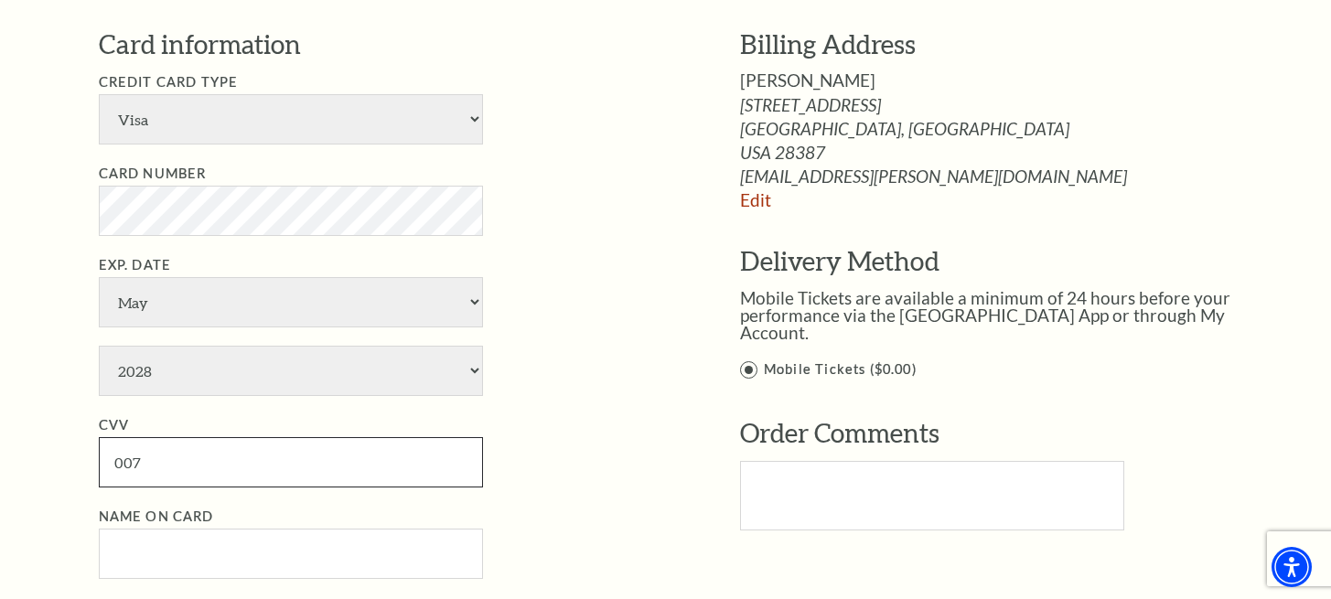
scroll to position [1374, 0]
type input "007"
click at [157, 528] on input "Name on Card" at bounding box center [291, 553] width 384 height 50
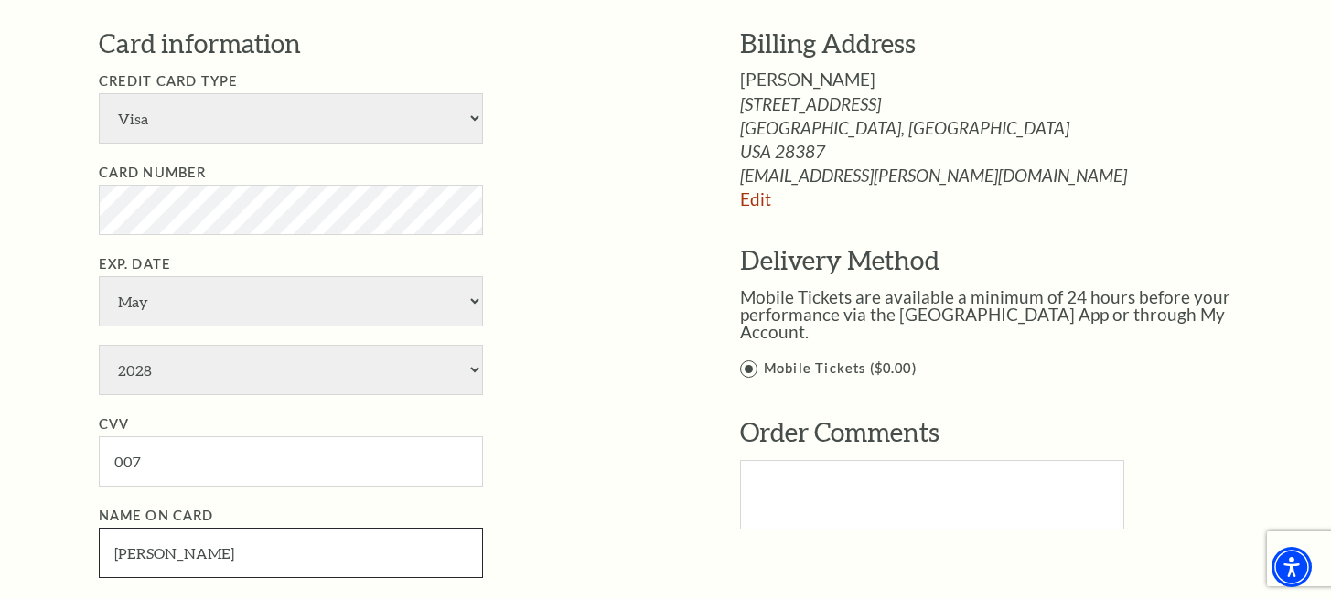
type input "[PERSON_NAME]"
click at [530, 403] on ul "Credit Card Type American Express Visa Master Card Discover Card Number Exp. Da…" at bounding box center [392, 323] width 586 height 507
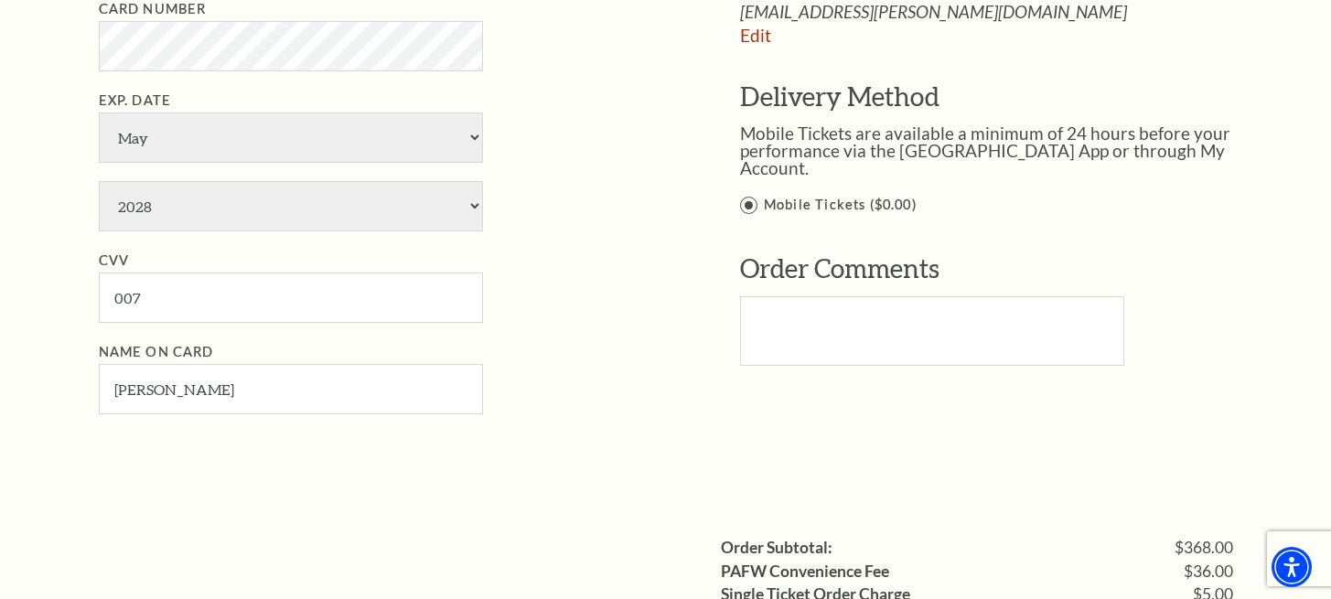
scroll to position [1750, 0]
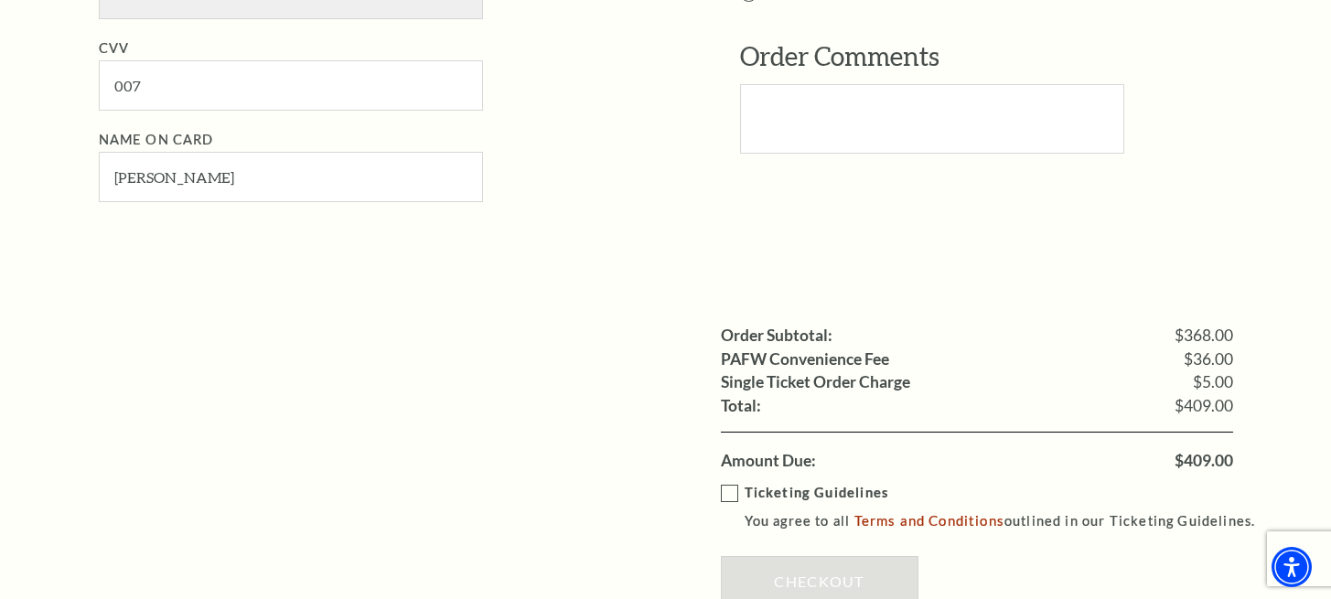
click at [728, 482] on label "Ticketing Guidelines You agree to all Terms and Conditions outlined in our Tick…" at bounding box center [997, 507] width 552 height 50
click at [0, 0] on input "Ticketing Guidelines You agree to all Terms and Conditions outlined in our Tick…" at bounding box center [0, 0] width 0 height 0
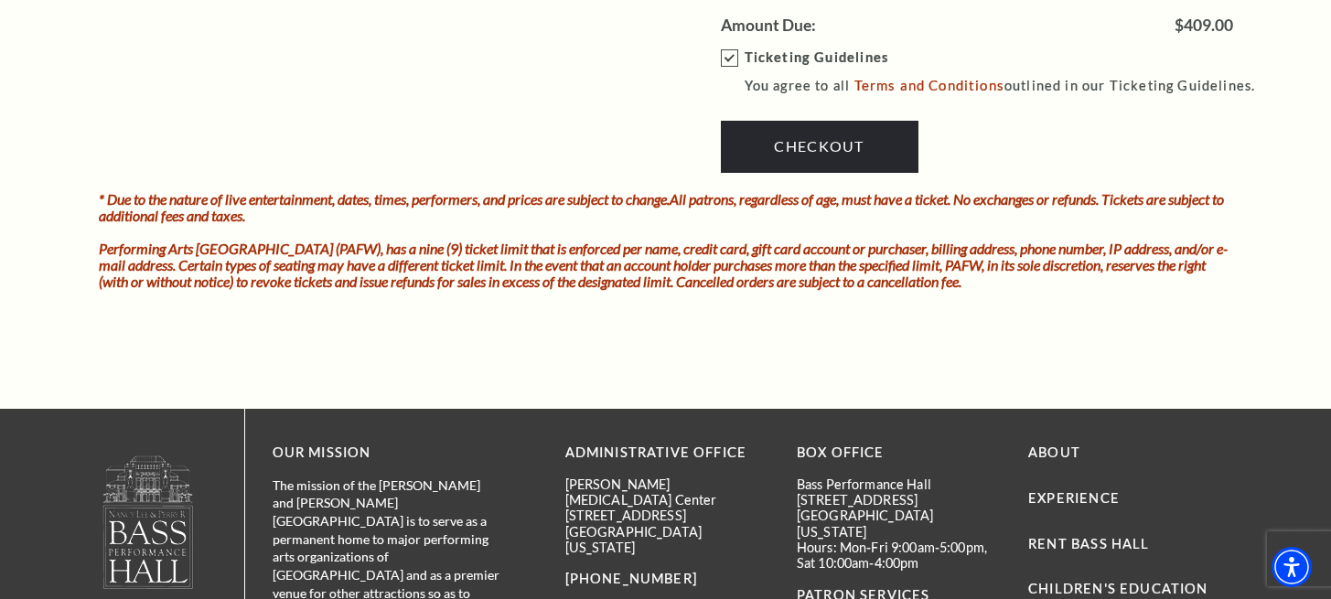
scroll to position [2160, 0]
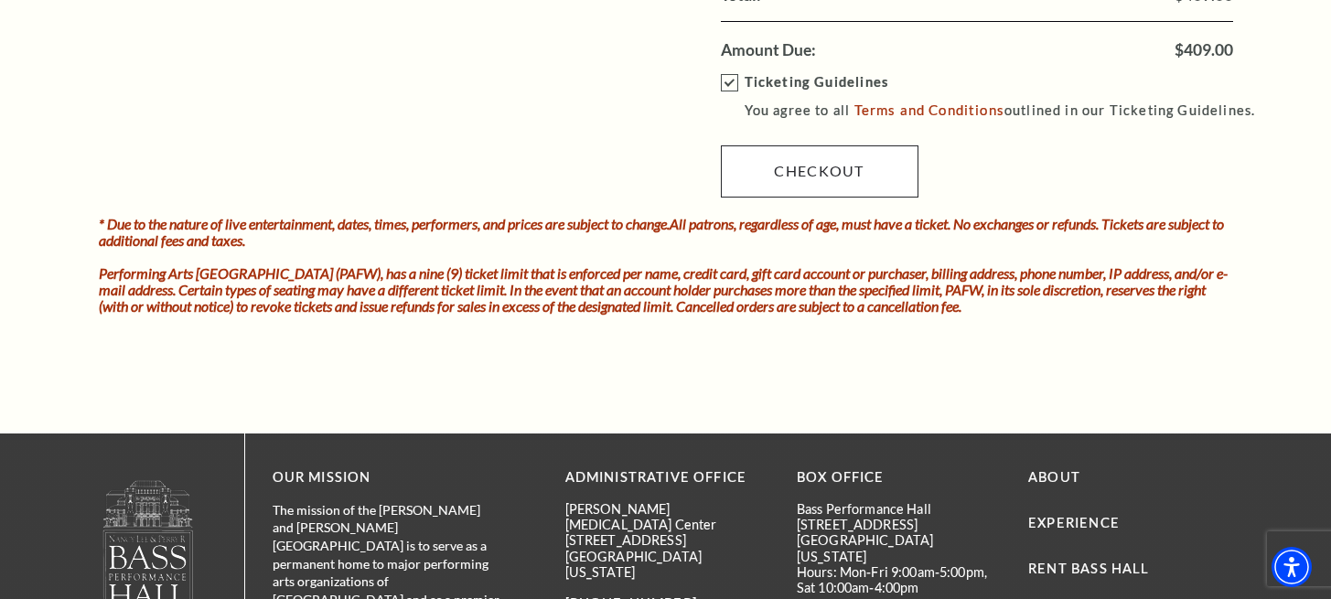
click at [753, 145] on link "Checkout" at bounding box center [820, 170] width 198 height 51
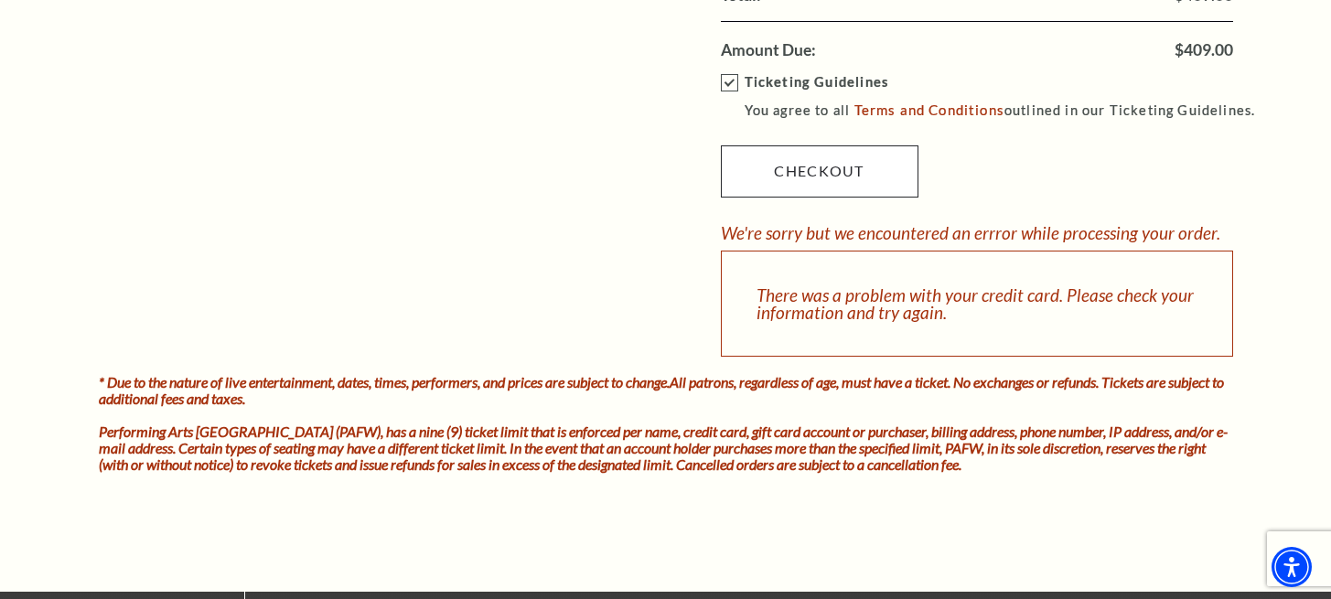
click at [785, 145] on link "Checkout" at bounding box center [820, 170] width 198 height 51
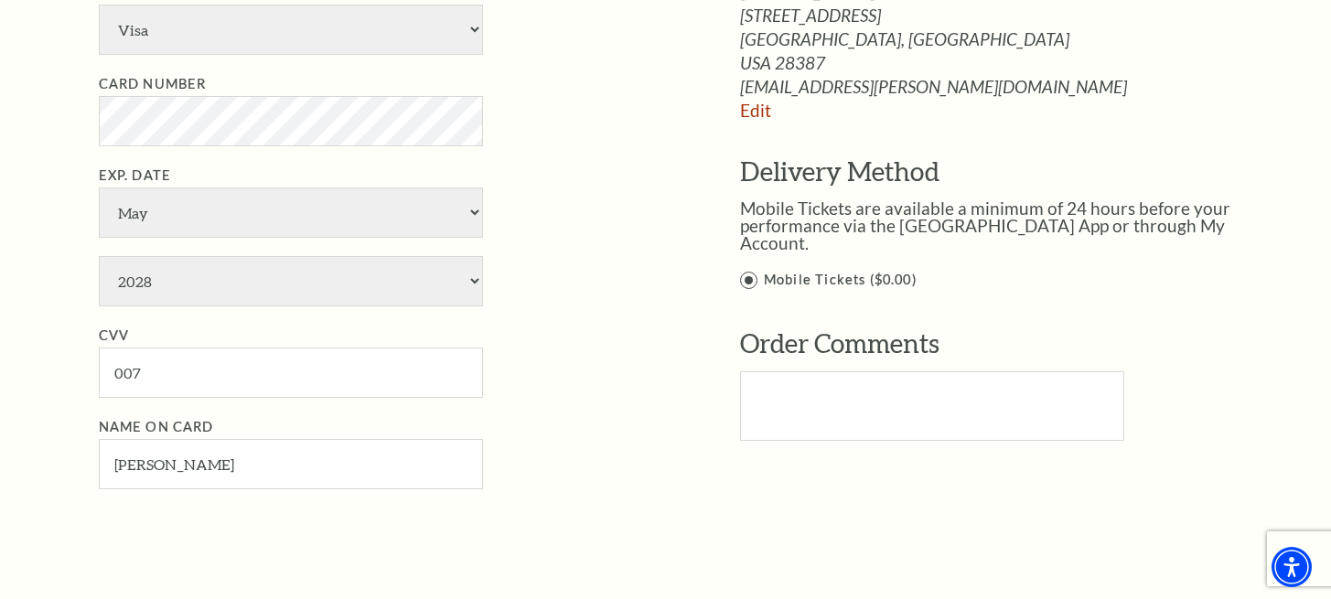
scroll to position [1435, 0]
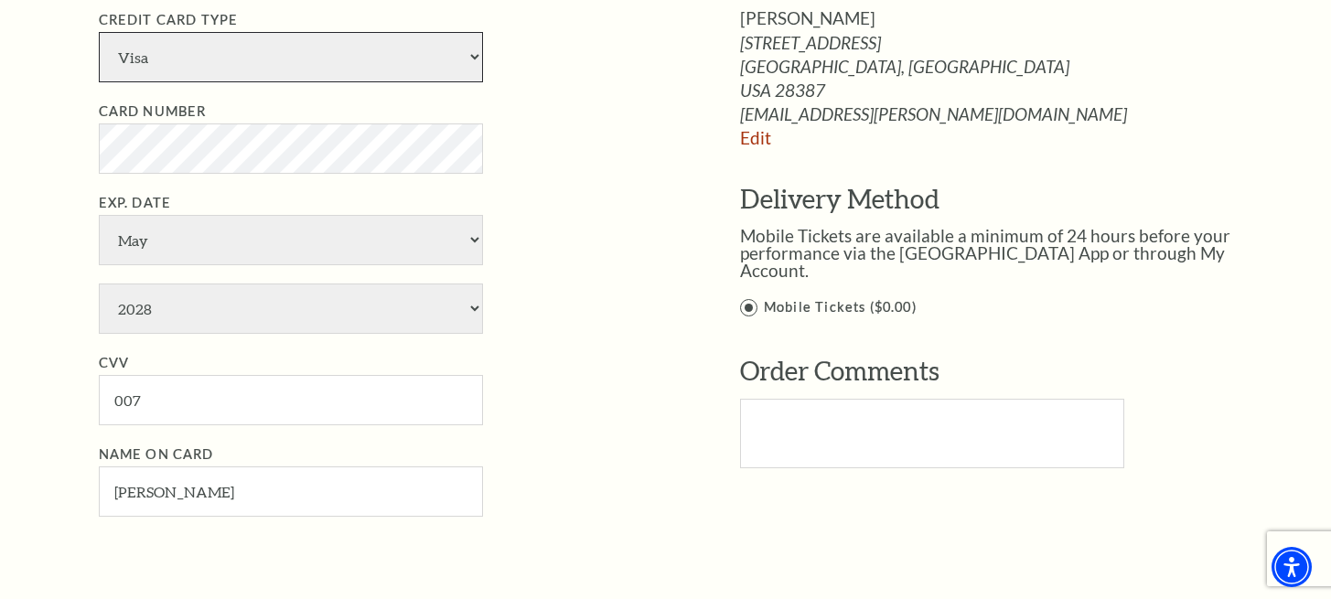
select select "25"
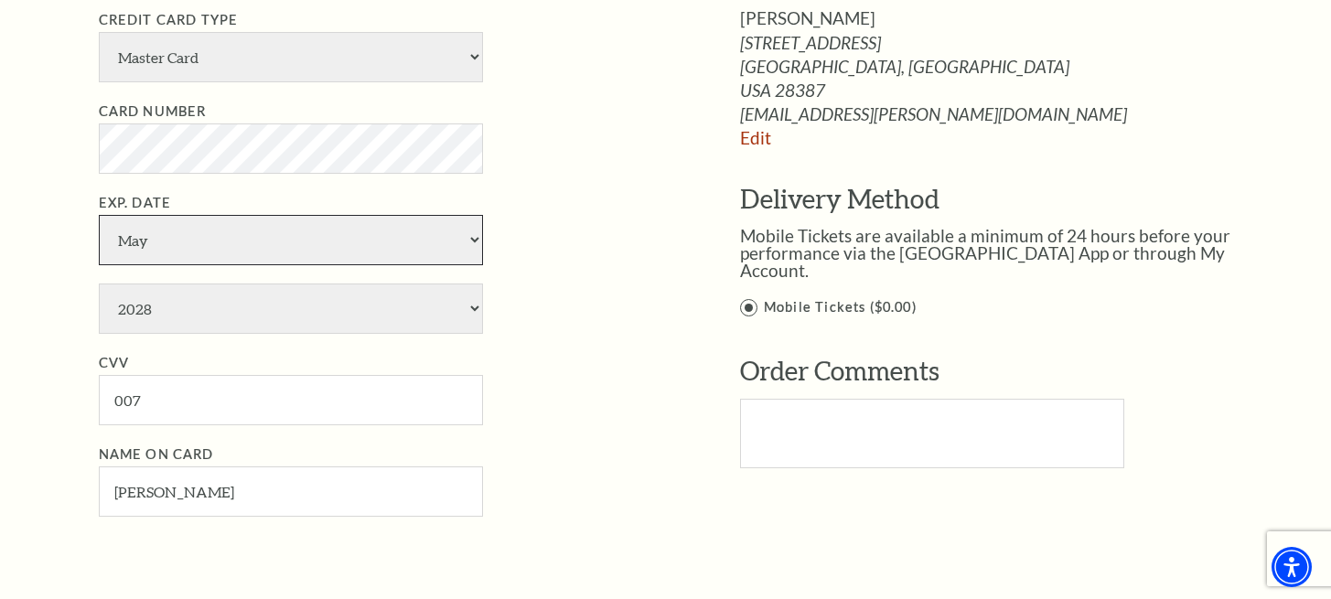
select select "8"
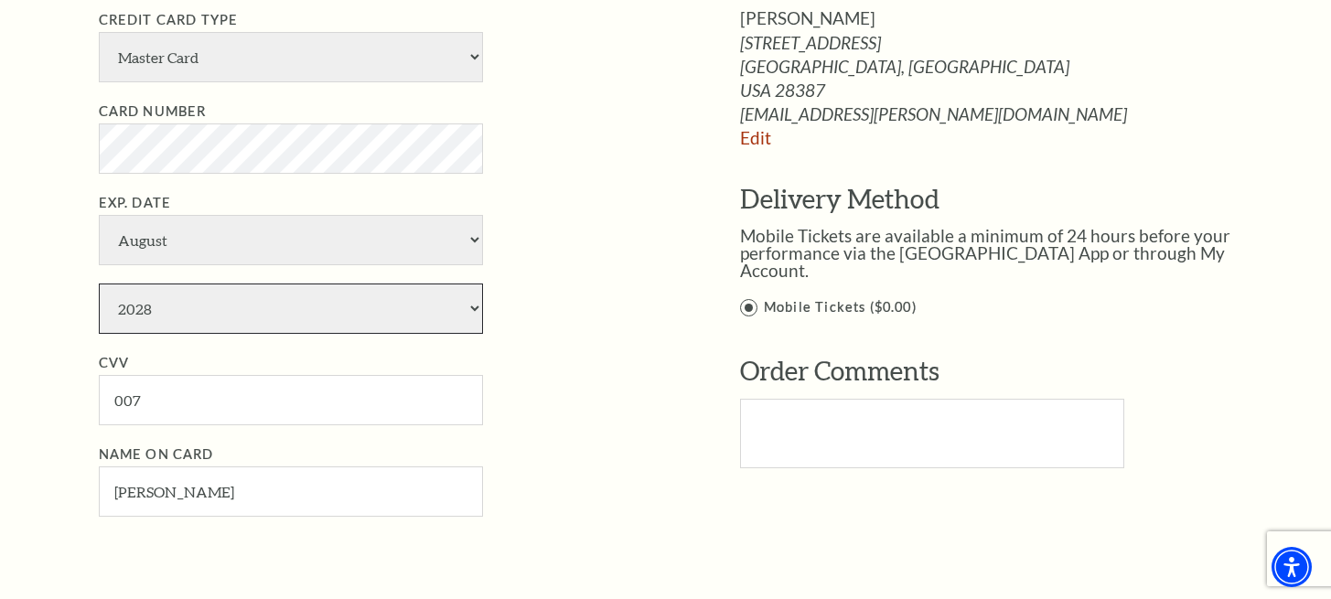
select select "2025"
click at [191, 252] on ul "Credit Card Type American Express Visa Master Card Discover Card Number Exp. Da…" at bounding box center [392, 262] width 586 height 507
click at [191, 375] on input "007" at bounding box center [291, 400] width 384 height 50
type input "736"
click at [252, 466] on input "[PERSON_NAME]" at bounding box center [291, 491] width 384 height 50
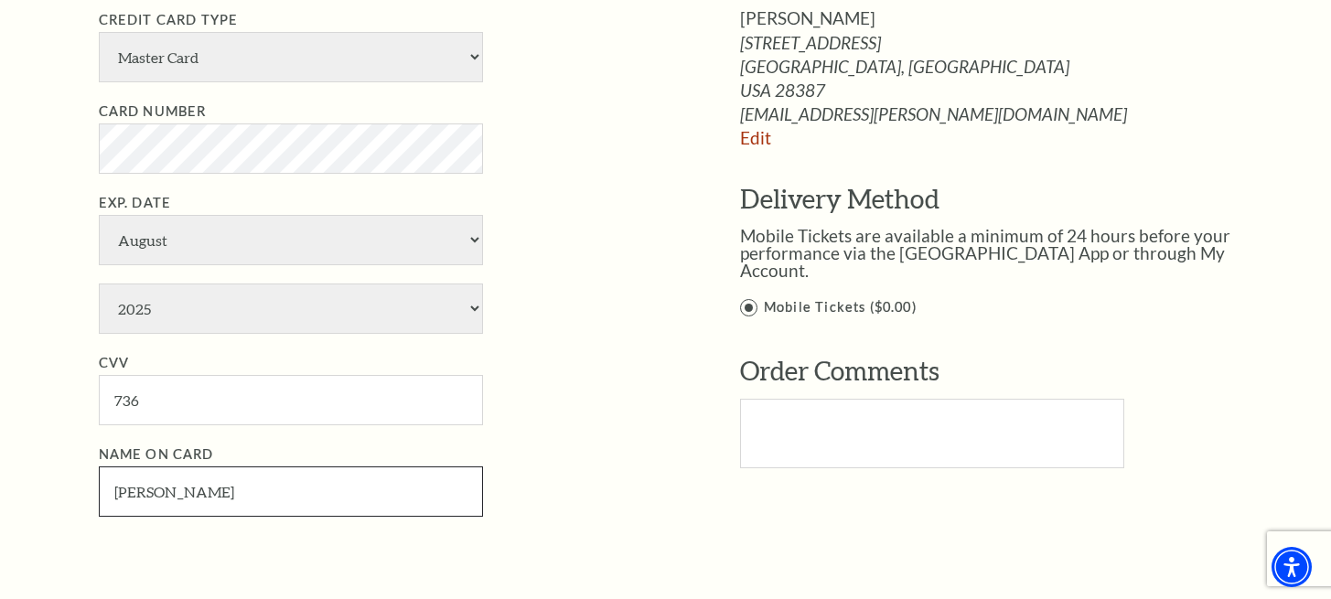
type input "[PERSON_NAME]"
click at [506, 426] on div "Card information Credit Card Type American Express Visa Master Card Discover Ca…" at bounding box center [392, 249] width 586 height 571
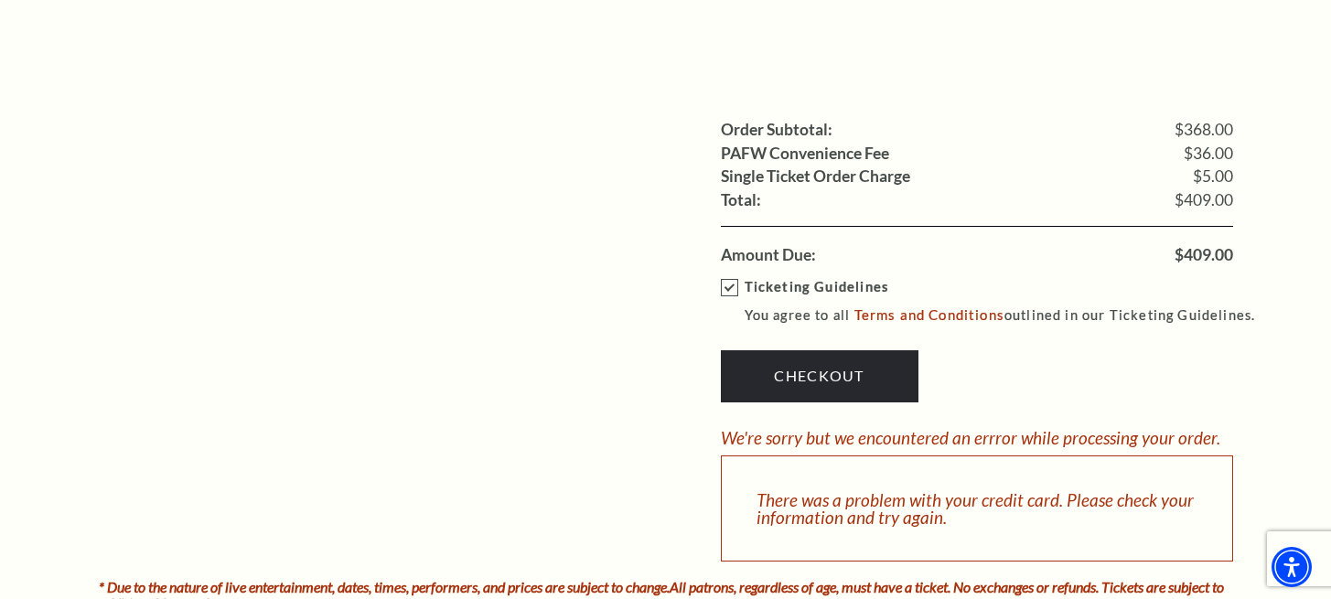
scroll to position [2009, 0]
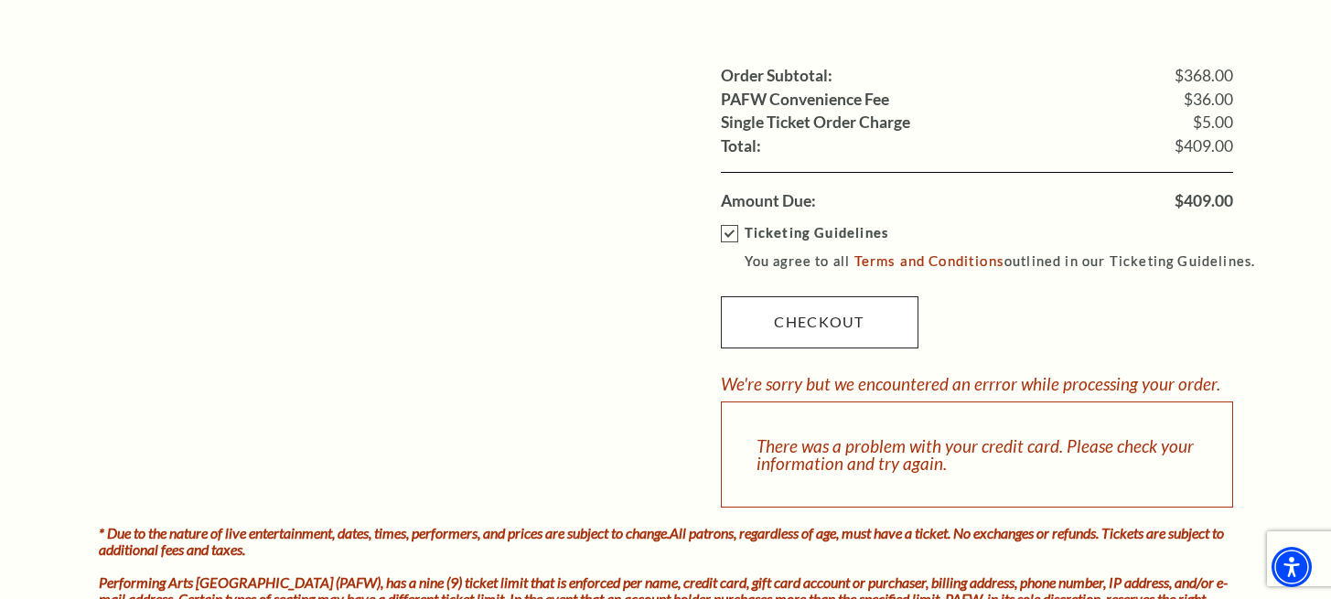
click at [800, 296] on link "Checkout" at bounding box center [820, 321] width 198 height 51
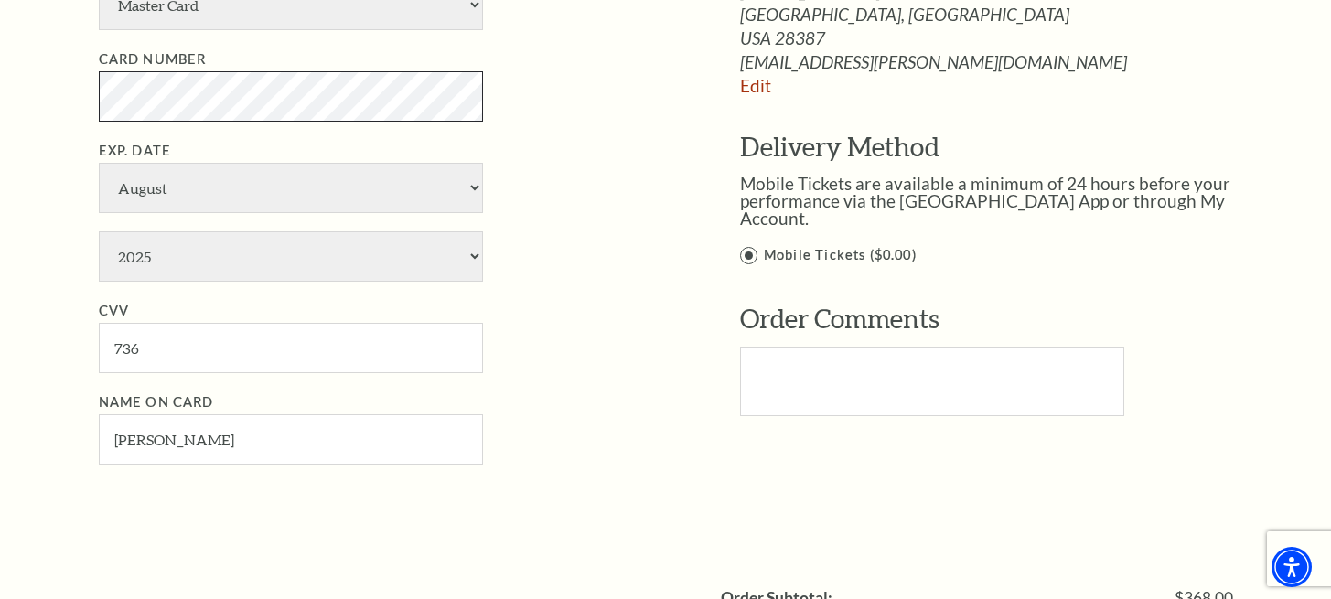
scroll to position [1460, 0]
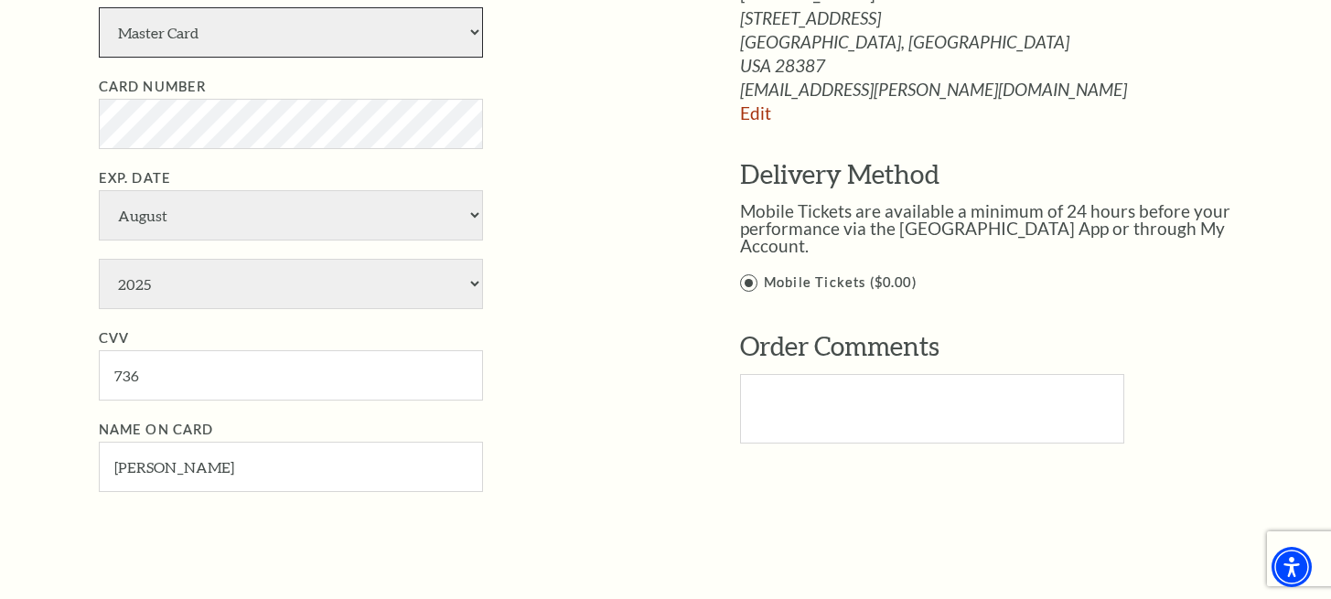
select select "24"
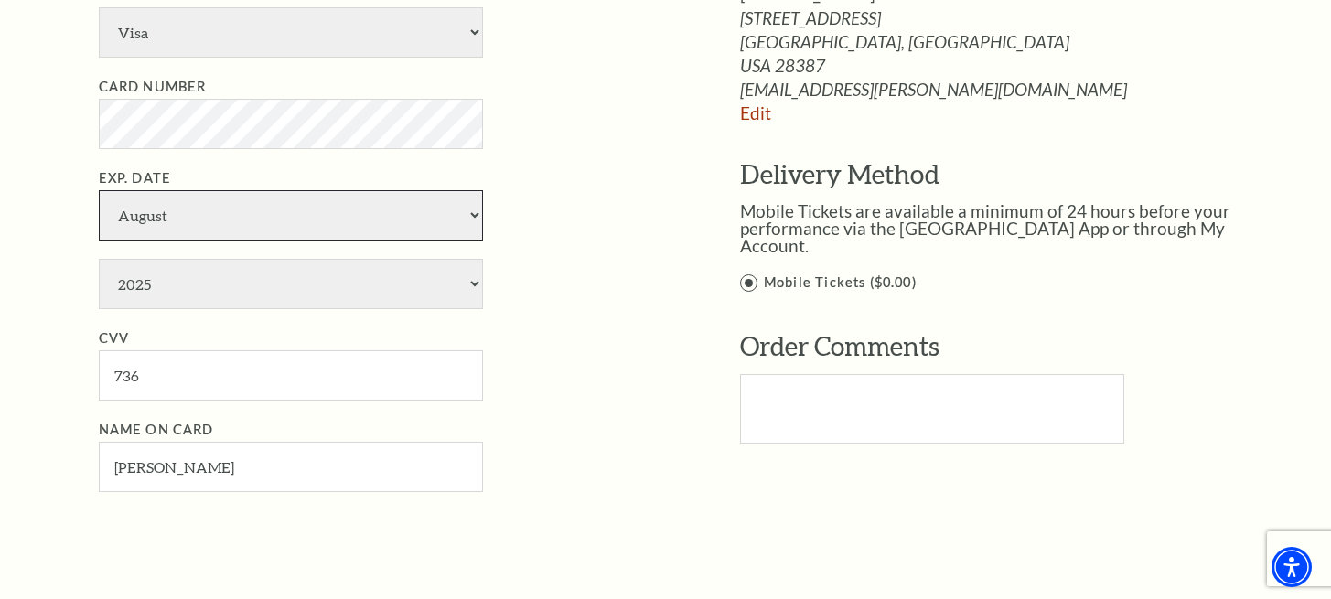
select select "6"
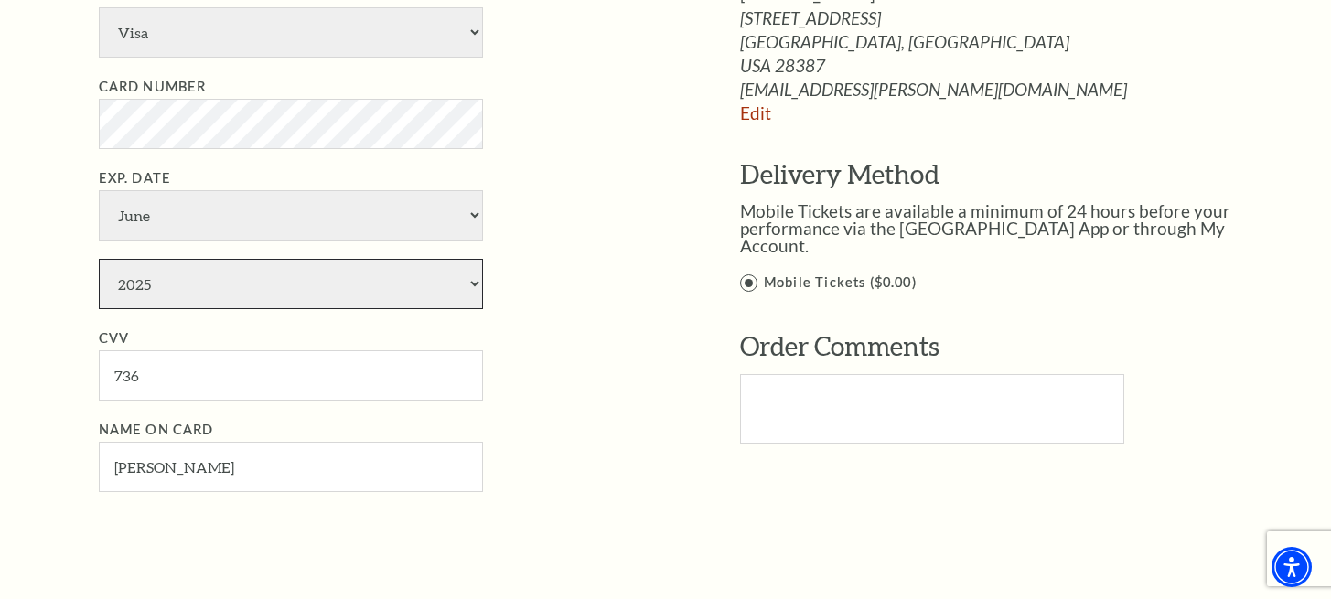
select select "2027"
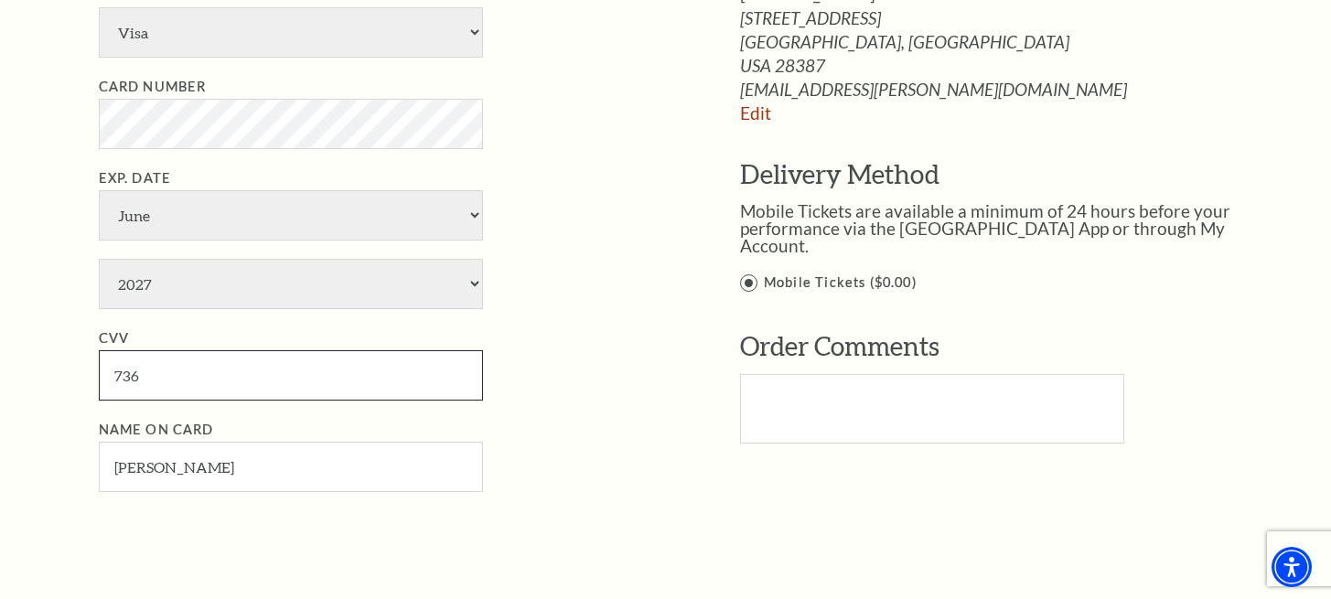
click at [175, 350] on input "736" at bounding box center [291, 375] width 384 height 50
type input "7"
type input "510"
click at [207, 442] on input "[PERSON_NAME]" at bounding box center [291, 467] width 384 height 50
type input "[PERSON_NAME]"
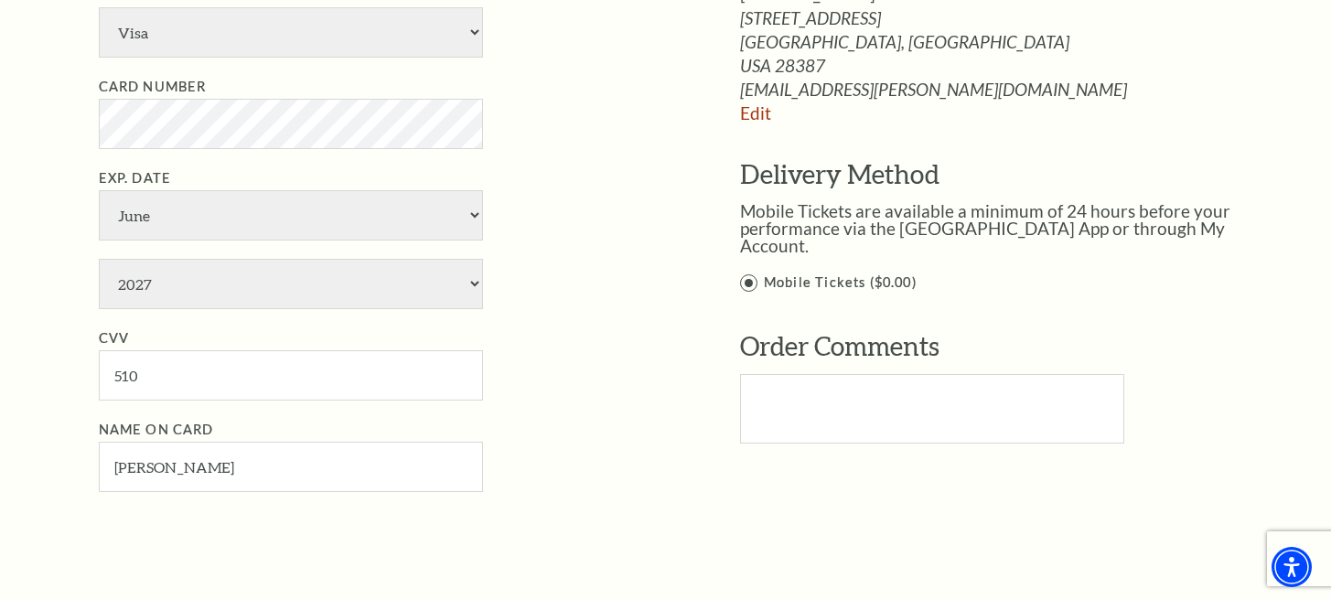
click at [498, 419] on li "Name on Card [PERSON_NAME]" at bounding box center [392, 455] width 586 height 73
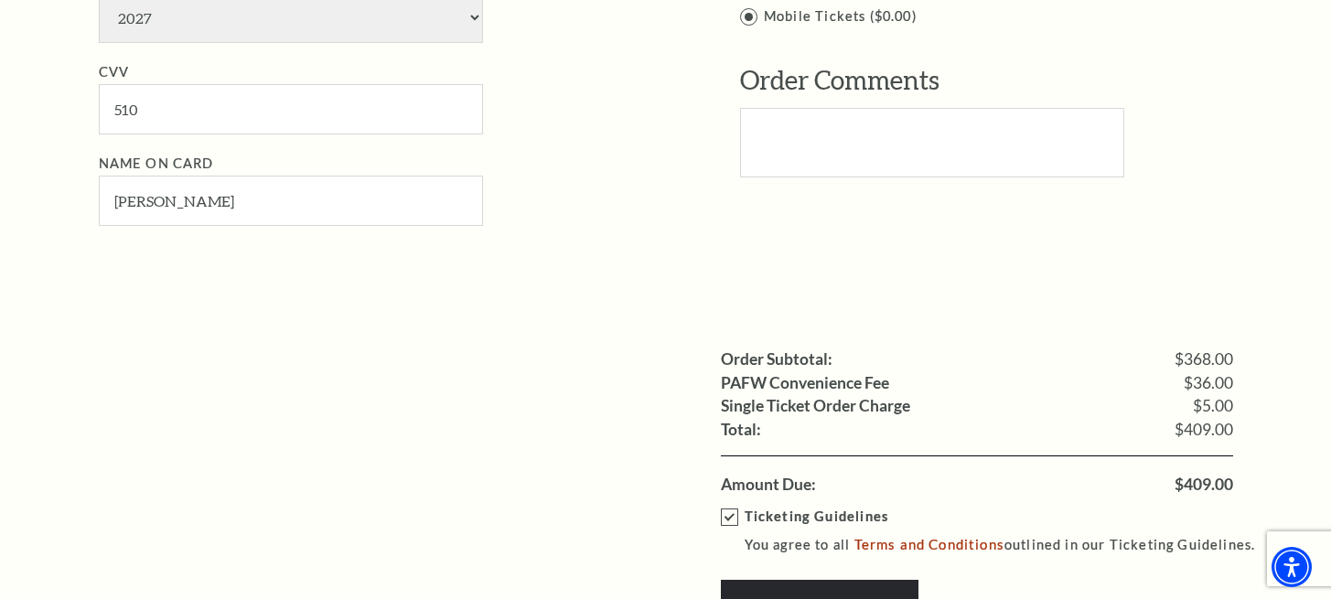
scroll to position [1895, 0]
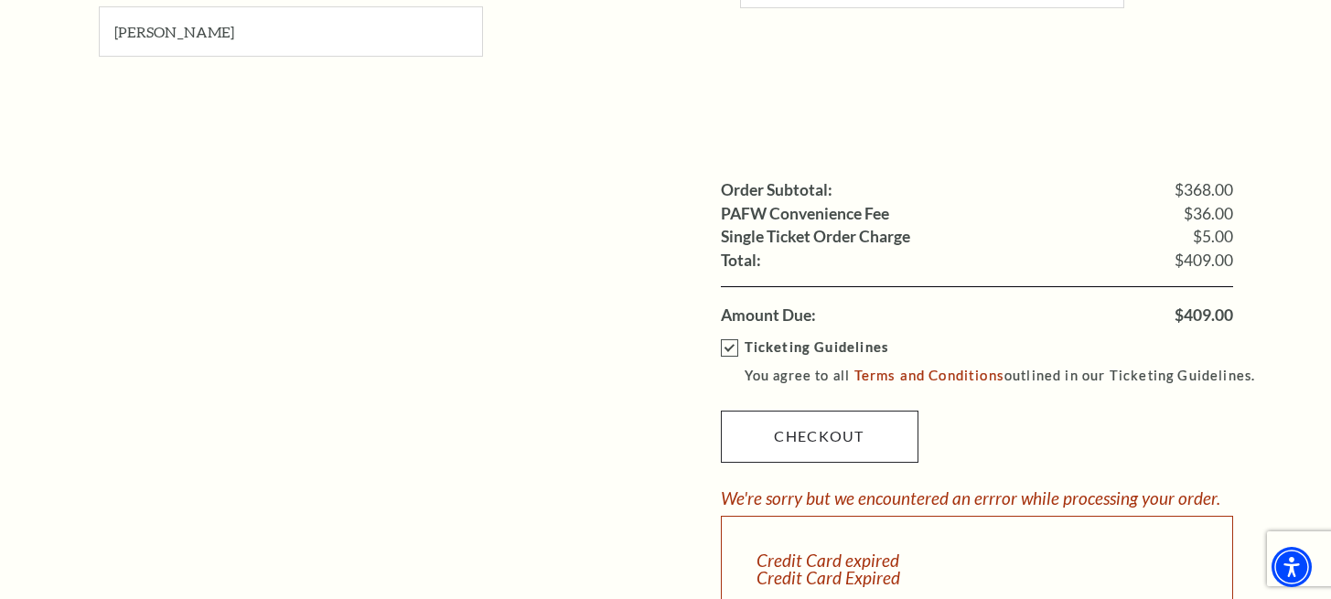
click at [771, 411] on link "Checkout" at bounding box center [820, 436] width 198 height 51
